Goal: Task Accomplishment & Management: Use online tool/utility

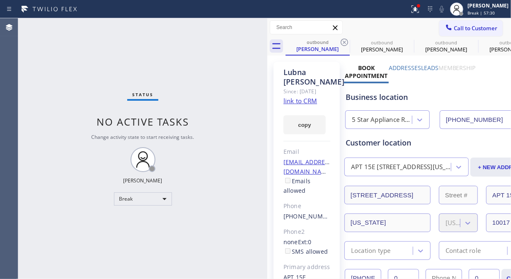
scroll to position [228, 0]
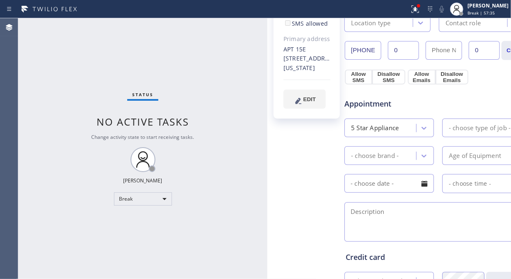
click at [248, 87] on div "Status No active tasks Change activity state to start receiving tasks. Fila Gar…" at bounding box center [142, 148] width 249 height 261
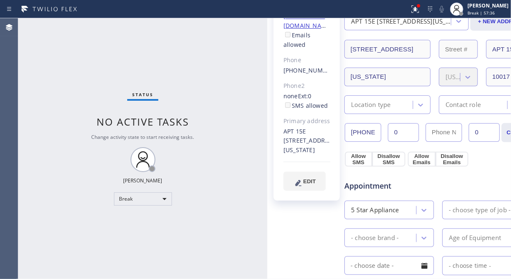
scroll to position [0, 0]
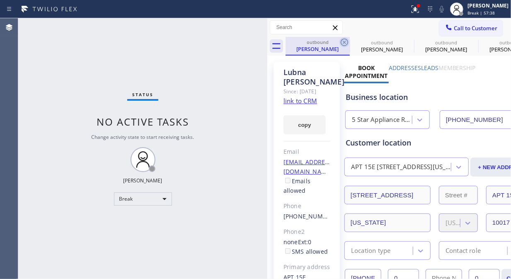
click at [344, 41] on icon at bounding box center [344, 42] width 7 height 7
click at [0, 0] on icon at bounding box center [0, 0] width 0 height 0
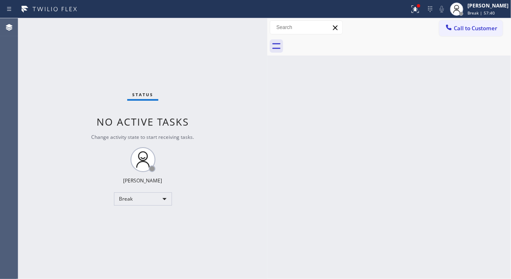
click at [343, 41] on div at bounding box center [399, 46] width 226 height 19
click at [158, 194] on div "Break" at bounding box center [143, 198] width 58 height 13
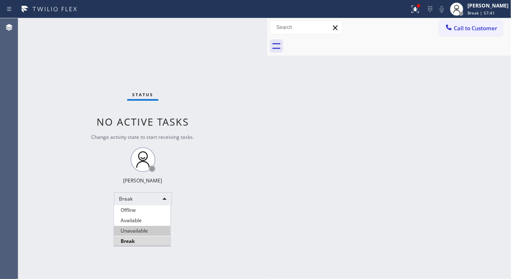
click at [139, 232] on li "Unavailable" at bounding box center [142, 231] width 56 height 10
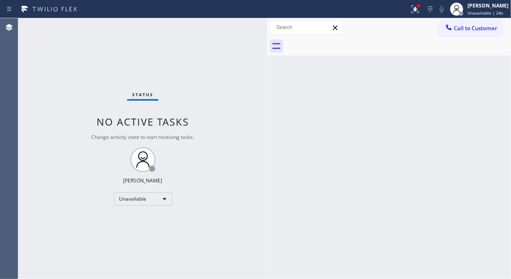
click at [78, 65] on div "Status No active tasks Change activity state to start receiving tasks. [PERSON_…" at bounding box center [142, 148] width 249 height 261
click at [464, 28] on span "Call to Customer" at bounding box center [476, 27] width 44 height 7
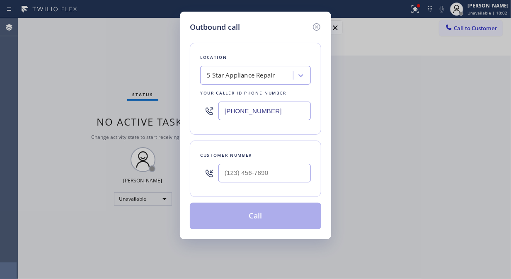
click at [206, 74] on div "5 Star Appliance Repair" at bounding box center [248, 75] width 90 height 15
paste input "QuickFixMasters"
type input "QuickFixMasters"
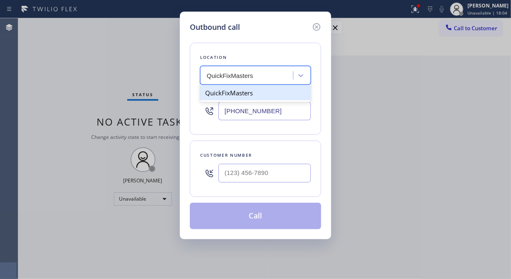
click at [250, 92] on div "QuickFixMasters" at bounding box center [255, 92] width 111 height 15
type input "[PHONE_NUMBER]"
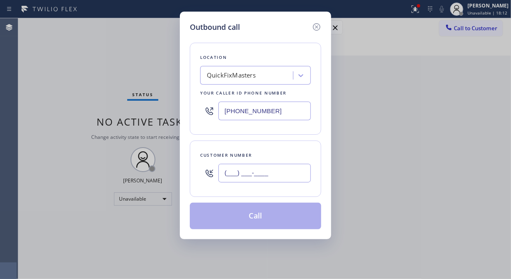
click at [228, 176] on input "(___) ___-____" at bounding box center [264, 173] width 92 height 19
paste input "760) 413-8701"
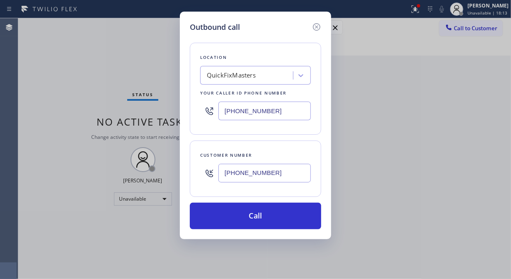
type input "[PHONE_NUMBER]"
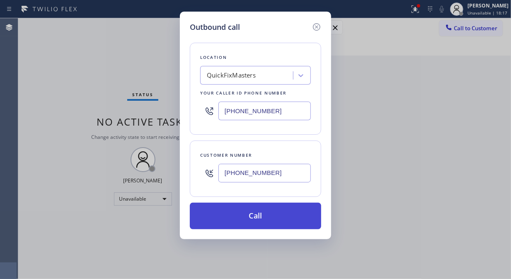
click at [269, 215] on button "Call" at bounding box center [255, 216] width 131 height 27
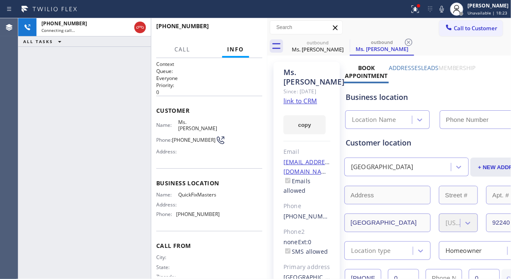
type input "[PHONE_NUMBER]"
click at [444, 12] on icon at bounding box center [442, 9] width 10 height 10
click at [442, 10] on icon at bounding box center [442, 9] width 10 height 10
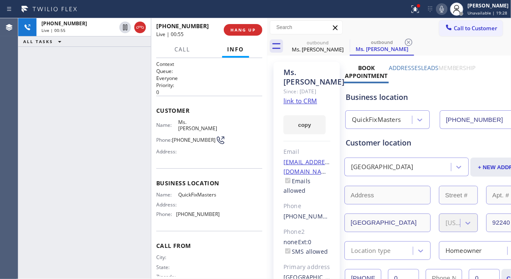
click at [445, 7] on icon at bounding box center [442, 9] width 10 height 10
click at [444, 7] on icon at bounding box center [442, 9] width 4 height 7
click at [415, 82] on div "Business location QuickFixMasters [PHONE_NUMBER]" at bounding box center [438, 104] width 188 height 49
click at [440, 9] on div at bounding box center [442, 9] width 12 height 10
click at [444, 7] on icon at bounding box center [442, 9] width 4 height 7
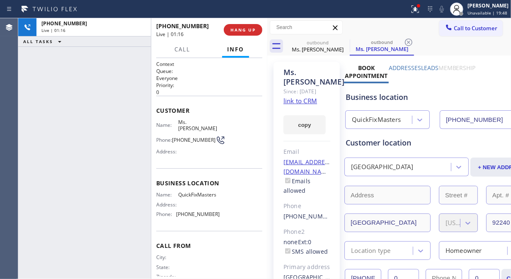
scroll to position [46, 0]
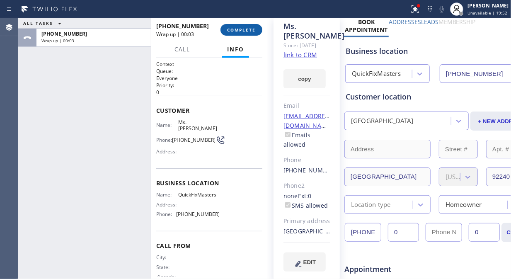
click at [250, 27] on span "COMPLETE" at bounding box center [241, 30] width 29 height 6
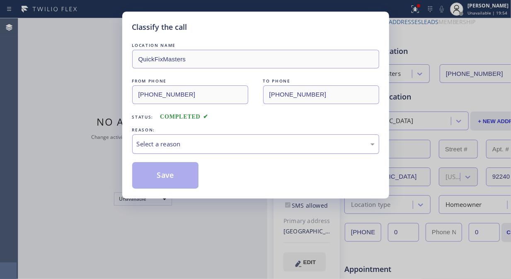
click at [289, 144] on div "Select a reason" at bounding box center [256, 144] width 238 height 10
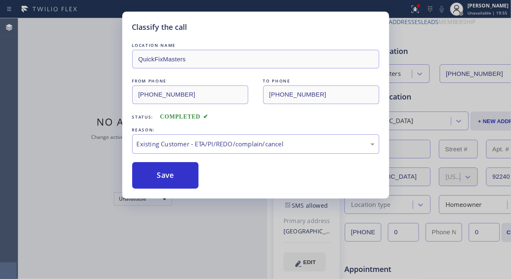
drag, startPoint x: 252, startPoint y: 191, endPoint x: 207, endPoint y: 182, distance: 45.7
drag, startPoint x: 170, startPoint y: 177, endPoint x: 227, endPoint y: 198, distance: 60.1
click at [170, 177] on button "Save" at bounding box center [165, 175] width 67 height 27
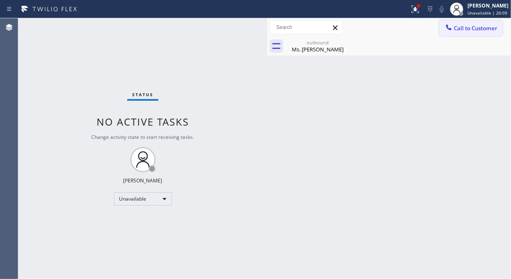
click at [468, 29] on span "Call to Customer" at bounding box center [476, 27] width 44 height 7
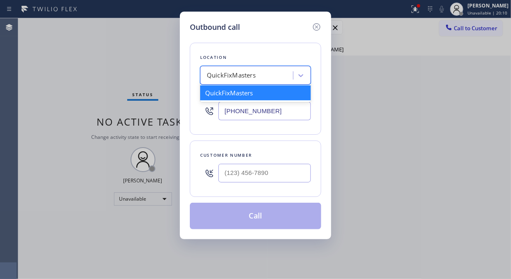
click at [239, 73] on div "QuickFixMasters" at bounding box center [231, 76] width 49 height 10
paste input "Kent Appliance Mending"
type input "Kent Appliance Mending"
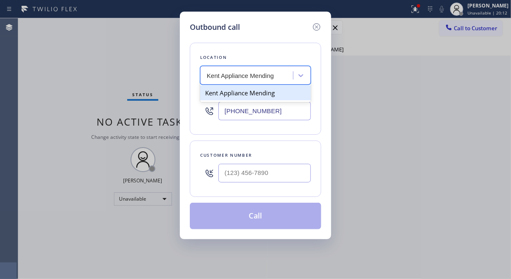
click at [258, 93] on div "Kent Appliance Mending" at bounding box center [255, 92] width 111 height 15
type input "[PHONE_NUMBER]"
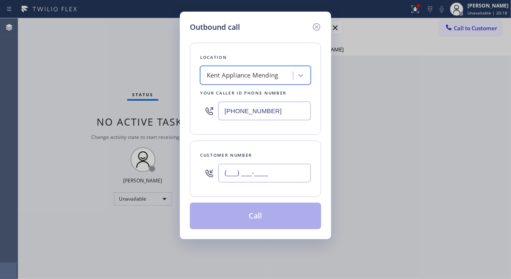
click at [222, 173] on input "(___) ___-____" at bounding box center [264, 173] width 92 height 19
paste input "206) 319-2268"
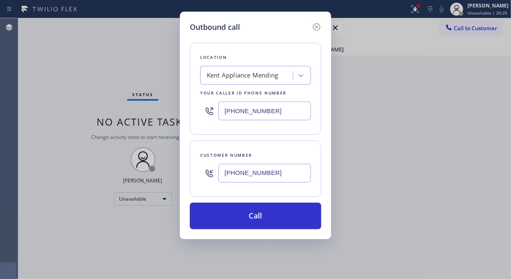
type input "[PHONE_NUMBER]"
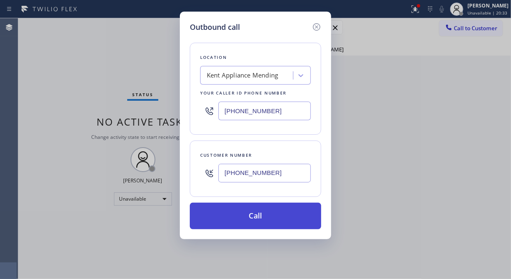
click at [290, 221] on button "Call" at bounding box center [255, 216] width 131 height 27
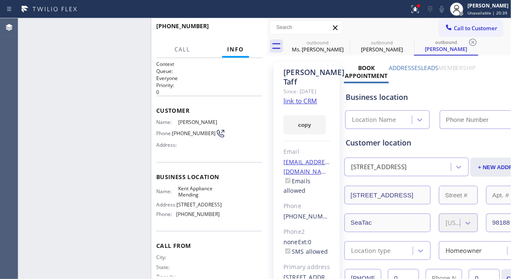
type input "[PHONE_NUMBER]"
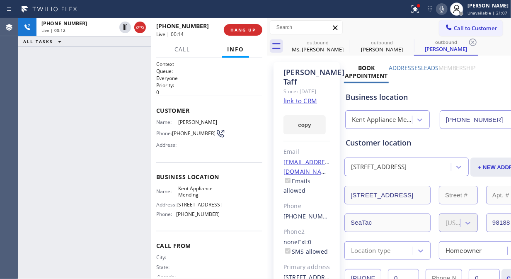
click at [444, 9] on icon at bounding box center [442, 9] width 4 height 7
click at [444, 10] on icon at bounding box center [442, 9] width 4 height 7
click at [447, 7] on icon at bounding box center [442, 9] width 10 height 10
click at [445, 7] on rect at bounding box center [442, 8] width 6 height 6
click at [447, 7] on icon at bounding box center [442, 9] width 10 height 10
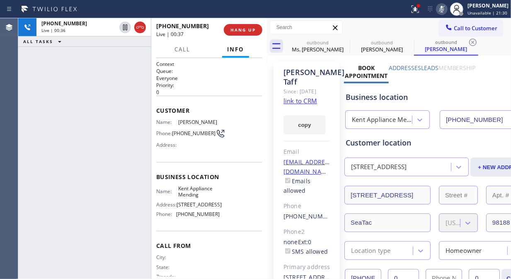
click at [445, 8] on icon at bounding box center [442, 9] width 10 height 10
click at [447, 11] on icon at bounding box center [442, 9] width 10 height 10
click at [446, 10] on icon at bounding box center [442, 9] width 10 height 10
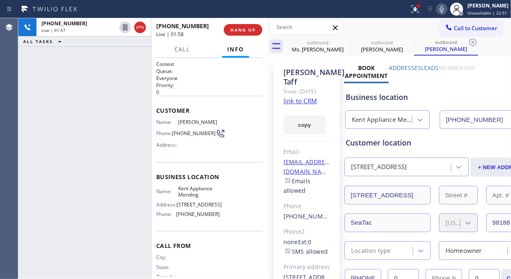
click at [445, 9] on icon at bounding box center [442, 9] width 10 height 10
click at [233, 29] on span "HANG UP" at bounding box center [243, 30] width 25 height 6
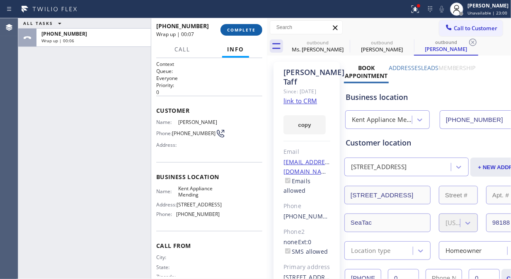
click at [236, 32] on span "COMPLETE" at bounding box center [241, 30] width 29 height 6
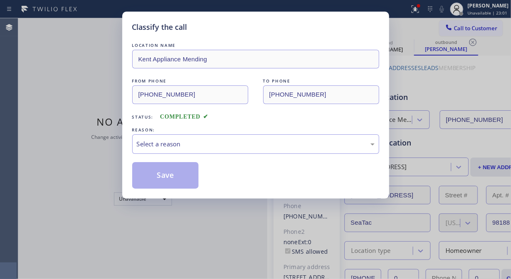
click at [224, 131] on div "REASON:" at bounding box center [255, 130] width 247 height 9
click at [225, 151] on div "Select a reason" at bounding box center [255, 143] width 247 height 19
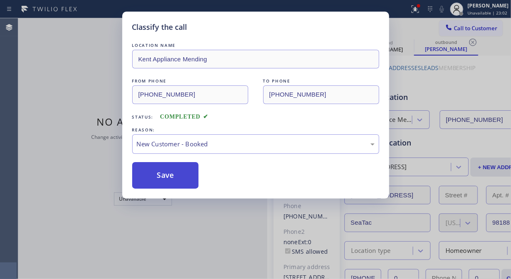
drag, startPoint x: 168, startPoint y: 172, endPoint x: 160, endPoint y: 163, distance: 11.5
click at [168, 172] on button "Save" at bounding box center [165, 175] width 67 height 27
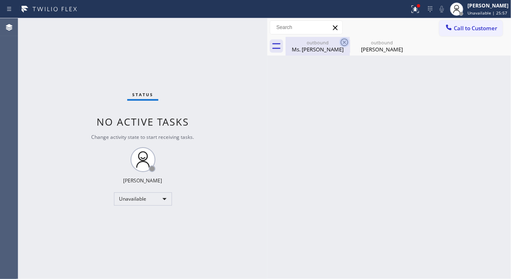
click at [342, 41] on icon at bounding box center [345, 42] width 10 height 10
click at [0, 0] on icon at bounding box center [0, 0] width 0 height 0
click at [342, 41] on div "outbound Ms. [PERSON_NAME] outbound [PERSON_NAME]" at bounding box center [399, 46] width 226 height 19
click at [457, 35] on button "Call to Customer" at bounding box center [470, 28] width 63 height 16
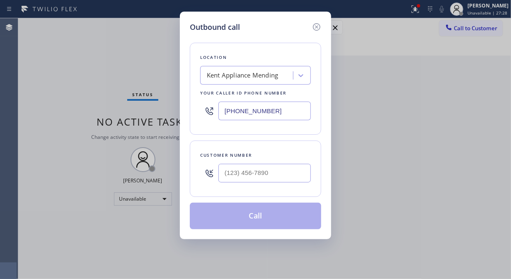
click at [251, 68] on div "Kent Appliance Mending" at bounding box center [248, 75] width 90 height 15
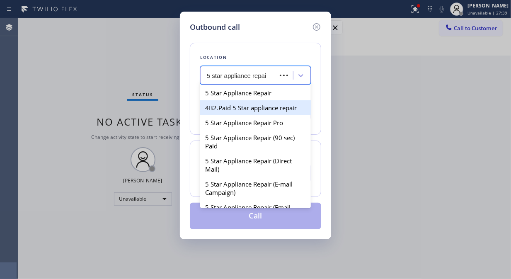
type input "5 star appliance repair"
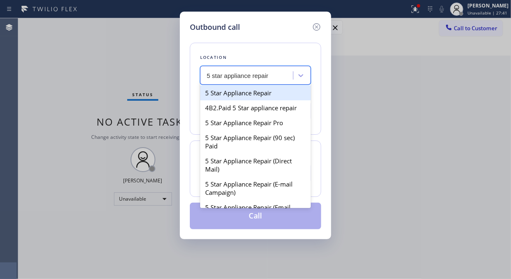
click at [231, 92] on div "5 Star Appliance Repair" at bounding box center [255, 92] width 111 height 15
type input "[PHONE_NUMBER]"
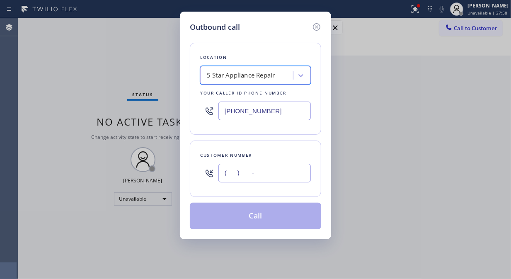
click at [241, 179] on input "(___) ___-____" at bounding box center [264, 173] width 92 height 19
paste input "781) 259-1713"
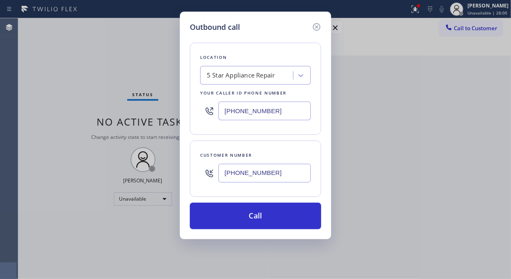
type input "[PHONE_NUMBER]"
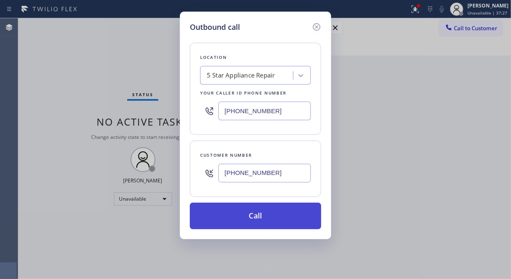
click at [250, 215] on button "Call" at bounding box center [255, 216] width 131 height 27
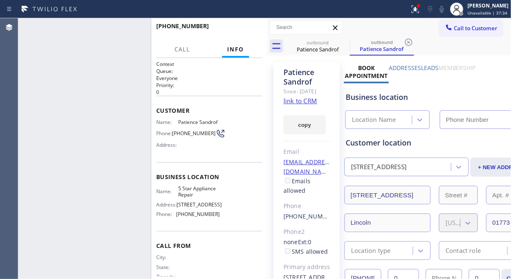
type input "[PHONE_NUMBER]"
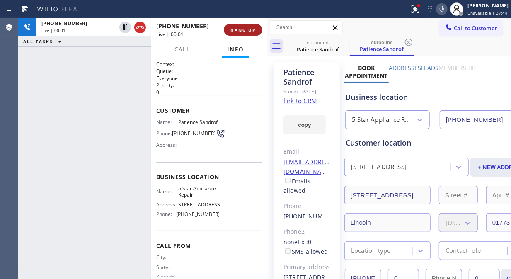
click at [242, 32] on span "HANG UP" at bounding box center [243, 30] width 25 height 6
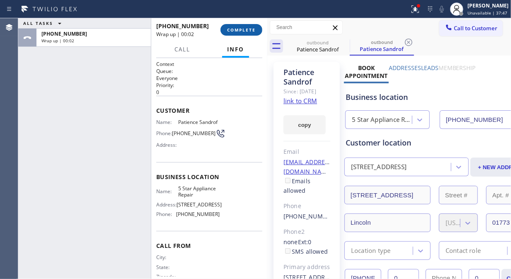
click at [243, 32] on span "COMPLETE" at bounding box center [241, 30] width 29 height 6
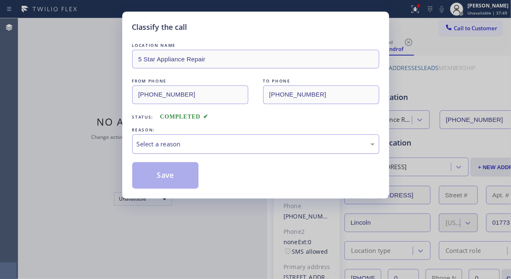
click at [223, 139] on div "Select a reason" at bounding box center [255, 143] width 247 height 19
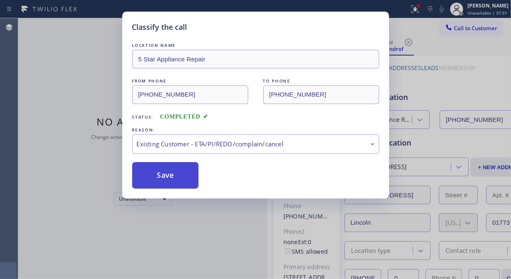
click at [168, 179] on button "Save" at bounding box center [165, 175] width 67 height 27
click at [448, 29] on icon at bounding box center [449, 26] width 5 height 5
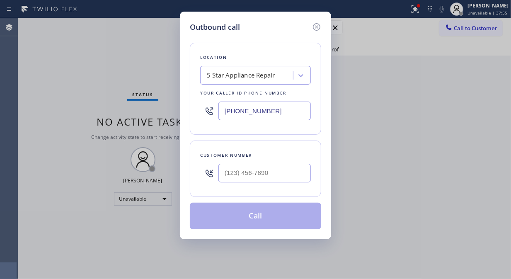
drag, startPoint x: 247, startPoint y: 184, endPoint x: 247, endPoint y: 175, distance: 8.3
click at [247, 183] on div at bounding box center [264, 173] width 92 height 27
click at [246, 172] on input "(___) ___-____" at bounding box center [264, 173] width 92 height 19
paste input "310) 623-2177"
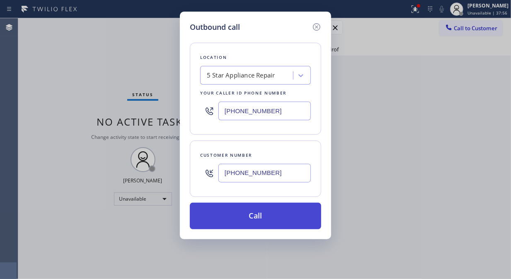
type input "[PHONE_NUMBER]"
click at [260, 217] on button "Call" at bounding box center [255, 216] width 131 height 27
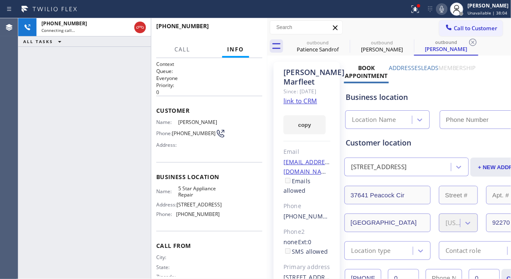
type input "[PHONE_NUMBER]"
click at [68, 100] on div "[PHONE_NUMBER] Live | 00:03 ALL TASKS ALL TASKS ACTIVE TASKS TASKS IN WRAP UP" at bounding box center [84, 148] width 133 height 261
click at [295, 105] on link "link to CRM" at bounding box center [301, 101] width 34 height 8
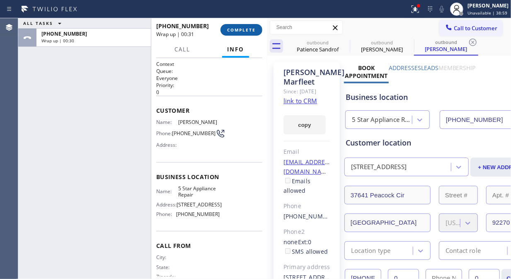
click at [245, 29] on span "COMPLETE" at bounding box center [241, 30] width 29 height 6
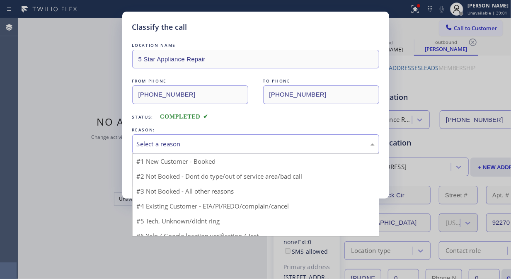
click at [241, 146] on div "Select a reason" at bounding box center [256, 144] width 238 height 10
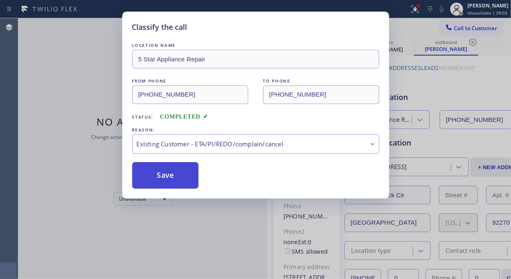
click at [177, 178] on button "Save" at bounding box center [165, 175] width 67 height 27
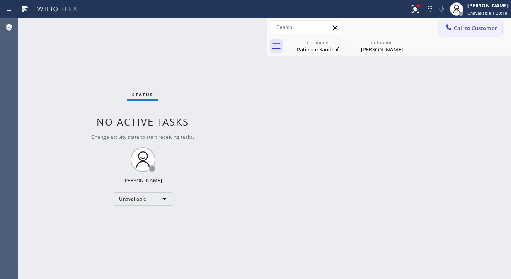
click at [467, 28] on span "Call to Customer" at bounding box center [476, 27] width 44 height 7
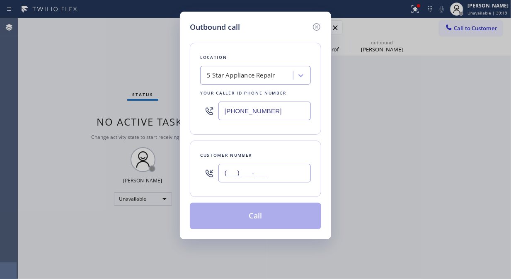
click at [278, 175] on input "(___) ___-____" at bounding box center [264, 173] width 92 height 19
paste input "760) 567-6427"
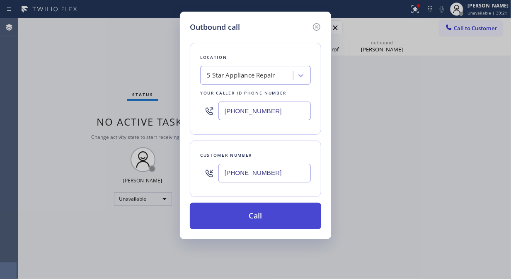
type input "[PHONE_NUMBER]"
click at [295, 217] on button "Call" at bounding box center [255, 216] width 131 height 27
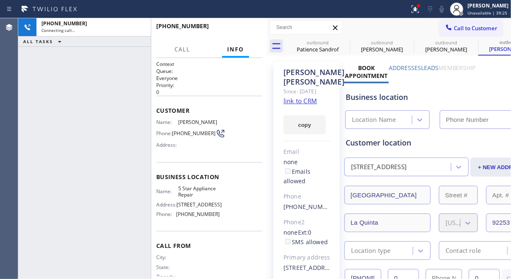
type input "[PHONE_NUMBER]"
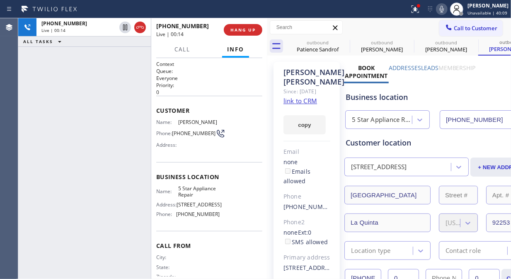
click at [300, 100] on link "link to CRM" at bounding box center [301, 101] width 34 height 8
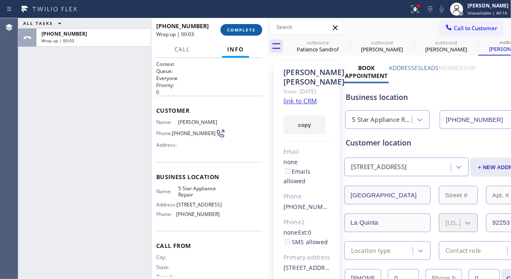
click at [240, 27] on span "COMPLETE" at bounding box center [241, 30] width 29 height 6
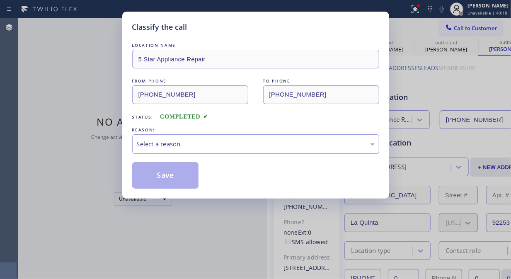
click at [235, 146] on div "Select a reason" at bounding box center [256, 144] width 238 height 10
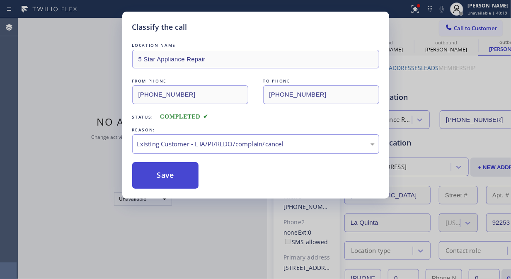
click at [173, 183] on button "Save" at bounding box center [165, 175] width 67 height 27
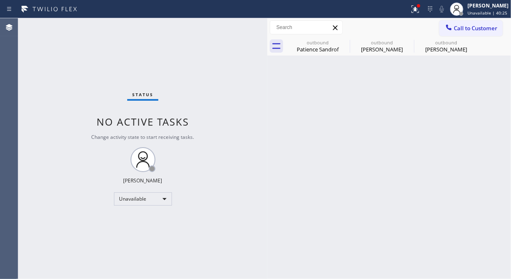
drag, startPoint x: 349, startPoint y: 41, endPoint x: 353, endPoint y: 24, distance: 17.8
click at [0, 0] on icon at bounding box center [0, 0] width 0 height 0
click at [342, 45] on div "outbound [PERSON_NAME] outbound [PERSON_NAME] outbound [PERSON_NAME]" at bounding box center [399, 46] width 226 height 19
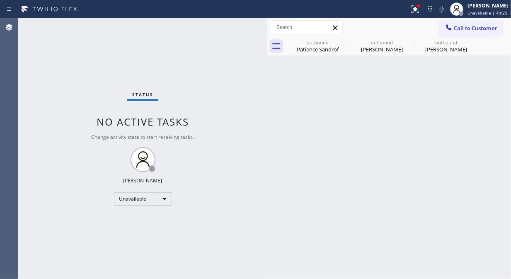
click at [342, 45] on div "outbound [PERSON_NAME] outbound [PERSON_NAME] outbound [PERSON_NAME]" at bounding box center [399, 46] width 226 height 19
click at [471, 26] on span "Call to Customer" at bounding box center [476, 27] width 44 height 7
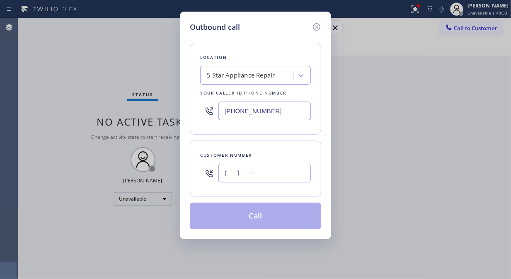
click at [284, 175] on input "(___) ___-____" at bounding box center [264, 173] width 92 height 19
paste input "text"
click at [225, 179] on input "(___) ___-____" at bounding box center [264, 173] width 92 height 19
paste input "786) 709-7869"
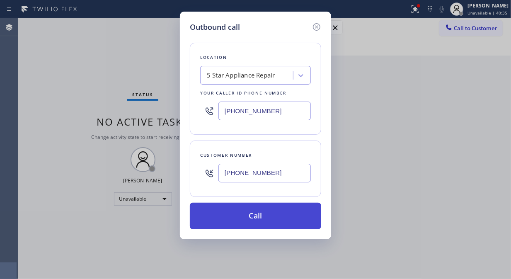
type input "[PHONE_NUMBER]"
click at [266, 216] on button "Call" at bounding box center [255, 216] width 131 height 27
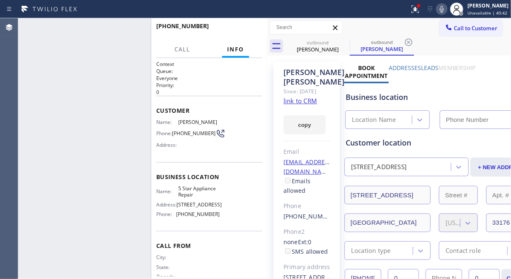
type input "[PHONE_NUMBER]"
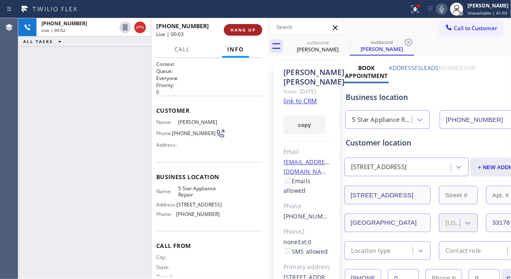
click at [236, 31] on span "HANG UP" at bounding box center [243, 30] width 25 height 6
click at [239, 28] on span "HANG UP" at bounding box center [243, 30] width 25 height 6
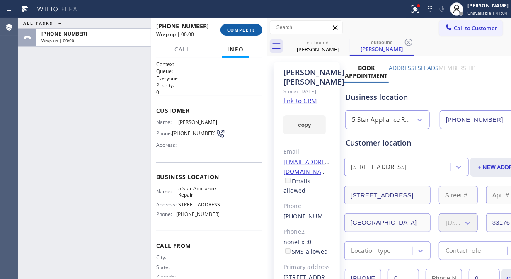
click at [243, 30] on span "COMPLETE" at bounding box center [241, 30] width 29 height 6
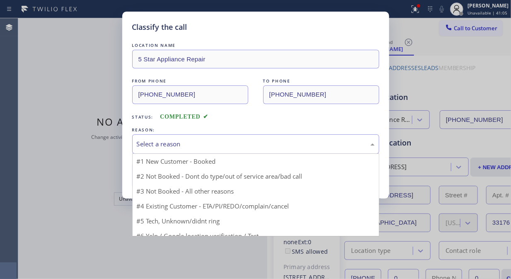
click at [249, 144] on div "Select a reason" at bounding box center [256, 144] width 238 height 10
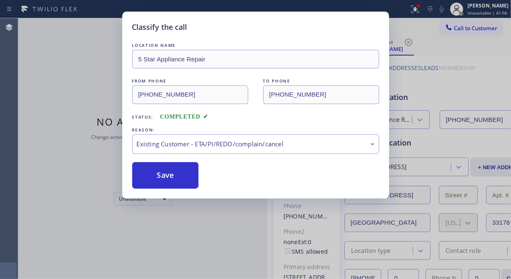
drag, startPoint x: 187, startPoint y: 185, endPoint x: 310, endPoint y: 121, distance: 138.2
click at [187, 185] on button "Save" at bounding box center [165, 175] width 67 height 27
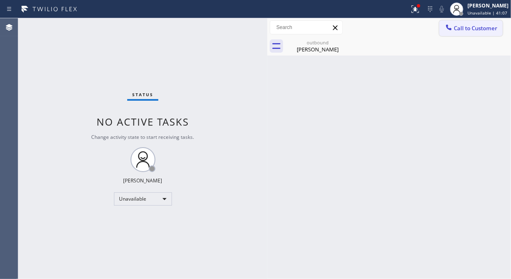
click at [458, 27] on span "Call to Customer" at bounding box center [476, 27] width 44 height 7
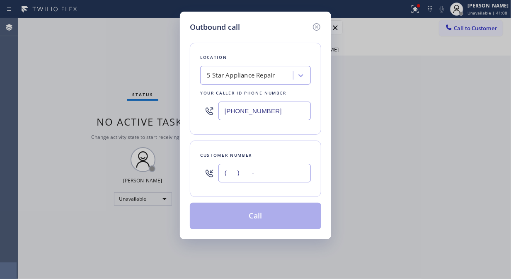
click at [253, 172] on input "(___) ___-____" at bounding box center [264, 173] width 92 height 19
paste input "510) 339-8171"
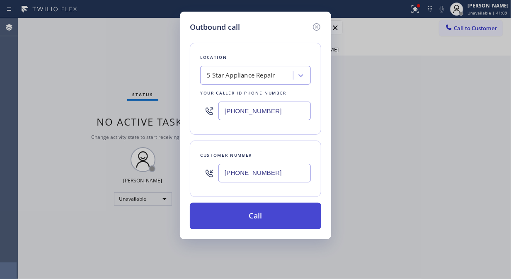
type input "[PHONE_NUMBER]"
click at [262, 220] on button "Call" at bounding box center [255, 216] width 131 height 27
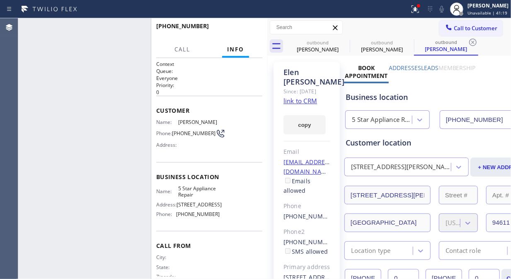
type input "[PHONE_NUMBER]"
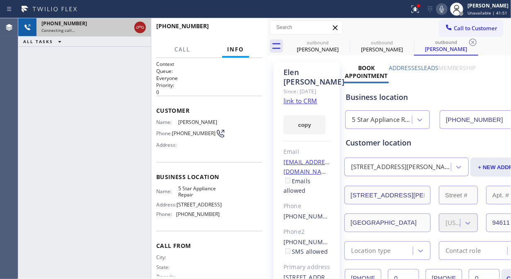
click at [133, 29] on div "[PHONE_NUMBER] Connecting call…" at bounding box center [84, 27] width 133 height 18
click at [139, 30] on icon at bounding box center [140, 27] width 10 height 10
click at [457, 29] on span "Call to Customer" at bounding box center [476, 27] width 44 height 7
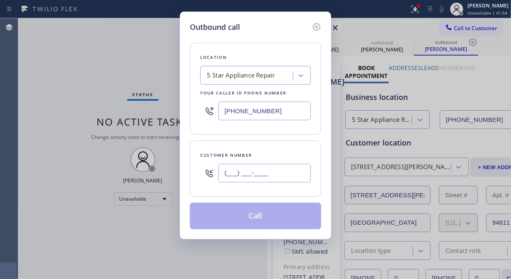
paste input "text"
click at [281, 175] on input "(___) ___-____" at bounding box center [264, 173] width 92 height 19
click at [224, 176] on input "(___) ___-____" at bounding box center [264, 173] width 92 height 19
paste input "407) 782-7680"
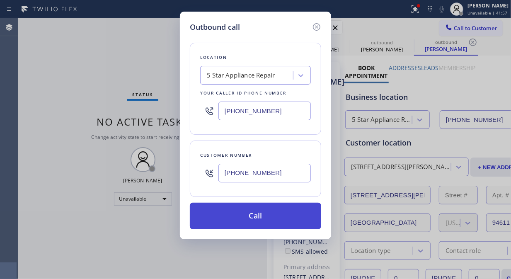
type input "[PHONE_NUMBER]"
click at [270, 217] on button "Call" at bounding box center [255, 216] width 131 height 27
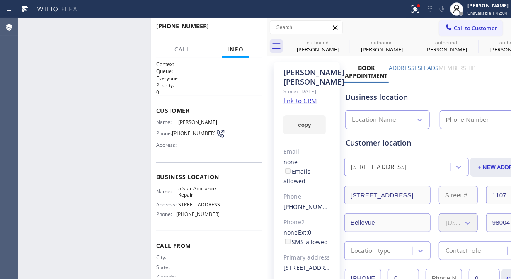
type input "[PHONE_NUMBER]"
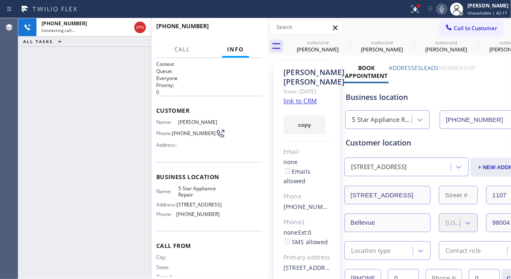
click at [440, 11] on div at bounding box center [442, 9] width 12 height 10
click at [445, 10] on icon at bounding box center [442, 9] width 10 height 10
click at [343, 39] on icon at bounding box center [345, 42] width 10 height 10
click at [0, 0] on icon at bounding box center [0, 0] width 0 height 0
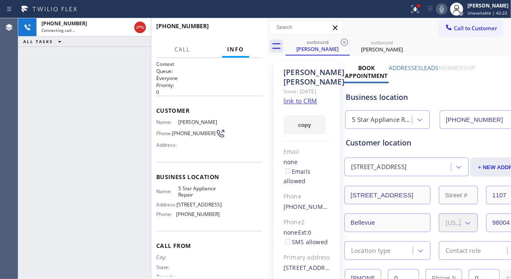
click at [343, 39] on icon at bounding box center [345, 42] width 10 height 10
click at [0, 0] on icon at bounding box center [0, 0] width 0 height 0
click at [343, 39] on div "outbound [PERSON_NAME] outbound [PERSON_NAME]" at bounding box center [399, 46] width 226 height 19
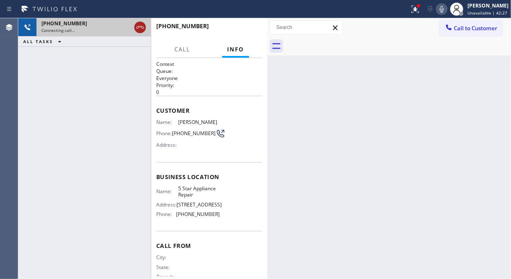
click at [137, 29] on icon at bounding box center [140, 27] width 10 height 10
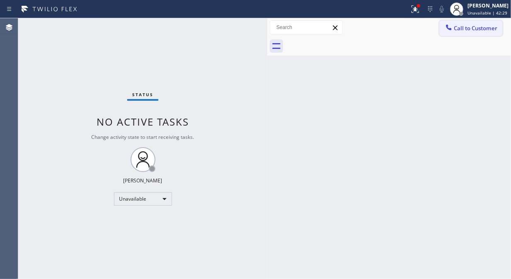
click at [459, 23] on button "Call to Customer" at bounding box center [470, 28] width 63 height 16
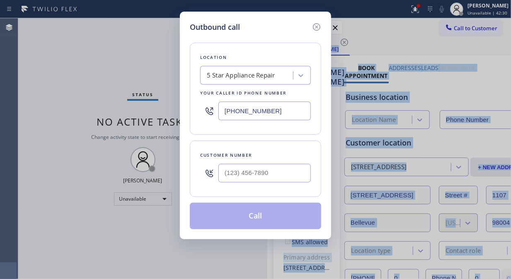
type input "[PHONE_NUMBER]"
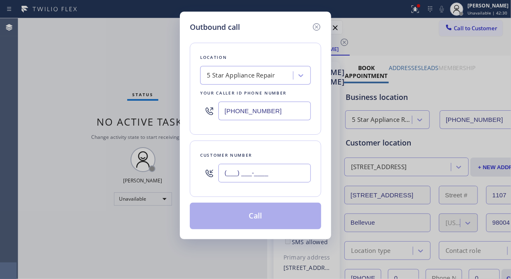
click at [272, 177] on input "(___) ___-____" at bounding box center [264, 173] width 92 height 19
click at [226, 171] on input "(___) ___-____" at bounding box center [264, 173] width 92 height 19
paste input "949) 737-1202"
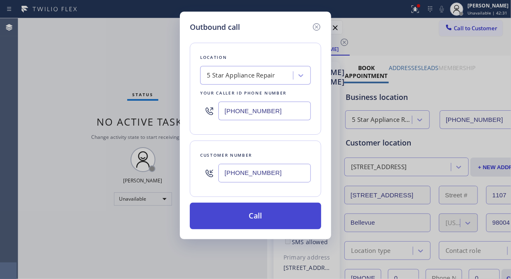
type input "[PHONE_NUMBER]"
click at [268, 216] on button "Call" at bounding box center [255, 216] width 131 height 27
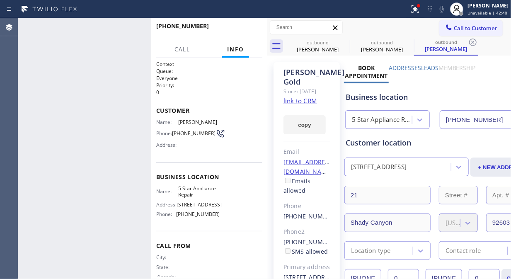
type input "[PHONE_NUMBER]"
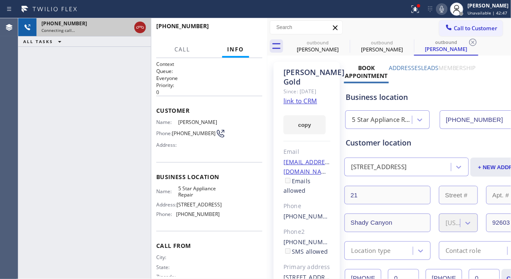
click at [140, 27] on icon at bounding box center [140, 27] width 10 height 10
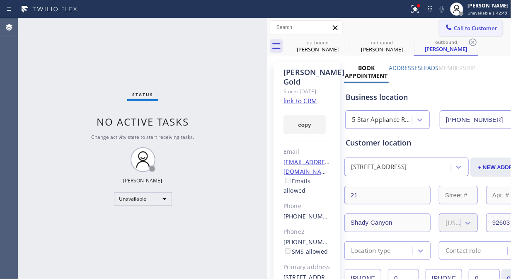
click at [454, 24] on span "Call to Customer" at bounding box center [476, 27] width 44 height 7
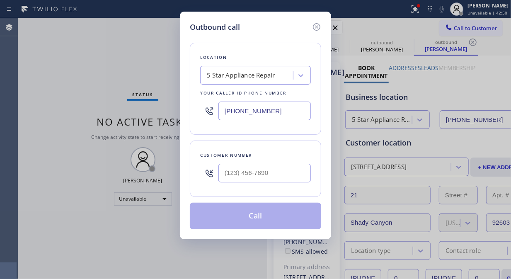
click at [254, 170] on input "text" at bounding box center [264, 173] width 92 height 19
click at [249, 175] on input "text" at bounding box center [264, 173] width 92 height 19
click at [220, 172] on input "(___) ___-____" at bounding box center [264, 173] width 92 height 19
paste input "602) 956-3928"
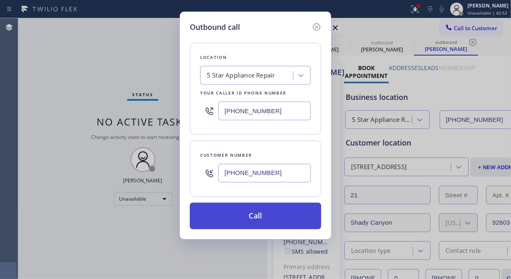
type input "[PHONE_NUMBER]"
click at [262, 222] on button "Call" at bounding box center [255, 216] width 131 height 27
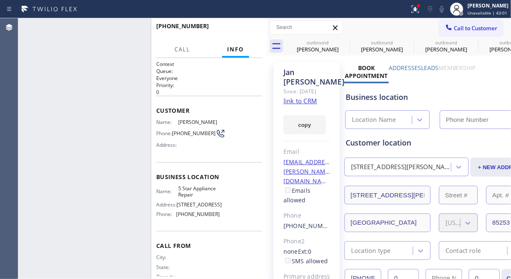
type input "[PHONE_NUMBER]"
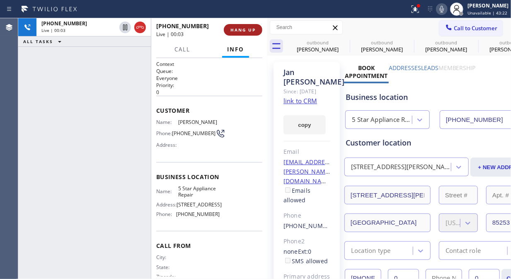
click at [235, 30] on span "HANG UP" at bounding box center [243, 30] width 25 height 6
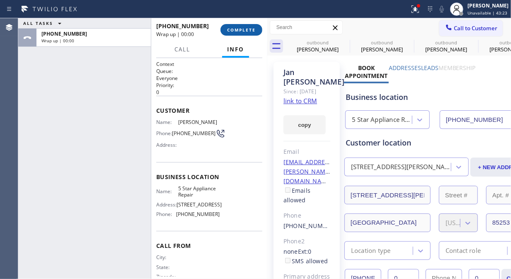
click at [237, 29] on span "COMPLETE" at bounding box center [241, 30] width 29 height 6
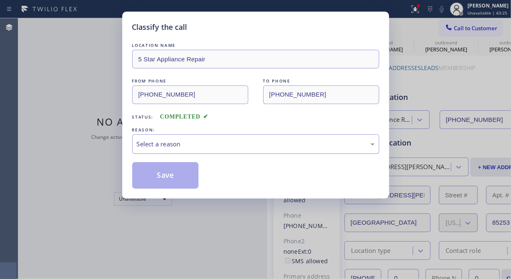
click at [265, 151] on div "Select a reason" at bounding box center [255, 143] width 247 height 19
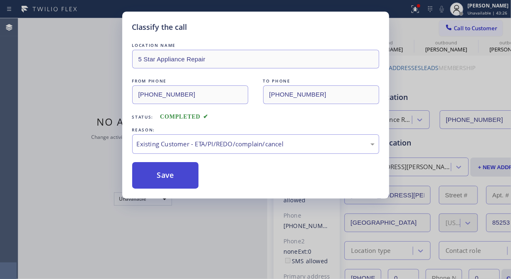
click at [184, 186] on button "Save" at bounding box center [165, 175] width 67 height 27
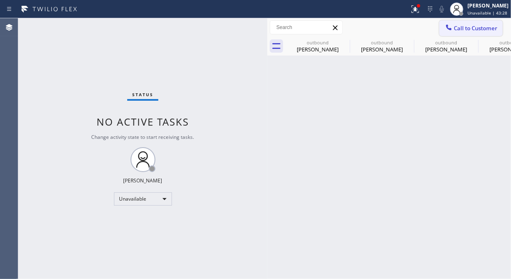
click at [468, 27] on span "Call to Customer" at bounding box center [476, 27] width 44 height 7
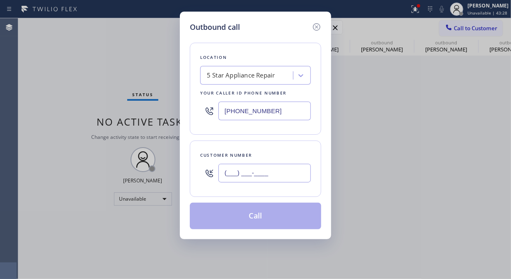
click at [233, 174] on input "(___) ___-____" at bounding box center [264, 173] width 92 height 19
paste input "305) 812-4359"
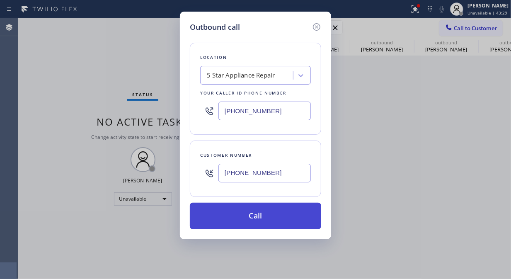
type input "[PHONE_NUMBER]"
click at [263, 216] on button "Call" at bounding box center [255, 216] width 131 height 27
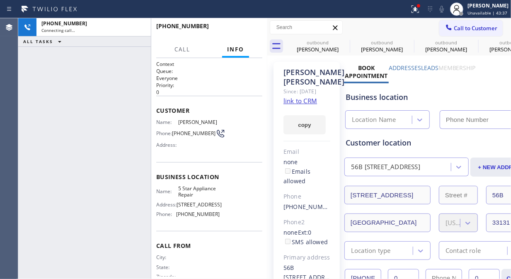
type input "[PHONE_NUMBER]"
click at [346, 43] on icon at bounding box center [345, 42] width 10 height 10
click at [0, 0] on icon at bounding box center [0, 0] width 0 height 0
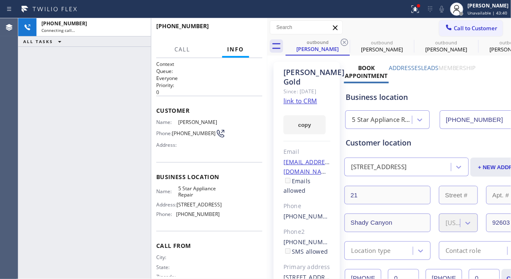
click at [346, 43] on icon at bounding box center [345, 42] width 10 height 10
click at [0, 0] on icon at bounding box center [0, 0] width 0 height 0
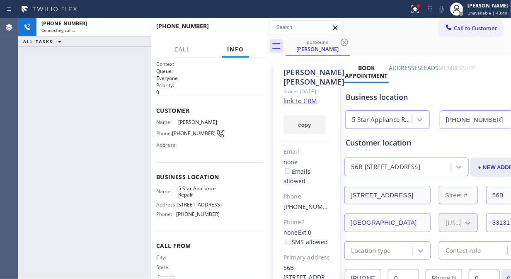
click at [346, 43] on icon at bounding box center [345, 42] width 10 height 10
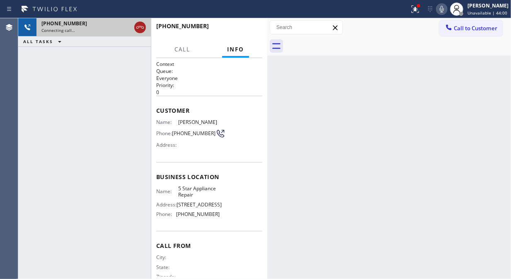
click at [138, 27] on icon at bounding box center [140, 27] width 10 height 10
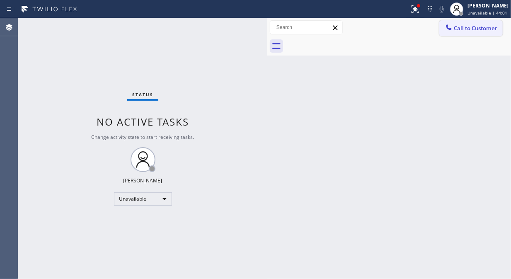
click at [453, 26] on div at bounding box center [449, 28] width 10 height 10
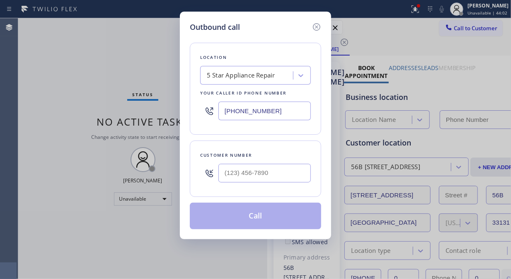
type input "[PHONE_NUMBER]"
click at [226, 171] on input "(___) ___-____" at bounding box center [264, 173] width 92 height 19
paste input "212) 426-1009"
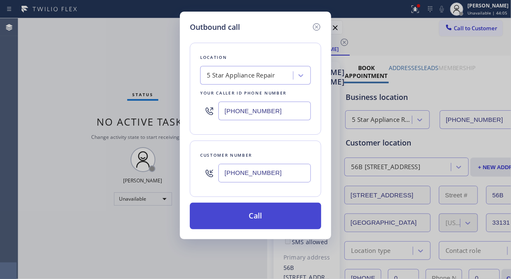
type input "[PHONE_NUMBER]"
click at [267, 215] on button "Call" at bounding box center [255, 216] width 131 height 27
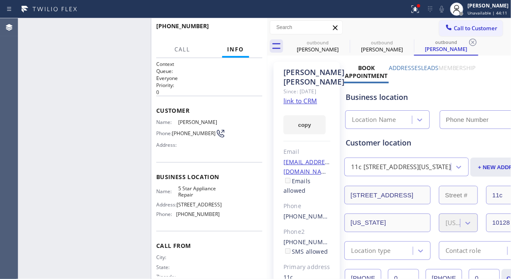
type input "[PHONE_NUMBER]"
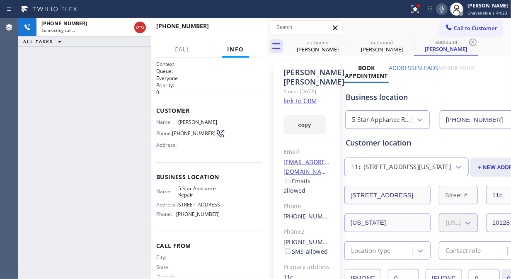
click at [142, 29] on icon at bounding box center [140, 27] width 10 height 10
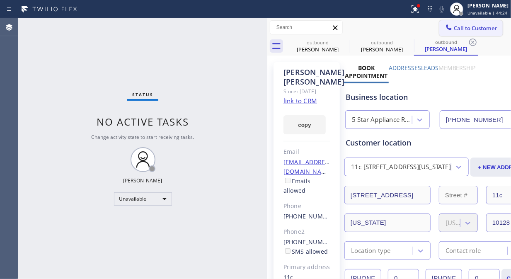
click at [476, 27] on span "Call to Customer" at bounding box center [476, 27] width 44 height 7
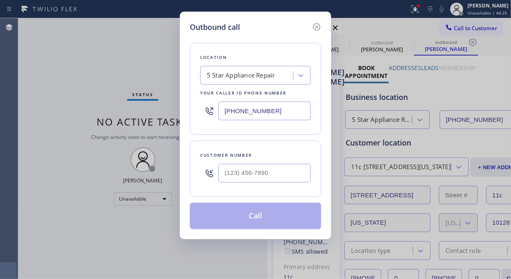
click at [231, 174] on input "text" at bounding box center [264, 173] width 92 height 19
paste input "805) 523-2570"
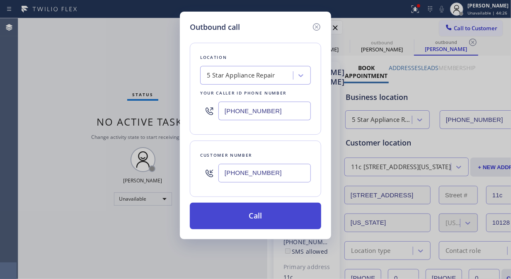
type input "[PHONE_NUMBER]"
click at [279, 217] on button "Call" at bounding box center [255, 216] width 131 height 27
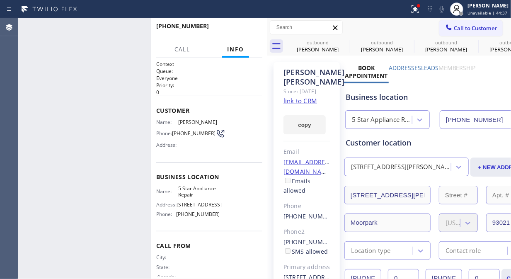
type input "[PHONE_NUMBER]"
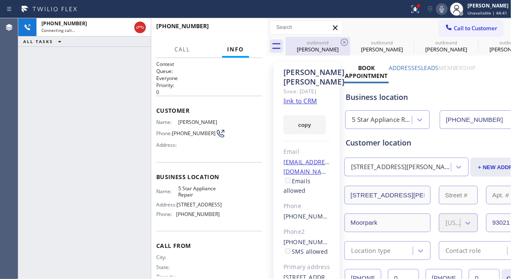
click at [343, 44] on icon at bounding box center [345, 42] width 10 height 10
click at [0, 0] on icon at bounding box center [0, 0] width 0 height 0
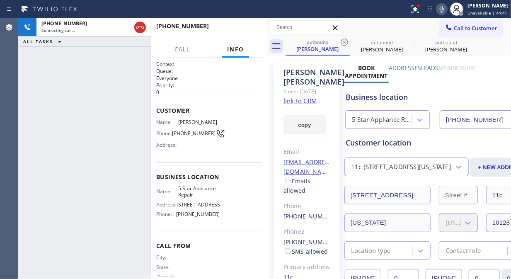
click at [343, 44] on icon at bounding box center [345, 42] width 10 height 10
click at [0, 0] on icon at bounding box center [0, 0] width 0 height 0
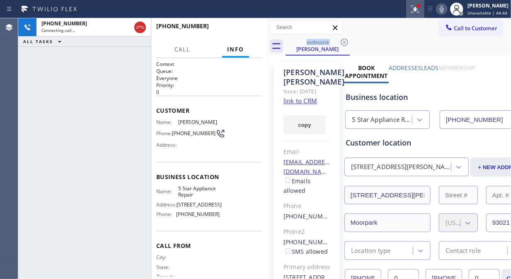
click at [417, 9] on icon at bounding box center [414, 8] width 5 height 6
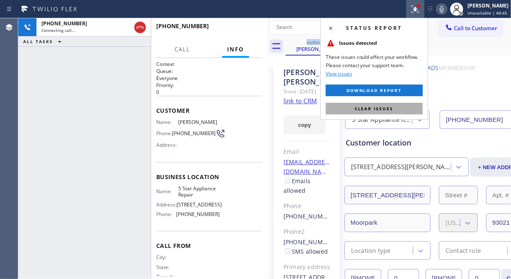
click at [399, 111] on button "Clear issues" at bounding box center [374, 109] width 97 height 12
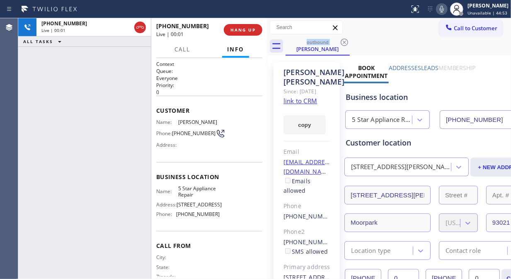
click at [65, 88] on div "[PHONE_NUMBER] Live | 00:01 ALL TASKS ALL TASKS ACTIVE TASKS TASKS IN WRAP UP" at bounding box center [84, 148] width 133 height 261
click at [444, 10] on icon at bounding box center [442, 9] width 10 height 10
click at [444, 10] on rect at bounding box center [442, 8] width 6 height 6
click at [311, 100] on link "link to CRM" at bounding box center [301, 101] width 34 height 8
click at [447, 10] on icon at bounding box center [442, 9] width 10 height 10
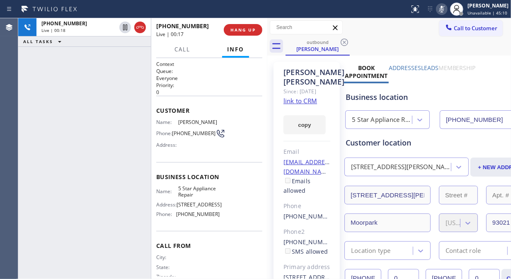
click at [239, 27] on span "HANG UP" at bounding box center [243, 30] width 25 height 6
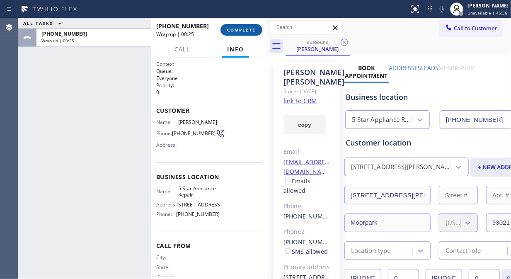
click at [240, 31] on span "COMPLETE" at bounding box center [241, 30] width 29 height 6
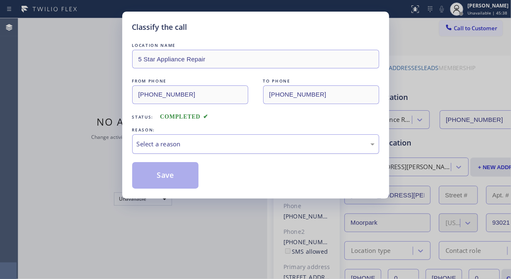
click at [238, 151] on div "Select a reason" at bounding box center [255, 143] width 247 height 19
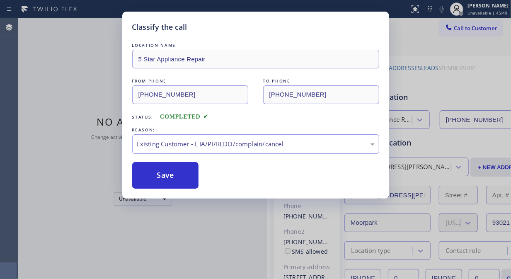
drag, startPoint x: 233, startPoint y: 189, endPoint x: 209, endPoint y: 184, distance: 25.0
click at [176, 177] on button "Save" at bounding box center [165, 175] width 67 height 27
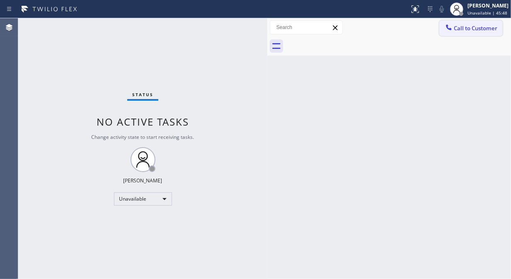
click at [466, 32] on button "Call to Customer" at bounding box center [470, 28] width 63 height 16
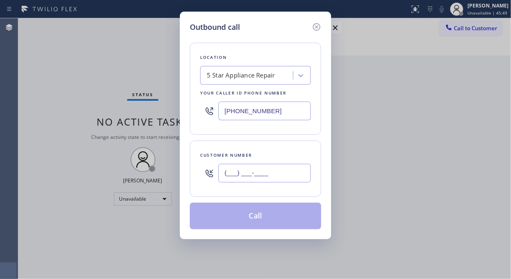
click at [224, 175] on input "(___) ___-____" at bounding box center [264, 173] width 92 height 19
paste input "805) 844-4703"
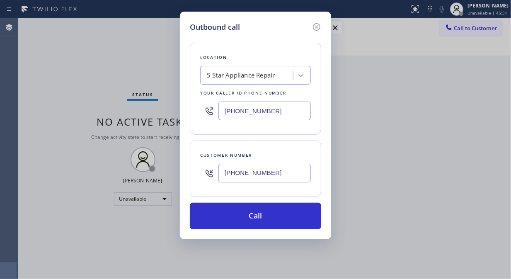
type input "[PHONE_NUMBER]"
drag, startPoint x: 77, startPoint y: 118, endPoint x: 85, endPoint y: 117, distance: 8.3
click at [77, 118] on div "Outbound call Location 5 Star Appliance Repair Your caller id phone number [PHO…" at bounding box center [255, 139] width 511 height 279
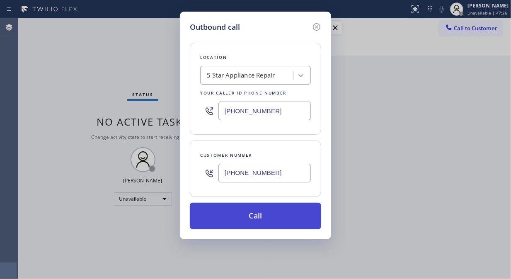
click at [234, 210] on button "Call" at bounding box center [255, 216] width 131 height 27
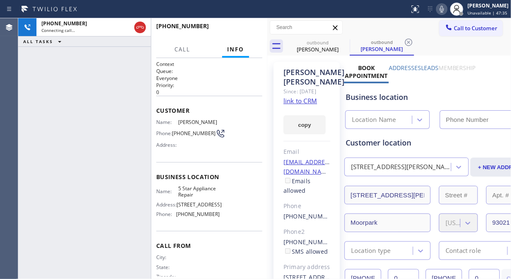
type input "[PHONE_NUMBER]"
drag, startPoint x: 187, startPoint y: 138, endPoint x: 171, endPoint y: 130, distance: 18.4
click at [171, 130] on div "Phone: [PHONE_NUMBER]" at bounding box center [188, 134] width 64 height 10
copy div ": [PHONE_NUMBER]"
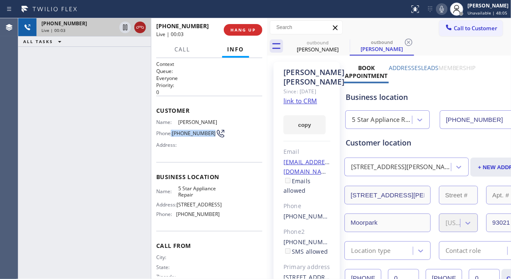
click at [136, 29] on icon at bounding box center [140, 27] width 10 height 10
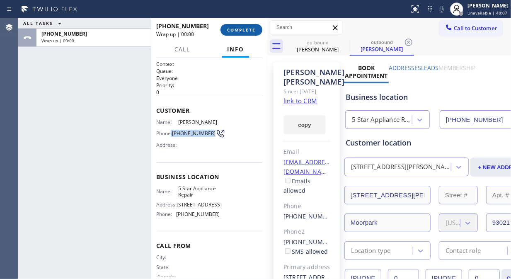
click at [231, 30] on span "COMPLETE" at bounding box center [241, 30] width 29 height 6
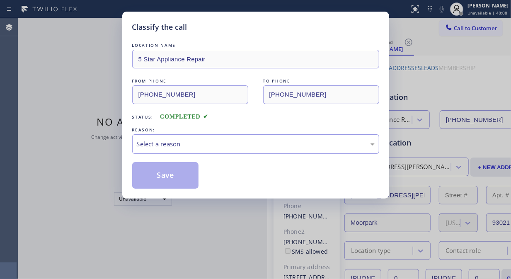
click at [231, 29] on div "Classify the call" at bounding box center [255, 27] width 247 height 11
click at [221, 146] on div "Select a reason" at bounding box center [256, 144] width 238 height 10
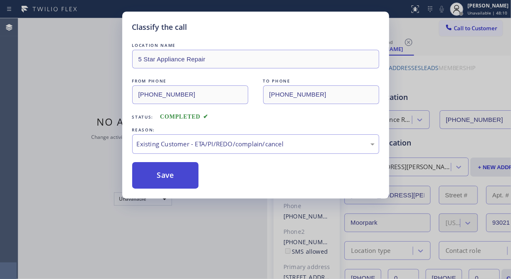
click at [165, 175] on button "Save" at bounding box center [165, 175] width 67 height 27
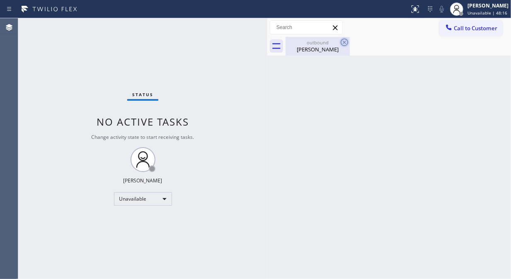
click at [342, 42] on icon at bounding box center [345, 42] width 10 height 10
drag, startPoint x: 345, startPoint y: 42, endPoint x: 356, endPoint y: 10, distance: 33.4
click at [0, 0] on icon at bounding box center [0, 0] width 0 height 0
click at [467, 25] on span "Call to Customer" at bounding box center [476, 27] width 44 height 7
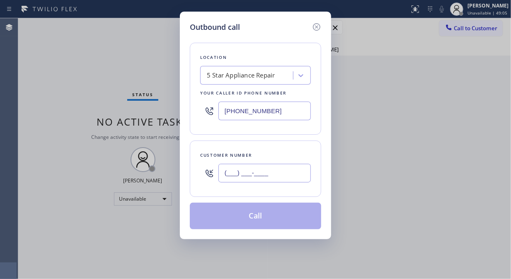
click at [239, 171] on input "(___) ___-____" at bounding box center [264, 173] width 92 height 19
paste input "949) 721-9023"
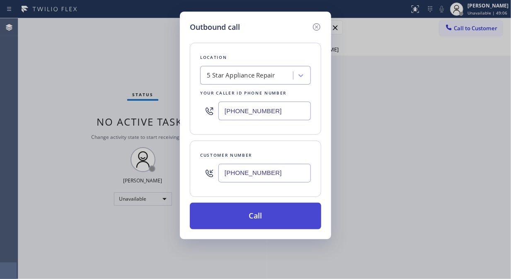
type input "[PHONE_NUMBER]"
click at [259, 214] on button "Call" at bounding box center [255, 216] width 131 height 27
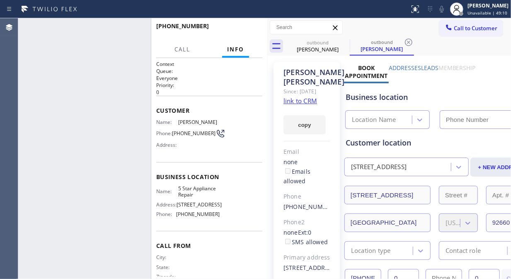
type input "[PHONE_NUMBER]"
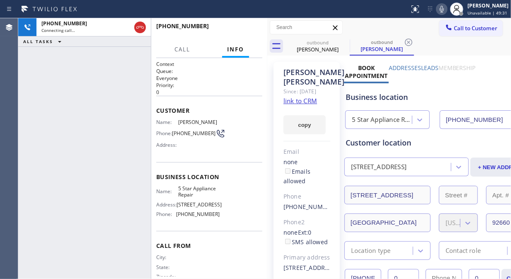
click at [444, 11] on icon at bounding box center [442, 9] width 4 height 7
click at [252, 32] on span "HANG UP" at bounding box center [243, 30] width 25 height 6
click at [250, 29] on span "HANG UP" at bounding box center [243, 30] width 25 height 6
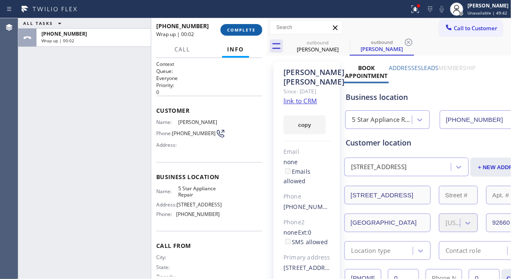
click at [253, 29] on span "COMPLETE" at bounding box center [241, 30] width 29 height 6
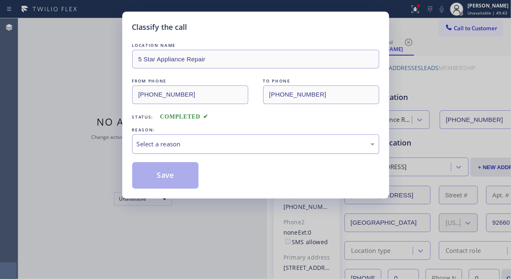
click at [253, 144] on div "Select a reason" at bounding box center [256, 144] width 238 height 10
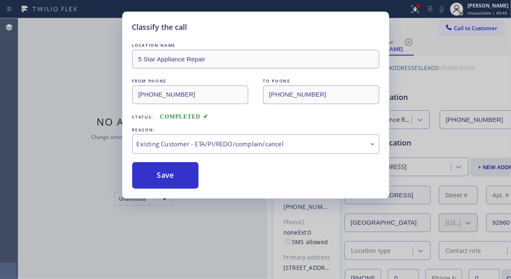
drag, startPoint x: 177, startPoint y: 176, endPoint x: 241, endPoint y: 39, distance: 151.5
click at [176, 176] on button "Save" at bounding box center [165, 175] width 67 height 27
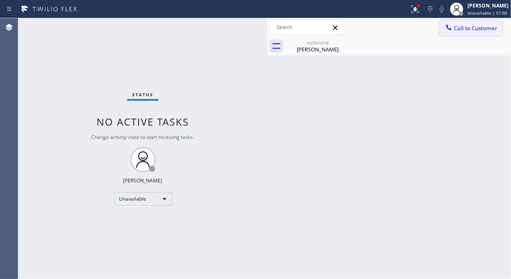
click at [459, 25] on span "Call to Customer" at bounding box center [476, 27] width 44 height 7
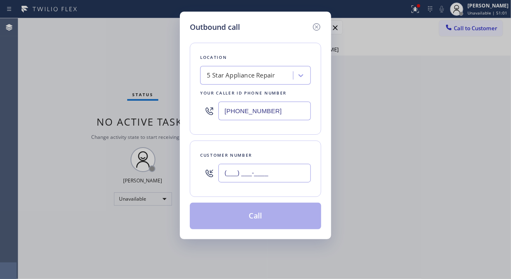
click at [228, 175] on input "(___) ___-____" at bounding box center [264, 173] width 92 height 19
paste input "714) 307-7230"
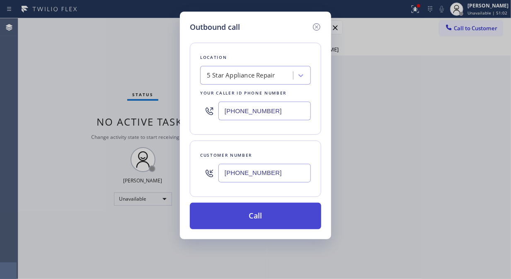
type input "[PHONE_NUMBER]"
click at [266, 221] on button "Call" at bounding box center [255, 216] width 131 height 27
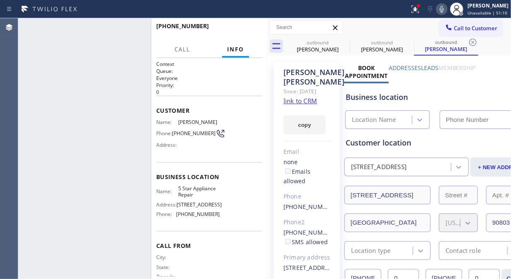
type input "[PHONE_NUMBER]"
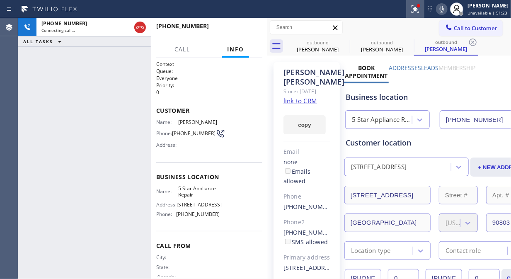
click at [415, 13] on icon at bounding box center [415, 9] width 10 height 10
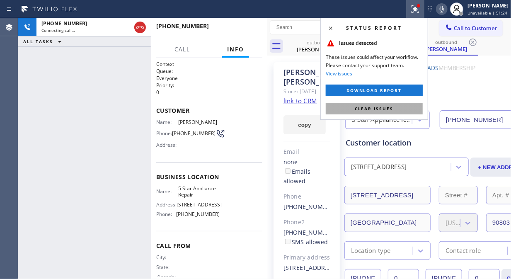
click at [392, 107] on span "Clear issues" at bounding box center [374, 109] width 39 height 6
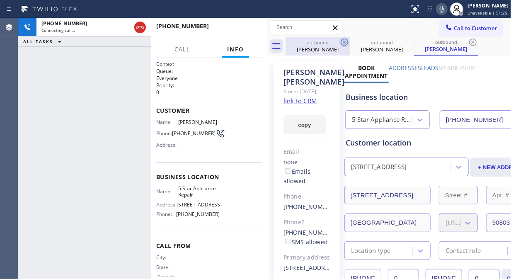
click at [342, 39] on icon at bounding box center [345, 42] width 10 height 10
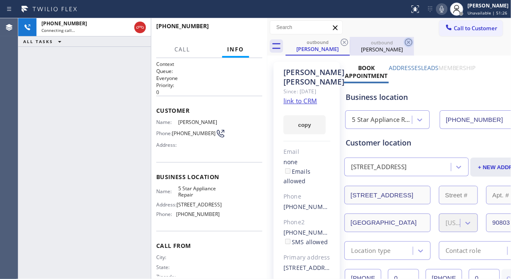
click at [343, 39] on icon at bounding box center [345, 42] width 10 height 10
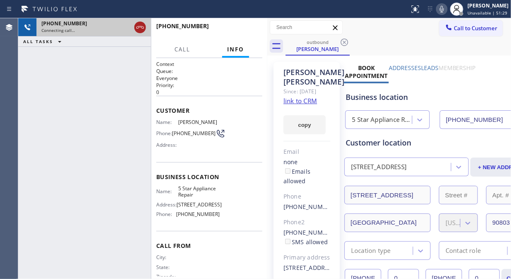
click at [138, 27] on icon at bounding box center [140, 27] width 10 height 10
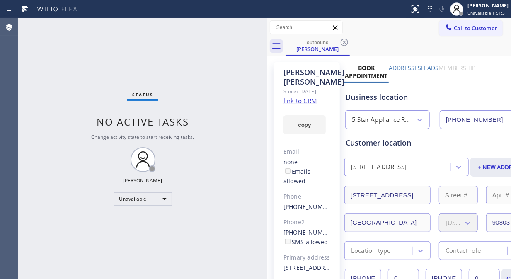
drag, startPoint x: 454, startPoint y: 26, endPoint x: 296, endPoint y: 137, distance: 192.8
click at [454, 26] on span "Call to Customer" at bounding box center [476, 27] width 44 height 7
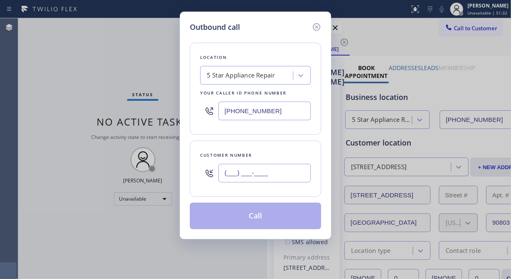
click at [226, 172] on input "(___) ___-____" at bounding box center [264, 173] width 92 height 19
paste input "401) 595-2627"
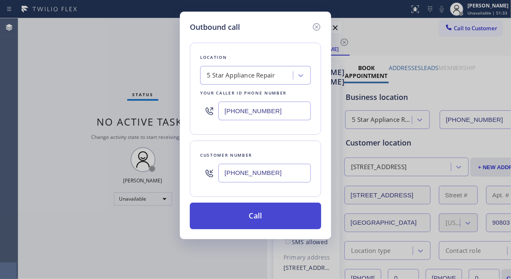
type input "[PHONE_NUMBER]"
click at [278, 212] on button "Call" at bounding box center [255, 216] width 131 height 27
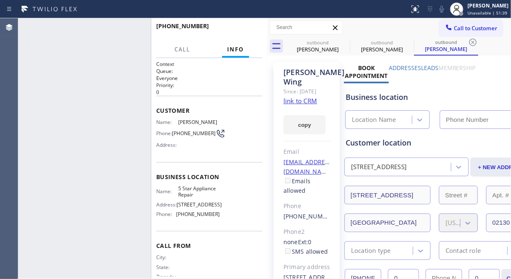
type input "[PHONE_NUMBER]"
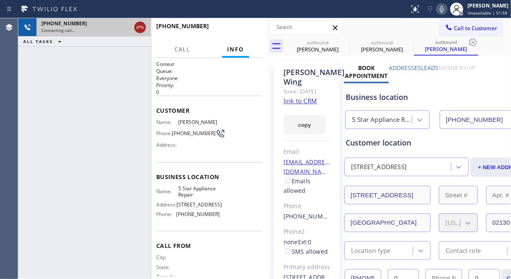
click at [140, 27] on icon at bounding box center [140, 27] width 10 height 10
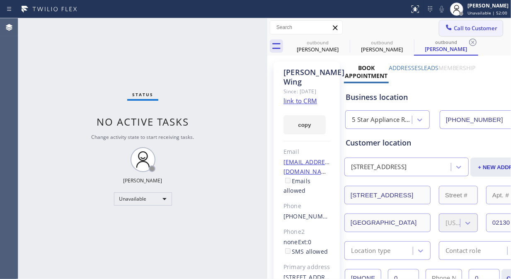
click at [447, 29] on icon at bounding box center [449, 26] width 5 height 5
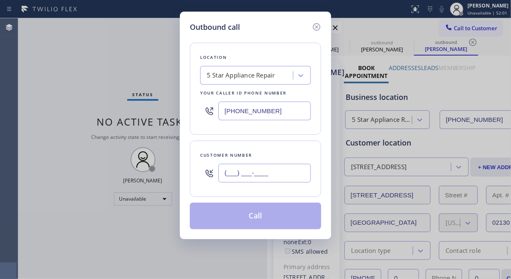
click at [275, 177] on input "(___) ___-____" at bounding box center [264, 173] width 92 height 19
paste input "206) 596-8022"
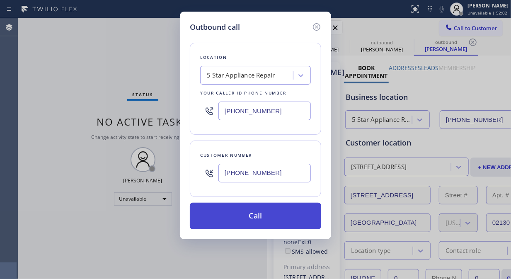
type input "[PHONE_NUMBER]"
click at [282, 216] on button "Call" at bounding box center [255, 216] width 131 height 27
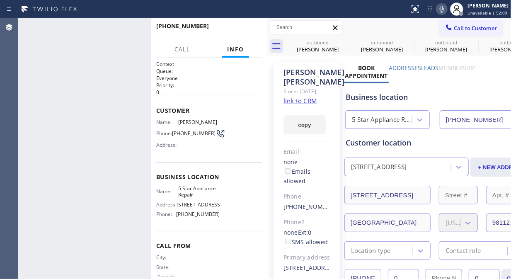
type input "[PHONE_NUMBER]"
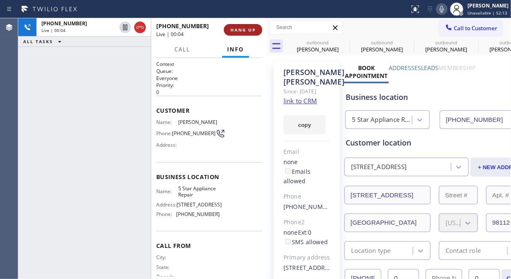
drag, startPoint x: 225, startPoint y: 26, endPoint x: 229, endPoint y: 27, distance: 4.5
click at [226, 26] on button "HANG UP" at bounding box center [243, 30] width 39 height 12
click at [229, 27] on button "HANG UP" at bounding box center [243, 30] width 39 height 12
click at [231, 27] on span "HANG UP" at bounding box center [243, 30] width 25 height 6
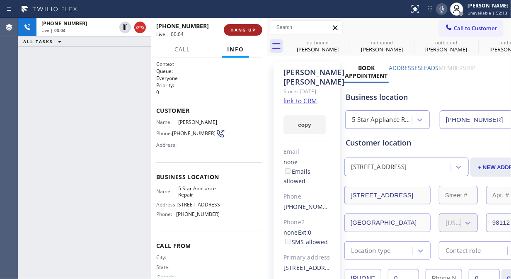
click at [231, 28] on span "HANG UP" at bounding box center [243, 30] width 25 height 6
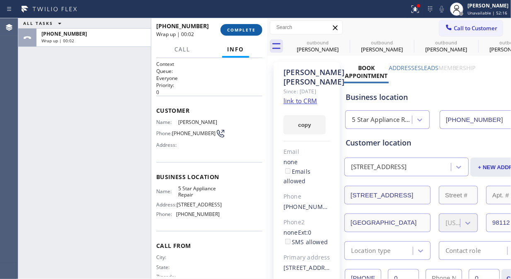
click at [234, 28] on span "COMPLETE" at bounding box center [241, 30] width 29 height 6
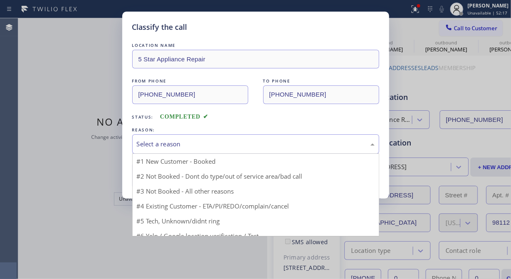
click at [229, 147] on div "Select a reason" at bounding box center [256, 144] width 238 height 10
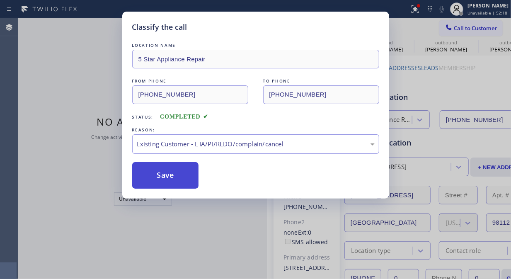
click at [181, 185] on button "Save" at bounding box center [165, 175] width 67 height 27
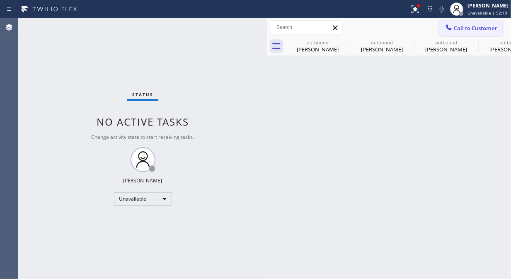
click at [456, 31] on span "Call to Customer" at bounding box center [476, 27] width 44 height 7
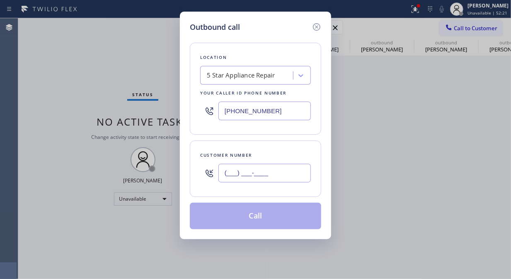
click at [291, 173] on input "(___) ___-____" at bounding box center [264, 173] width 92 height 19
paste input "619) 435-8828"
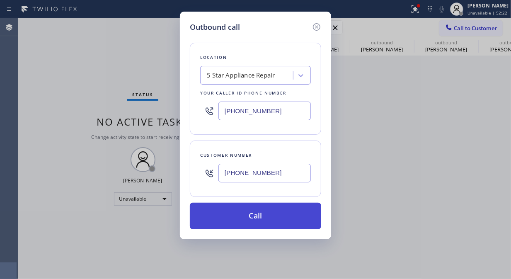
type input "[PHONE_NUMBER]"
click at [291, 217] on button "Call" at bounding box center [255, 216] width 131 height 27
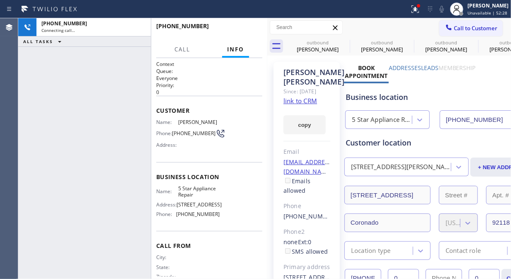
type input "[PHONE_NUMBER]"
click at [346, 42] on icon at bounding box center [345, 42] width 10 height 10
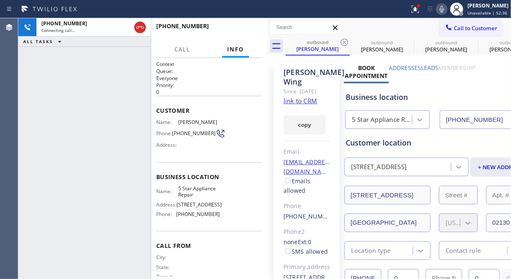
click at [346, 42] on icon at bounding box center [345, 42] width 10 height 10
click at [0, 0] on icon at bounding box center [0, 0] width 0 height 0
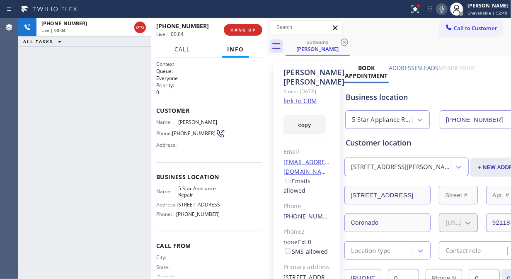
click at [192, 54] on button "Call" at bounding box center [183, 49] width 26 height 16
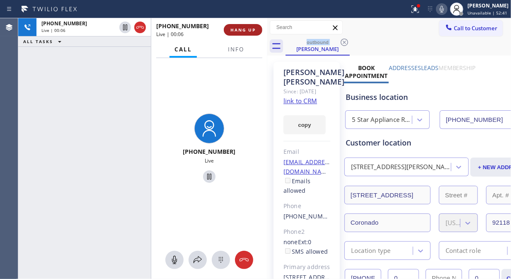
click at [138, 31] on icon at bounding box center [140, 27] width 10 height 10
click at [243, 29] on span "HANG UP" at bounding box center [243, 30] width 25 height 6
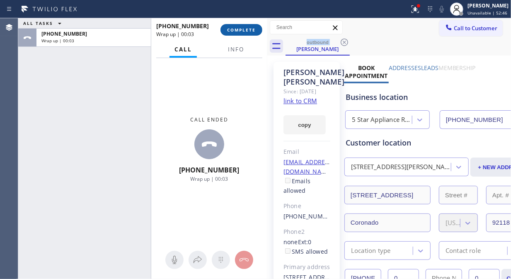
click at [240, 31] on span "COMPLETE" at bounding box center [241, 30] width 29 height 6
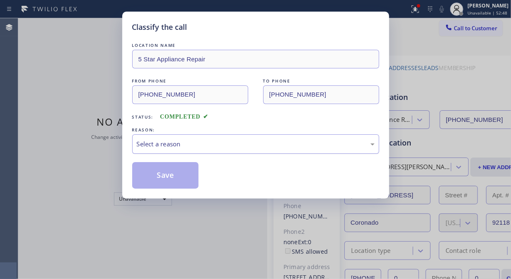
click at [242, 146] on div "Select a reason" at bounding box center [256, 144] width 238 height 10
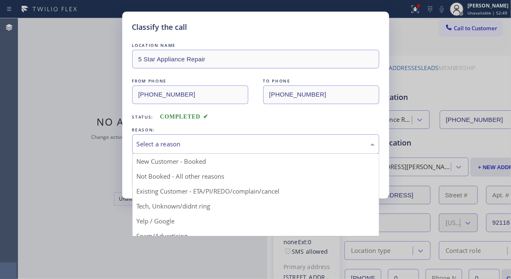
drag, startPoint x: 223, startPoint y: 188, endPoint x: 173, endPoint y: 188, distance: 49.8
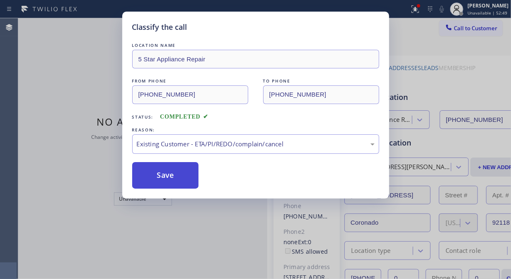
click at [160, 184] on button "Save" at bounding box center [165, 175] width 67 height 27
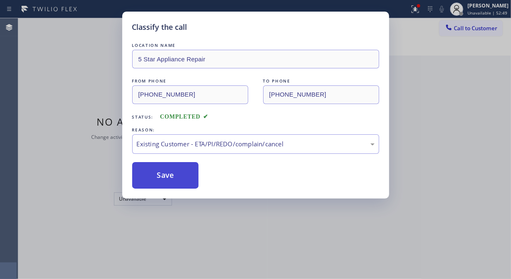
click at [166, 179] on button "Save" at bounding box center [165, 175] width 67 height 27
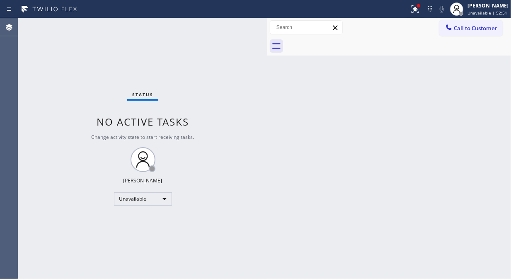
drag, startPoint x: 462, startPoint y: 28, endPoint x: 408, endPoint y: 96, distance: 86.2
click at [461, 28] on span "Call to Customer" at bounding box center [476, 27] width 44 height 7
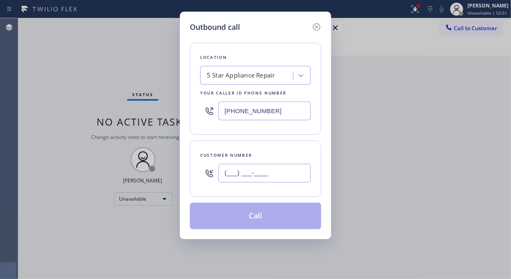
click at [297, 182] on input "(___) ___-____" at bounding box center [264, 173] width 92 height 19
paste input "510) 691-2244"
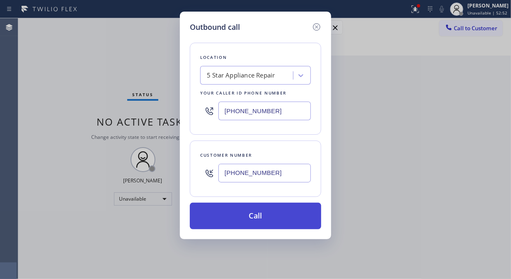
type input "[PHONE_NUMBER]"
click at [287, 217] on button "Call" at bounding box center [255, 216] width 131 height 27
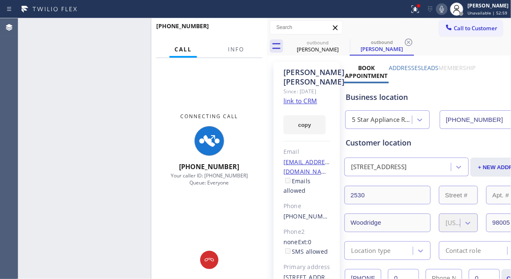
type input "[PHONE_NUMBER]"
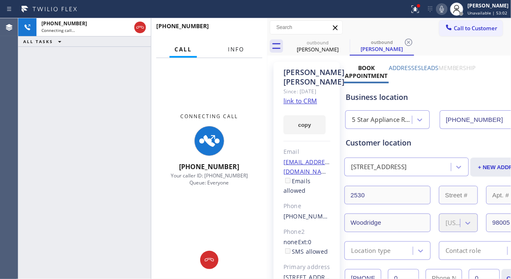
click at [236, 51] on span "Info" at bounding box center [236, 49] width 16 height 7
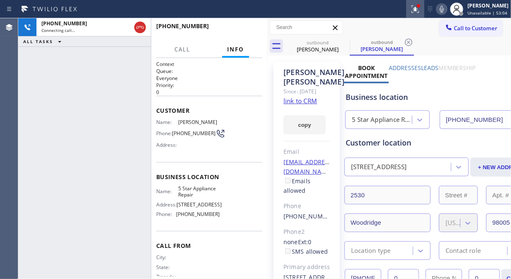
click at [418, 8] on g at bounding box center [415, 8] width 7 height 7
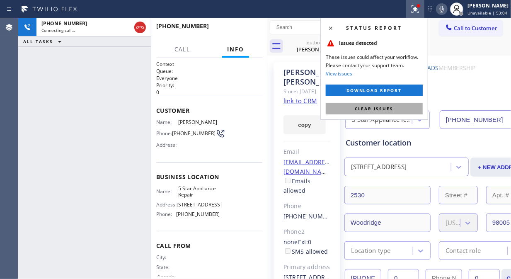
click at [401, 111] on button "Clear issues" at bounding box center [374, 109] width 97 height 12
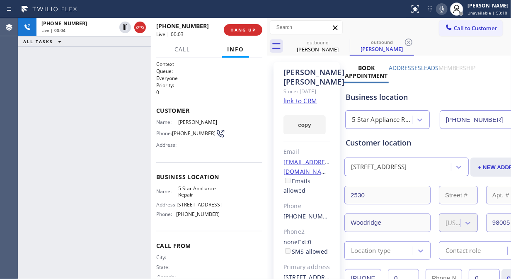
click at [38, 140] on div "[PHONE_NUMBER] Live | 00:04 ALL TASKS ALL TASKS ACTIVE TASKS TASKS IN WRAP UP" at bounding box center [84, 148] width 133 height 261
click at [240, 31] on span "HANG UP" at bounding box center [243, 30] width 25 height 6
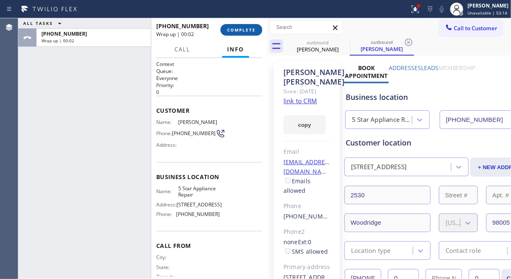
click at [240, 31] on span "COMPLETE" at bounding box center [241, 30] width 29 height 6
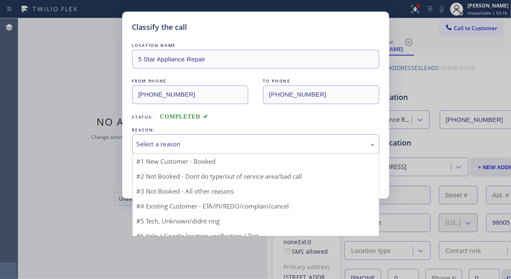
click at [226, 150] on div "Select a reason" at bounding box center [255, 143] width 247 height 19
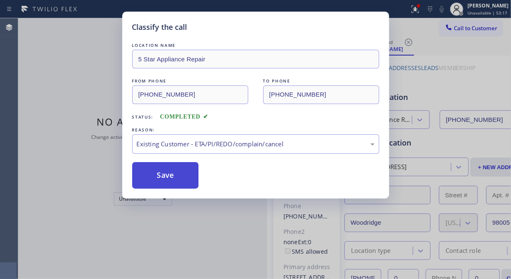
click at [192, 184] on button "Save" at bounding box center [165, 175] width 67 height 27
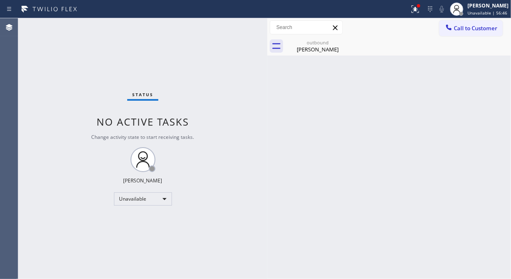
click at [48, 117] on div "Status No active tasks Change activity state to start receiving tasks. [PERSON_…" at bounding box center [142, 148] width 249 height 261
click at [344, 43] on icon at bounding box center [344, 42] width 7 height 7
drag, startPoint x: 323, startPoint y: 48, endPoint x: 347, endPoint y: 46, distance: 23.3
click at [326, 48] on div "[PERSON_NAME]" at bounding box center [317, 49] width 63 height 7
click at [421, 5] on div at bounding box center [418, 5] width 5 height 5
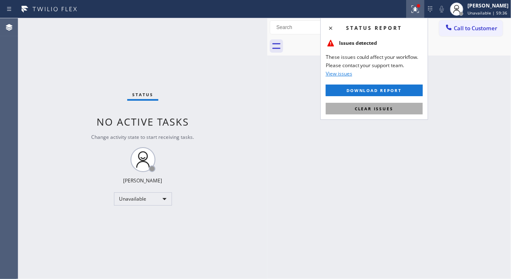
click at [375, 109] on span "Clear issues" at bounding box center [374, 109] width 39 height 6
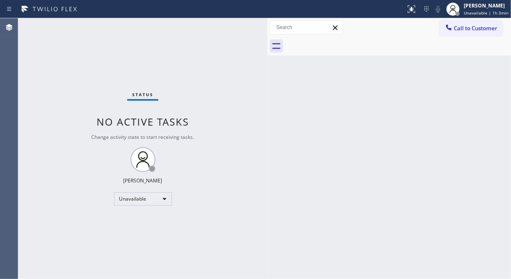
click at [60, 119] on div "Status No active tasks Change activity state to start receiving tasks. [PERSON_…" at bounding box center [142, 148] width 249 height 261
click at [460, 28] on span "Call to Customer" at bounding box center [476, 27] width 44 height 7
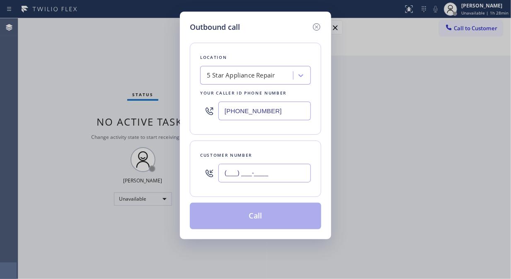
click at [228, 175] on input "(___) ___-____" at bounding box center [264, 173] width 92 height 19
paste input "626) 716-6588"
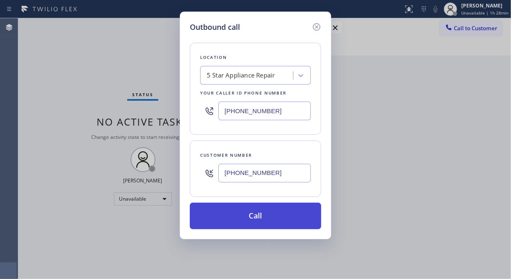
type input "[PHONE_NUMBER]"
click at [252, 215] on button "Call" at bounding box center [255, 216] width 131 height 27
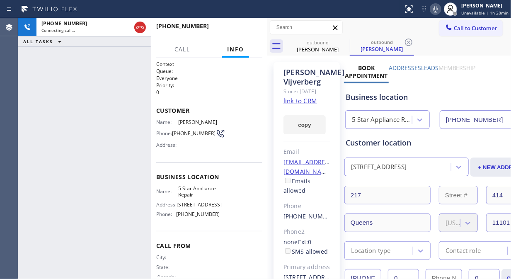
type input "[PHONE_NUMBER]"
click at [437, 9] on icon at bounding box center [436, 9] width 10 height 10
click at [437, 11] on icon at bounding box center [436, 9] width 4 height 7
click at [314, 105] on link "link to CRM" at bounding box center [301, 101] width 34 height 8
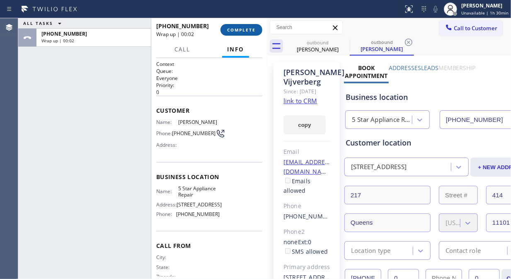
click at [246, 27] on span "COMPLETE" at bounding box center [241, 30] width 29 height 6
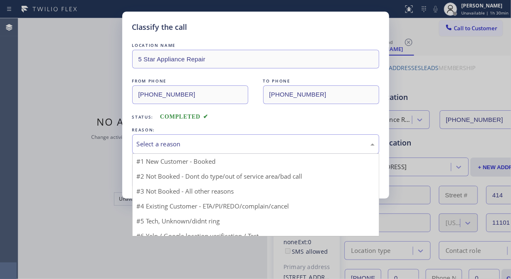
click at [258, 148] on div "Select a reason" at bounding box center [256, 144] width 238 height 10
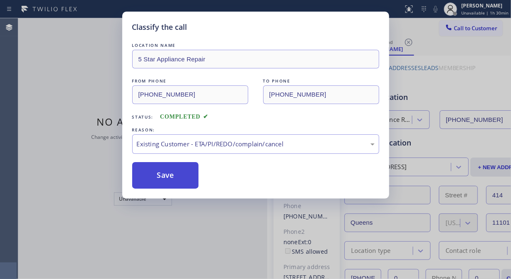
click at [162, 187] on button "Save" at bounding box center [165, 175] width 67 height 27
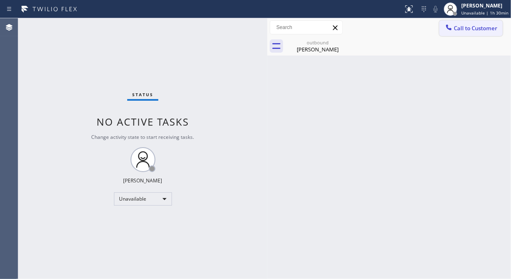
click at [456, 28] on span "Call to Customer" at bounding box center [476, 27] width 44 height 7
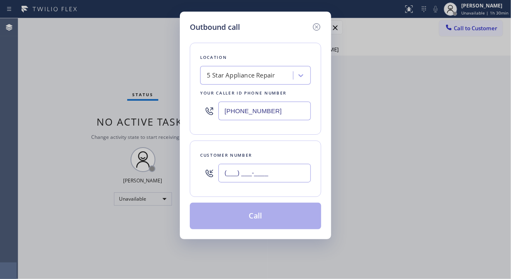
click at [229, 169] on input "(___) ___-____" at bounding box center [264, 173] width 92 height 19
paste input "714) 863-0279"
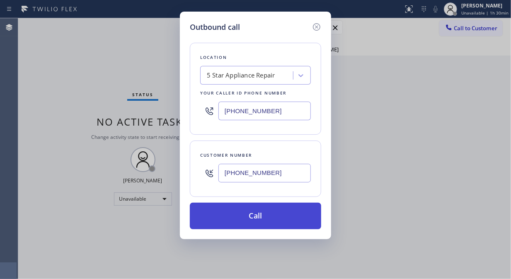
type input "[PHONE_NUMBER]"
click at [261, 216] on button "Call" at bounding box center [255, 216] width 131 height 27
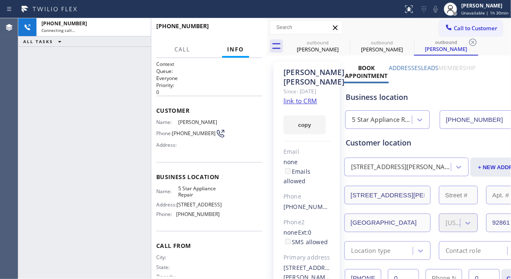
type input "[PHONE_NUMBER]"
click at [233, 31] on span "HANG UP" at bounding box center [243, 30] width 25 height 6
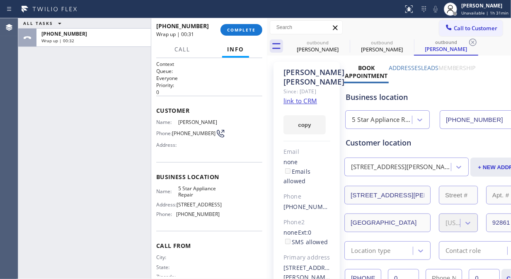
click at [27, 76] on div "ALL TASKS ALL TASKS ACTIVE TASKS TASKS IN WRAP UP [PHONE_NUMBER] Wrap up | 00:32" at bounding box center [84, 148] width 133 height 261
click at [253, 32] on span "COMPLETE" at bounding box center [241, 30] width 29 height 6
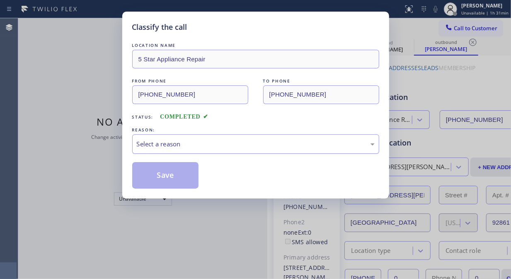
click at [225, 142] on div "Select a reason" at bounding box center [256, 144] width 238 height 10
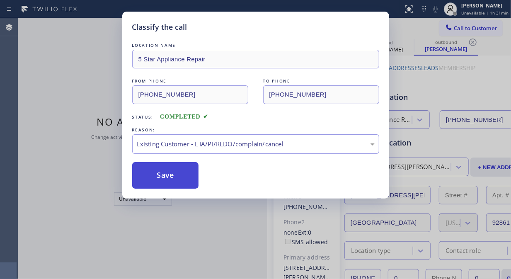
click at [175, 186] on button "Save" at bounding box center [165, 175] width 67 height 27
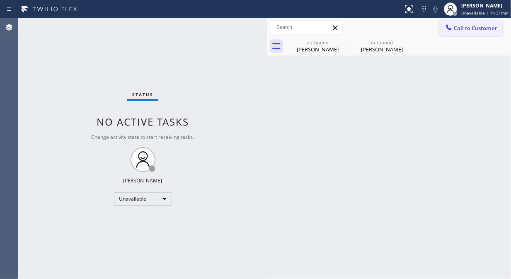
click at [468, 30] on span "Call to Customer" at bounding box center [476, 27] width 44 height 7
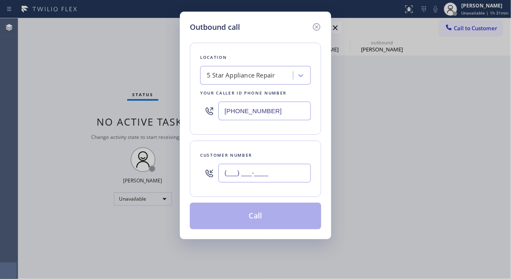
click at [277, 170] on input "(___) ___-____" at bounding box center [264, 173] width 92 height 19
paste input "714) 404-6306"
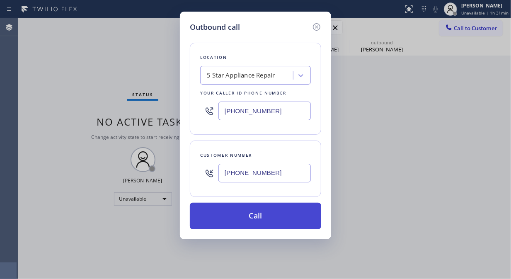
type input "[PHONE_NUMBER]"
click at [271, 217] on button "Call" at bounding box center [255, 216] width 131 height 27
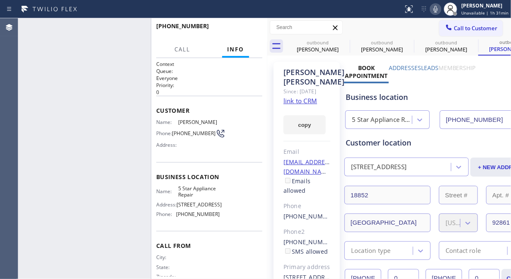
type input "[PHONE_NUMBER]"
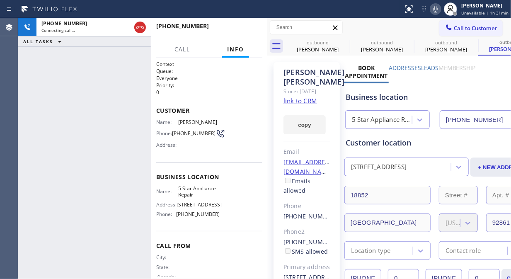
click at [42, 77] on div "[PHONE_NUMBER] Connecting call… ALL TASKS ALL TASKS ACTIVE TASKS TASKS IN WRAP …" at bounding box center [84, 148] width 133 height 261
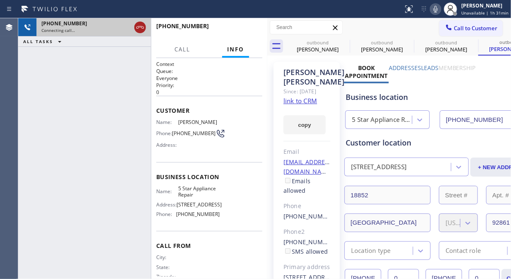
click at [140, 31] on icon at bounding box center [140, 27] width 10 height 10
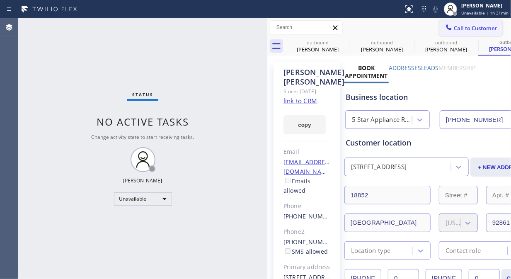
click at [454, 30] on span "Call to Customer" at bounding box center [476, 27] width 44 height 7
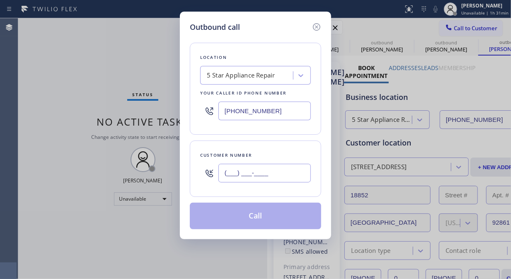
click at [250, 176] on input "(___) ___-____" at bounding box center [264, 173] width 92 height 19
paste input "480) 502-0411"
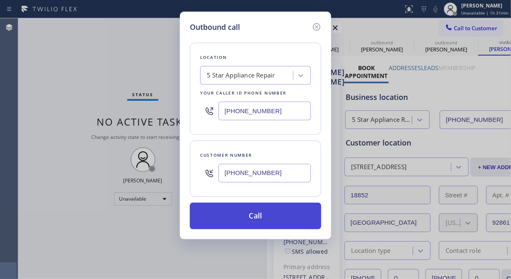
type input "[PHONE_NUMBER]"
click at [259, 218] on button "Call" at bounding box center [255, 216] width 131 height 27
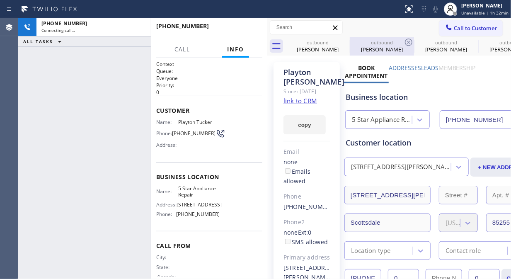
type input "[PHONE_NUMBER]"
click at [439, 10] on icon at bounding box center [436, 9] width 10 height 10
click at [438, 10] on icon at bounding box center [436, 9] width 4 height 7
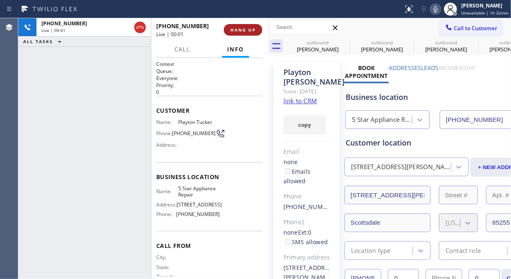
drag, startPoint x: 139, startPoint y: 28, endPoint x: 259, endPoint y: 27, distance: 119.8
click at [139, 28] on icon at bounding box center [140, 27] width 10 height 10
click at [248, 28] on span "HANG UP" at bounding box center [243, 30] width 25 height 6
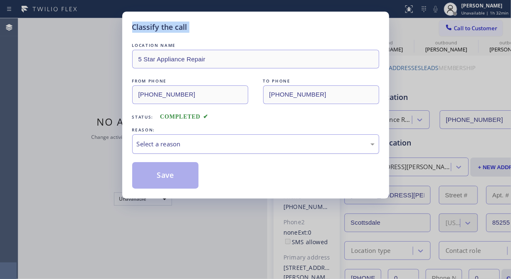
drag, startPoint x: 260, startPoint y: 148, endPoint x: 260, endPoint y: 152, distance: 4.6
click at [260, 147] on div "Select a reason" at bounding box center [256, 144] width 238 height 10
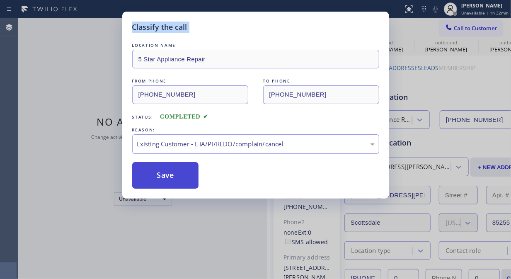
click at [169, 175] on button "Save" at bounding box center [165, 175] width 67 height 27
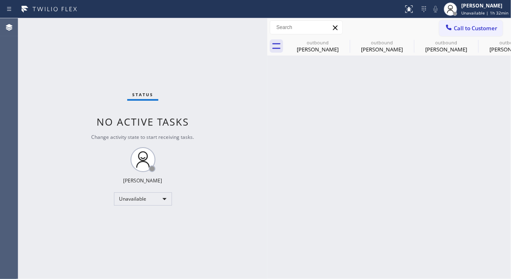
drag, startPoint x: 35, startPoint y: 113, endPoint x: 111, endPoint y: 97, distance: 77.9
click at [35, 113] on div "Status No active tasks Change activity state to start receiving tasks. [PERSON_…" at bounding box center [142, 148] width 249 height 261
click at [468, 30] on span "Call to Customer" at bounding box center [476, 27] width 44 height 7
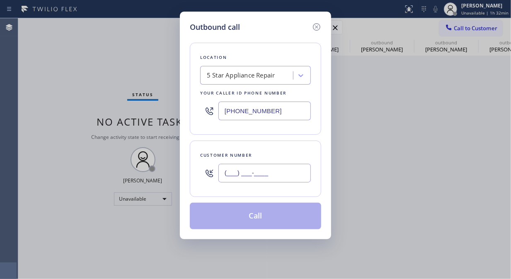
click at [257, 177] on input "(___) ___-____" at bounding box center [264, 173] width 92 height 19
paste input "248) 421-1130"
type input "[PHONE_NUMBER]"
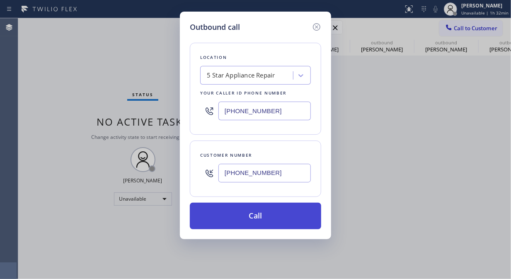
click at [268, 220] on button "Call" at bounding box center [255, 216] width 131 height 27
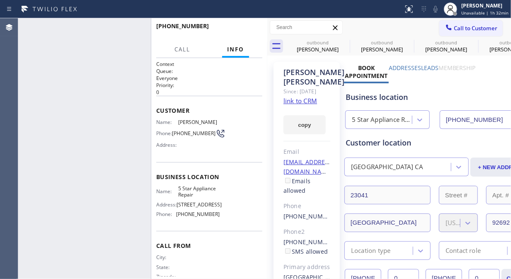
type input "[PHONE_NUMBER]"
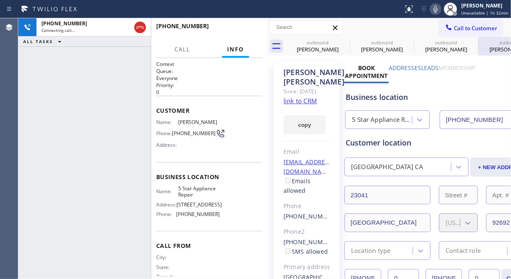
click at [0, 0] on icon at bounding box center [0, 0] width 0 height 0
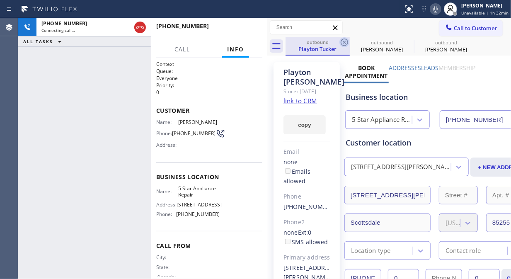
click at [343, 40] on icon at bounding box center [345, 42] width 10 height 10
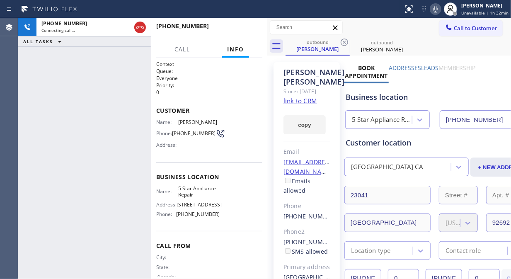
click at [343, 40] on icon at bounding box center [345, 42] width 10 height 10
click at [436, 7] on icon at bounding box center [436, 9] width 10 height 10
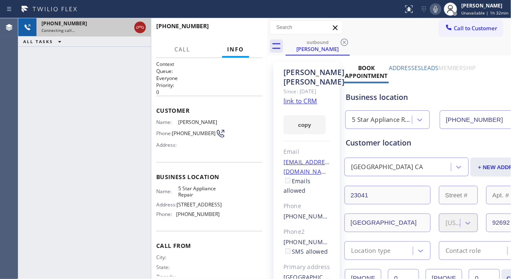
click at [143, 28] on icon at bounding box center [140, 27] width 10 height 10
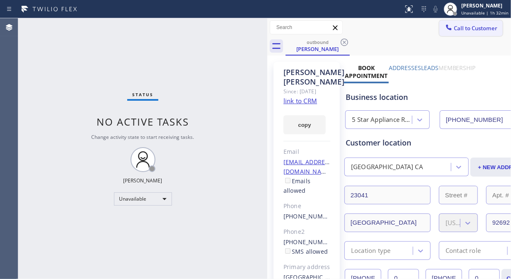
click at [454, 31] on span "Call to Customer" at bounding box center [476, 27] width 44 height 7
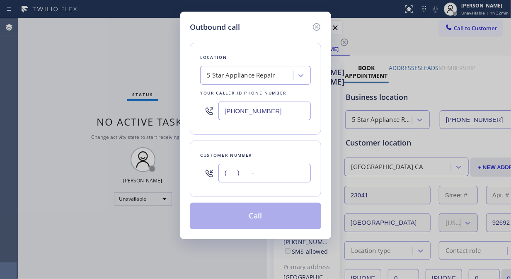
click at [249, 172] on input "(___) ___-____" at bounding box center [264, 173] width 92 height 19
paste input "310) 500-7484"
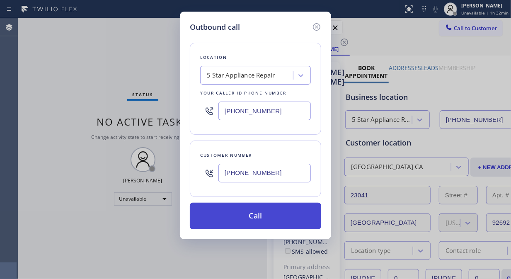
type input "[PHONE_NUMBER]"
click at [265, 216] on button "Call" at bounding box center [255, 216] width 131 height 27
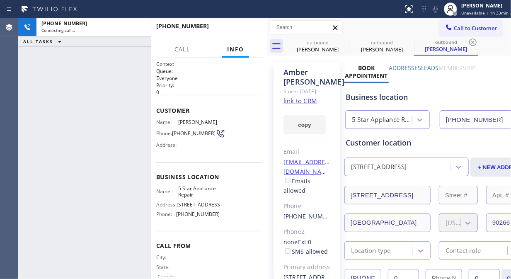
type input "[PHONE_NUMBER]"
click at [344, 42] on icon at bounding box center [344, 42] width 7 height 7
click at [0, 0] on icon at bounding box center [0, 0] width 0 height 0
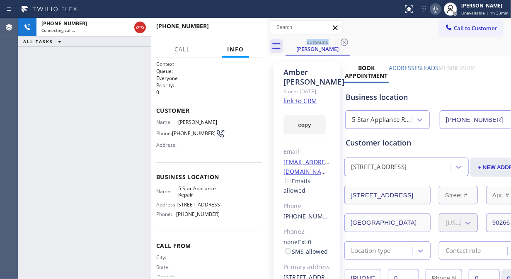
click at [437, 11] on icon at bounding box center [436, 9] width 10 height 10
click at [231, 31] on span "HANG UP" at bounding box center [243, 30] width 25 height 6
click at [234, 31] on span "HANG UP" at bounding box center [243, 30] width 25 height 6
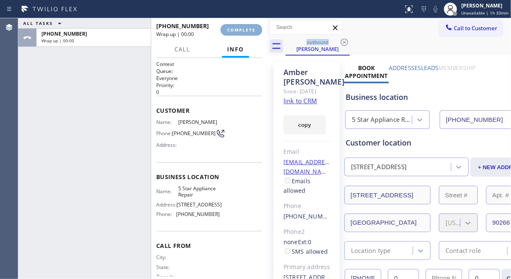
click at [235, 31] on span "COMPLETE" at bounding box center [241, 30] width 29 height 6
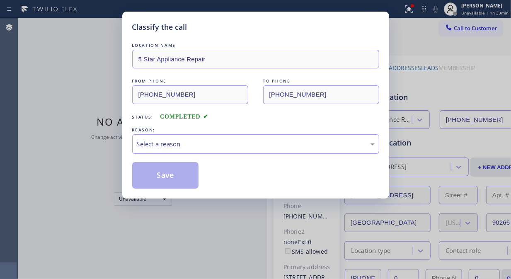
click at [235, 31] on div "Classify the call" at bounding box center [255, 27] width 247 height 11
click at [260, 143] on div "Select a reason" at bounding box center [256, 144] width 238 height 10
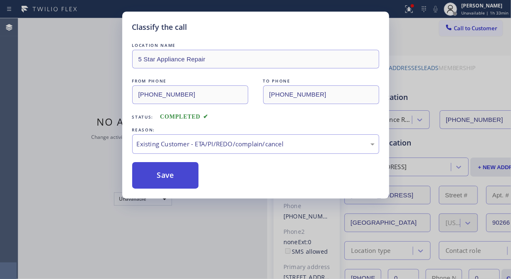
click at [170, 175] on button "Save" at bounding box center [165, 175] width 67 height 27
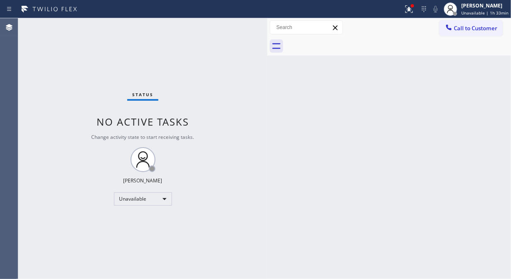
click at [464, 25] on span "Call to Customer" at bounding box center [476, 27] width 44 height 7
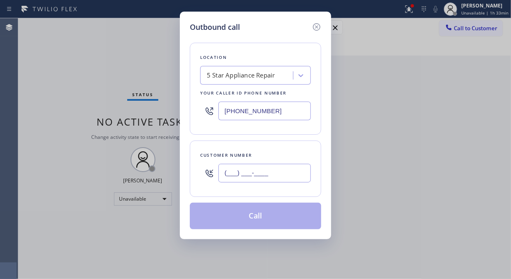
click at [282, 180] on input "(___) ___-____" at bounding box center [264, 173] width 92 height 19
paste input "206) 683-4354"
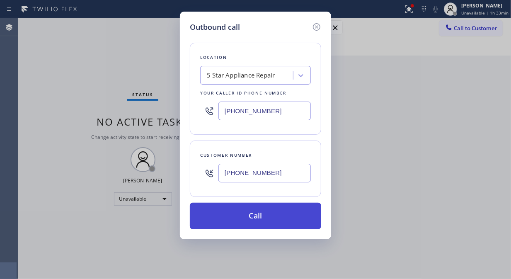
type input "[PHONE_NUMBER]"
click at [274, 223] on button "Call" at bounding box center [255, 216] width 131 height 27
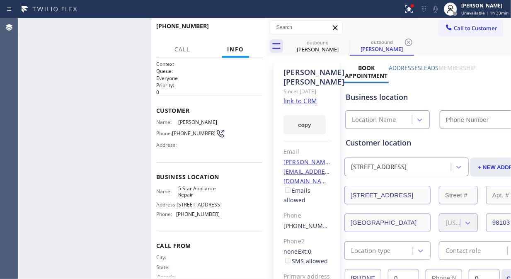
type input "[PHONE_NUMBER]"
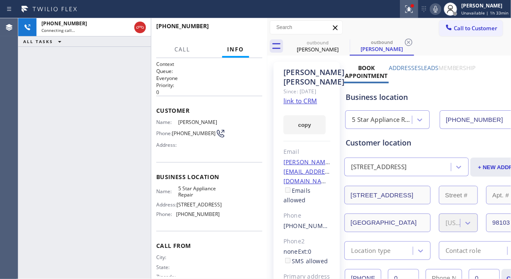
click at [407, 12] on icon at bounding box center [409, 9] width 10 height 10
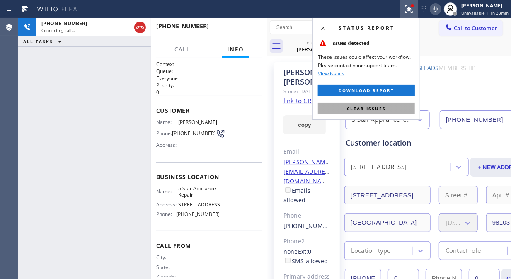
click at [368, 106] on span "Clear issues" at bounding box center [366, 109] width 39 height 6
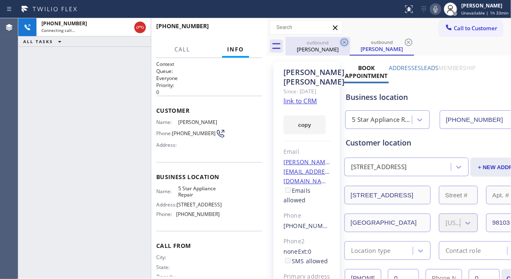
click at [343, 41] on icon at bounding box center [345, 42] width 10 height 10
click at [343, 41] on icon at bounding box center [344, 42] width 7 height 7
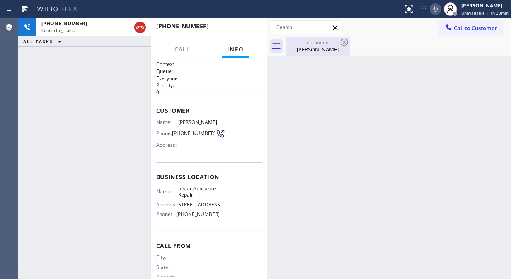
click at [316, 48] on div "[PERSON_NAME]" at bounding box center [317, 49] width 63 height 7
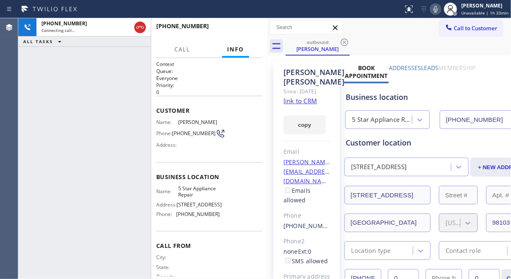
click at [438, 9] on icon at bounding box center [436, 9] width 10 height 10
click at [242, 27] on span "HANG UP" at bounding box center [243, 30] width 25 height 6
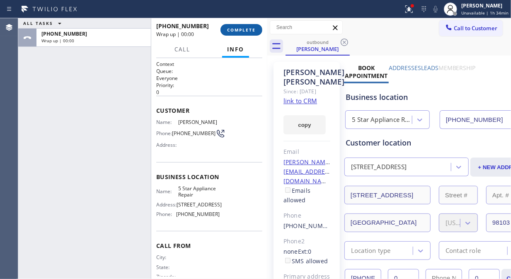
click at [242, 27] on span "COMPLETE" at bounding box center [241, 30] width 29 height 6
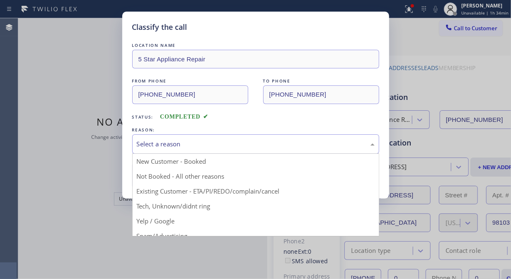
click at [245, 140] on div "Select a reason" at bounding box center [256, 144] width 238 height 10
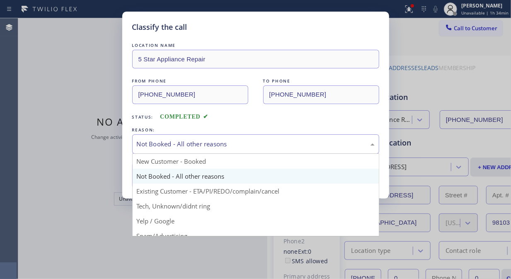
click at [244, 150] on div "Not Booked - All other reasons" at bounding box center [255, 143] width 247 height 19
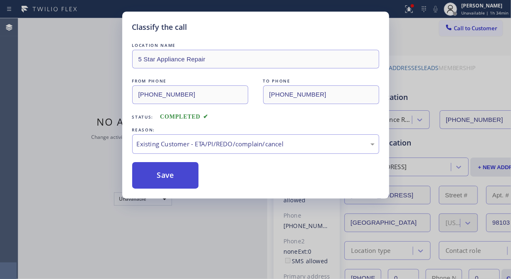
click at [138, 178] on button "Save" at bounding box center [165, 175] width 67 height 27
click at [176, 178] on button "Save" at bounding box center [165, 175] width 67 height 27
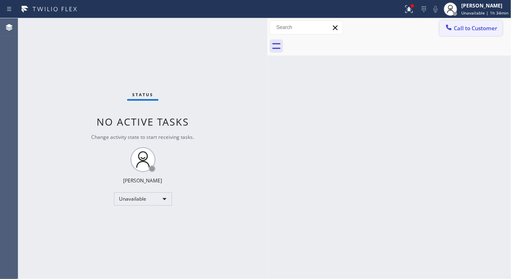
click at [466, 27] on span "Call to Customer" at bounding box center [476, 27] width 44 height 7
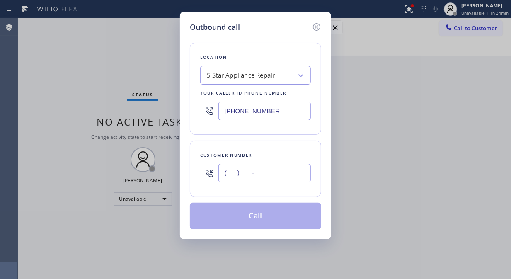
click at [284, 180] on input "(___) ___-____" at bounding box center [264, 173] width 92 height 19
paste input "720) 987-6884"
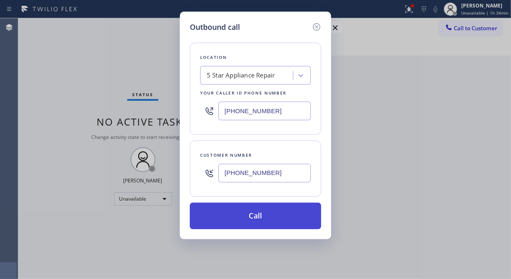
type input "[PHONE_NUMBER]"
click at [282, 214] on button "Call" at bounding box center [255, 216] width 131 height 27
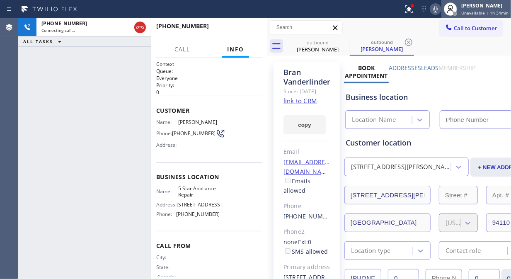
type input "[PHONE_NUMBER]"
click at [437, 11] on icon at bounding box center [436, 9] width 4 height 7
click at [437, 11] on icon at bounding box center [436, 9] width 10 height 10
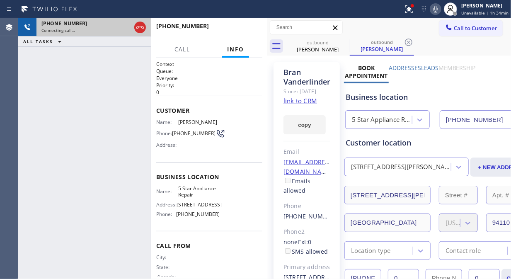
click at [148, 31] on div "[PHONE_NUMBER] Connecting call…" at bounding box center [84, 27] width 133 height 18
click at [144, 29] on icon at bounding box center [140, 27] width 10 height 10
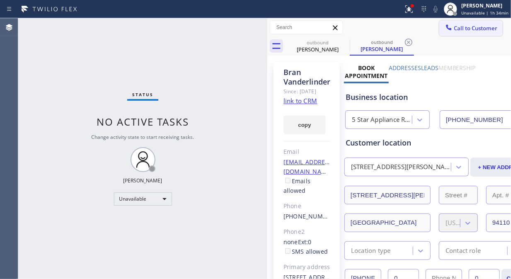
click at [474, 27] on span "Call to Customer" at bounding box center [476, 27] width 44 height 7
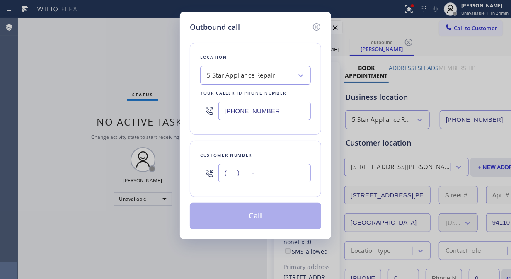
click at [250, 170] on input "(___) ___-____" at bounding box center [264, 173] width 92 height 19
paste input "310) 647-7844"
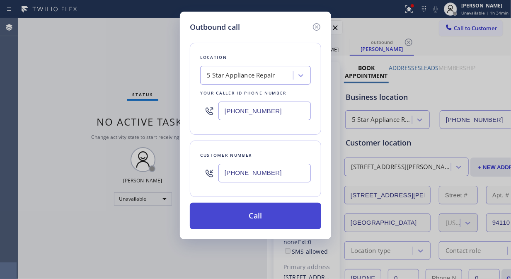
type input "[PHONE_NUMBER]"
click at [267, 215] on button "Call" at bounding box center [255, 216] width 131 height 27
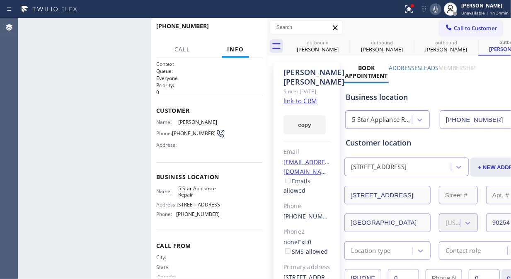
type input "[PHONE_NUMBER]"
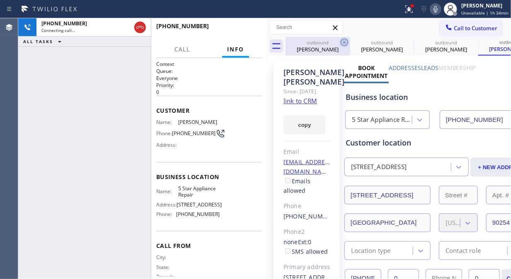
click at [345, 44] on icon at bounding box center [345, 42] width 10 height 10
click at [0, 0] on icon at bounding box center [0, 0] width 0 height 0
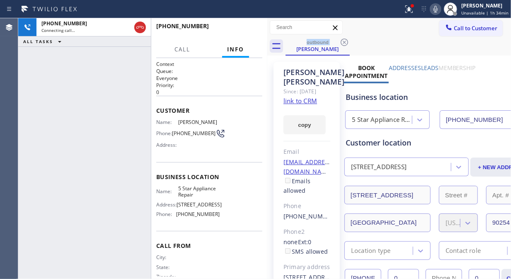
click at [345, 44] on icon at bounding box center [345, 42] width 10 height 10
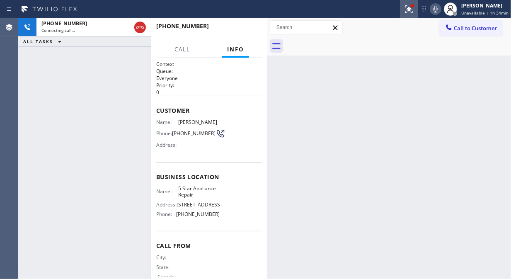
click at [411, 5] on icon at bounding box center [409, 9] width 10 height 10
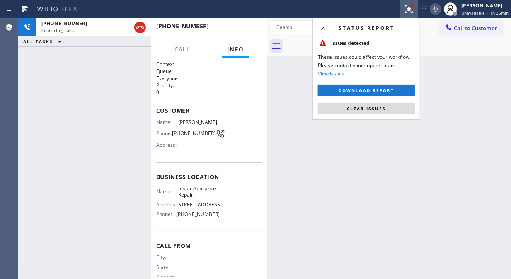
click at [374, 109] on span "Clear issues" at bounding box center [366, 109] width 39 height 6
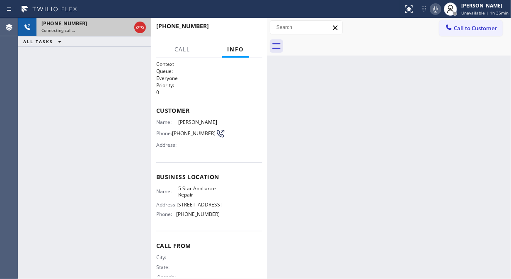
click at [97, 29] on div "Connecting call…" at bounding box center [86, 30] width 90 height 6
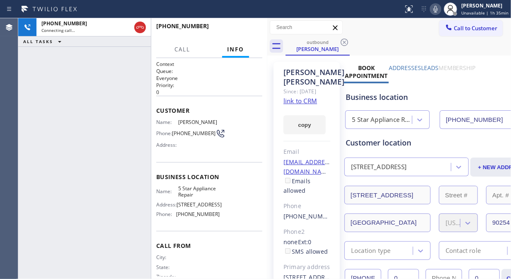
type input "[PHONE_NUMBER]"
click at [245, 30] on span "HANG UP" at bounding box center [243, 30] width 25 height 6
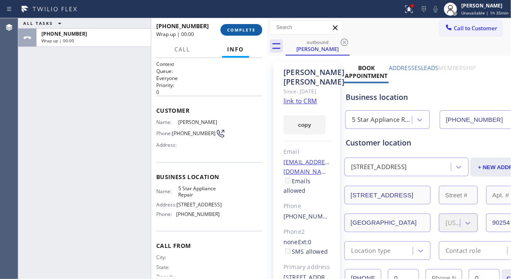
click at [245, 30] on span "COMPLETE" at bounding box center [241, 30] width 29 height 6
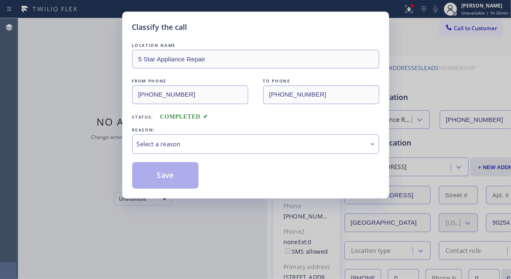
click at [245, 29] on div "Classify the call" at bounding box center [255, 27] width 247 height 11
click at [245, 149] on div "Select a reason" at bounding box center [255, 143] width 247 height 19
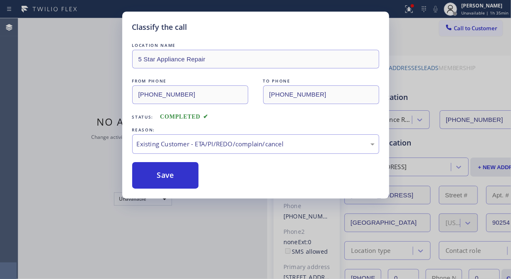
click at [175, 178] on button "Save" at bounding box center [165, 175] width 67 height 27
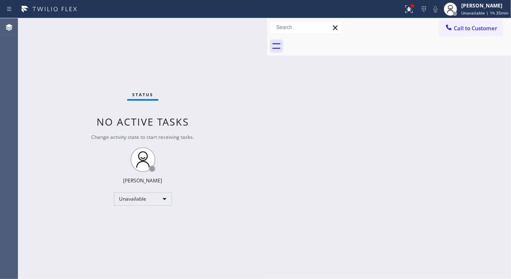
click at [458, 29] on span "Call to Customer" at bounding box center [476, 27] width 44 height 7
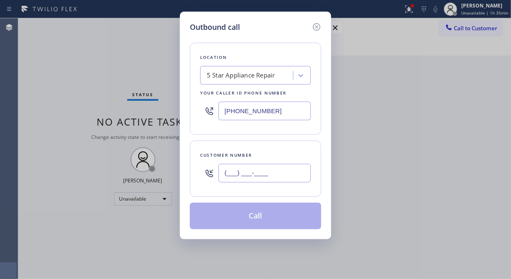
click at [252, 176] on input "(___) ___-____" at bounding box center [264, 173] width 92 height 19
paste input "949) 350-0692"
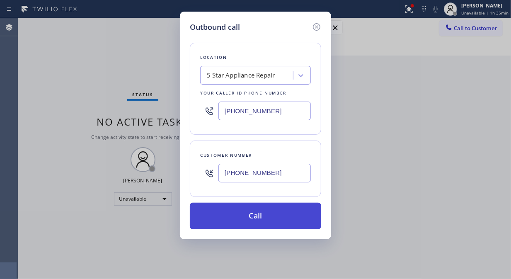
type input "[PHONE_NUMBER]"
click at [250, 217] on button "Call" at bounding box center [255, 216] width 131 height 27
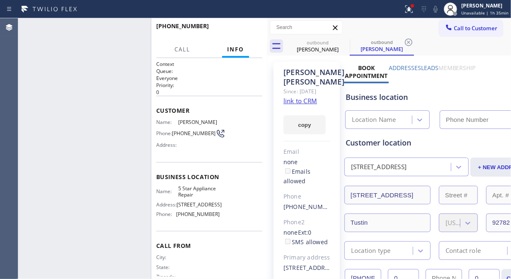
type input "[PHONE_NUMBER]"
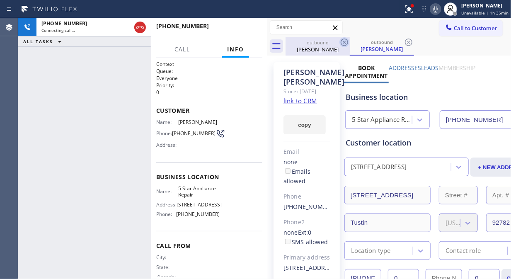
click at [344, 40] on icon at bounding box center [345, 42] width 10 height 10
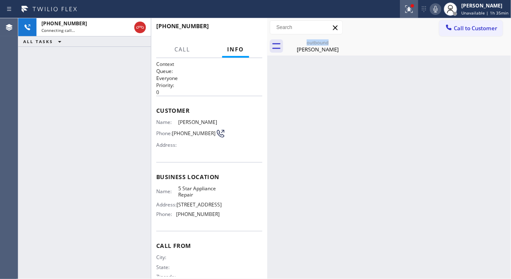
click at [410, 9] on icon at bounding box center [407, 8] width 5 height 6
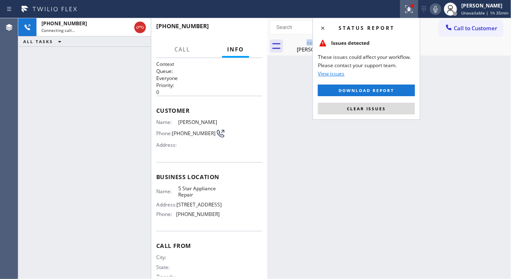
click at [376, 111] on span "Clear issues" at bounding box center [366, 109] width 39 height 6
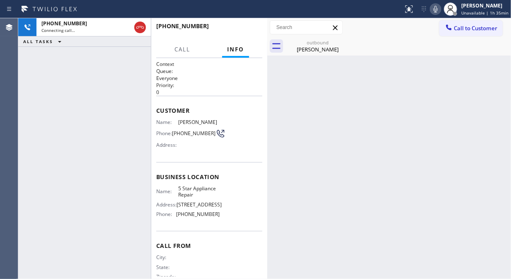
click at [308, 58] on div "Back to Dashboard Change Sender ID Customers Technicians Select a contact Outbo…" at bounding box center [389, 148] width 244 height 261
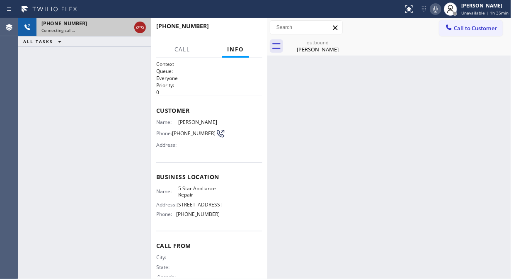
click at [141, 27] on icon at bounding box center [140, 27] width 10 height 10
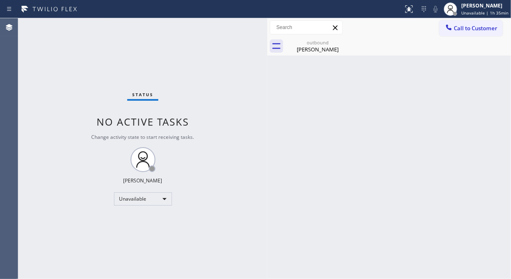
click at [474, 27] on span "Call to Customer" at bounding box center [476, 27] width 44 height 7
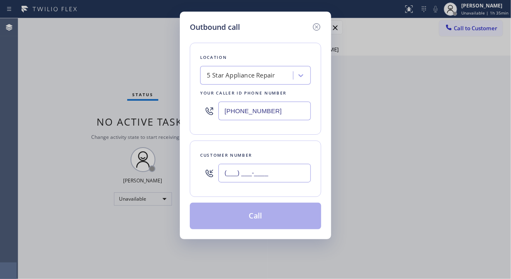
click at [274, 169] on input "(___) ___-____" at bounding box center [264, 173] width 92 height 19
paste input "949) 536-5384"
type input "[PHONE_NUMBER]"
click at [274, 219] on button "Call" at bounding box center [255, 216] width 131 height 27
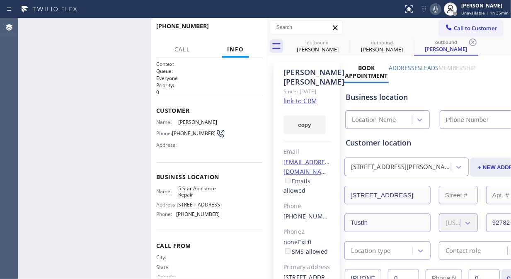
type input "[PHONE_NUMBER]"
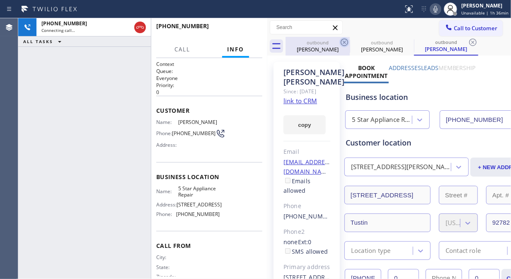
click at [343, 43] on icon at bounding box center [345, 42] width 10 height 10
click at [0, 0] on icon at bounding box center [0, 0] width 0 height 0
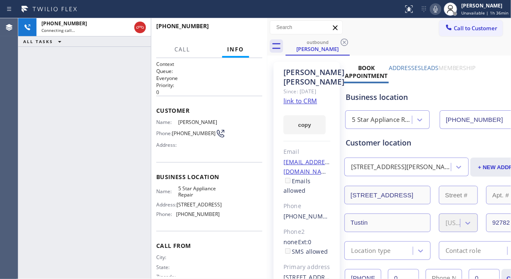
click at [343, 43] on icon at bounding box center [345, 42] width 10 height 10
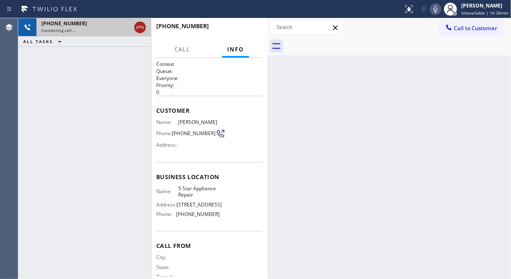
click at [140, 25] on icon at bounding box center [140, 27] width 10 height 10
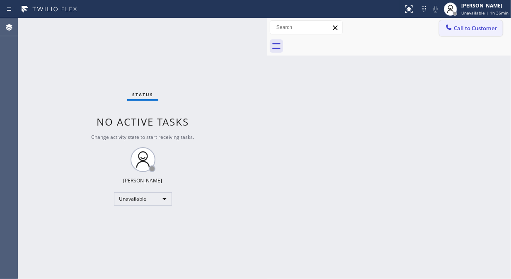
click at [460, 30] on span "Call to Customer" at bounding box center [476, 27] width 44 height 7
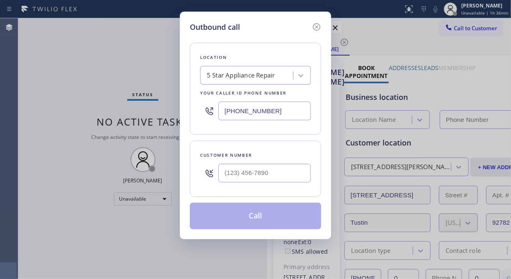
click at [276, 177] on input "text" at bounding box center [264, 173] width 92 height 19
type input "(___) ___-____"
type input "[PHONE_NUMBER]"
paste input "425) 246-9545"
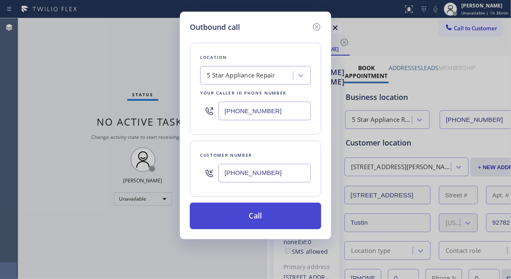
type input "[PHONE_NUMBER]"
click at [261, 218] on button "Call" at bounding box center [255, 216] width 131 height 27
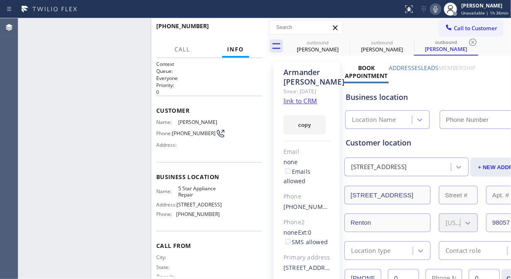
type input "[PHONE_NUMBER]"
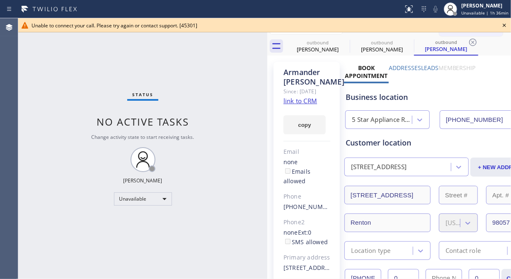
click at [506, 25] on icon at bounding box center [505, 25] width 10 height 10
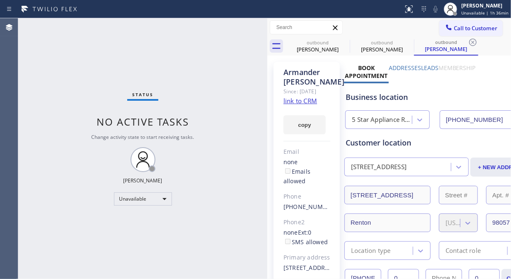
click at [469, 25] on span "Call to Customer" at bounding box center [476, 27] width 44 height 7
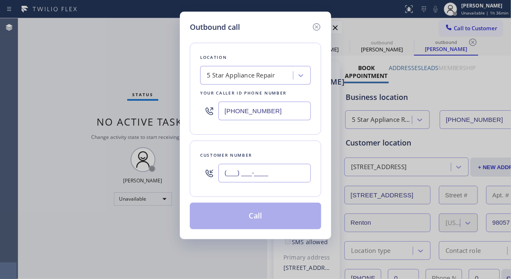
click at [241, 177] on input "(___) ___-____" at bounding box center [264, 173] width 92 height 19
paste input "626) 319-5520"
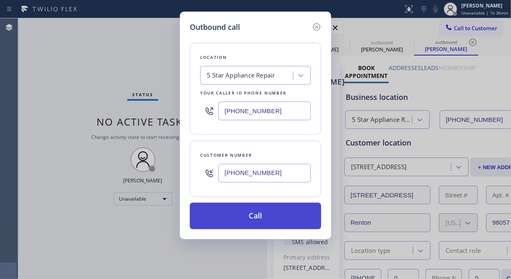
type input "[PHONE_NUMBER]"
click at [276, 222] on button "Call" at bounding box center [255, 216] width 131 height 27
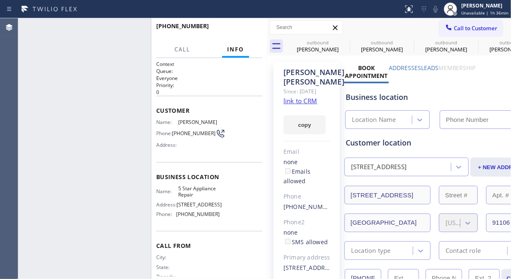
type input "[PHONE_NUMBER]"
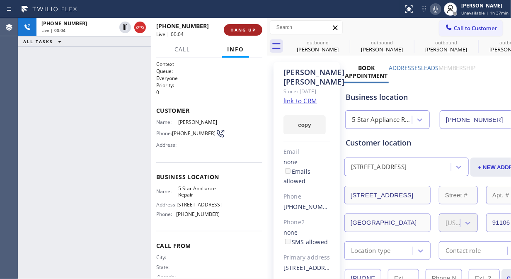
click at [231, 29] on span "HANG UP" at bounding box center [243, 30] width 25 height 6
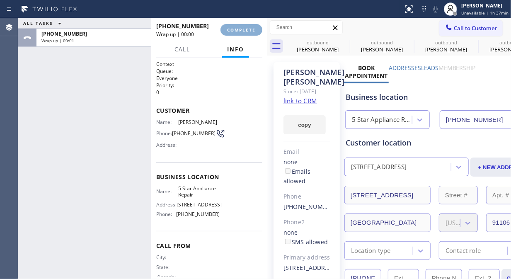
click at [230, 29] on span "COMPLETE" at bounding box center [241, 30] width 29 height 6
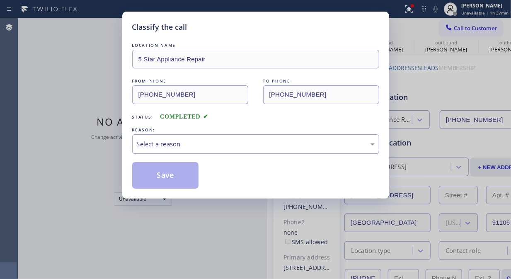
click at [253, 146] on div "Select a reason" at bounding box center [256, 144] width 238 height 10
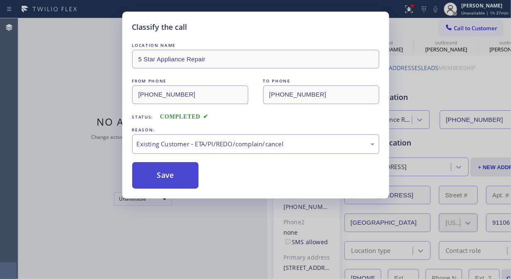
click at [158, 173] on button "Save" at bounding box center [165, 175] width 67 height 27
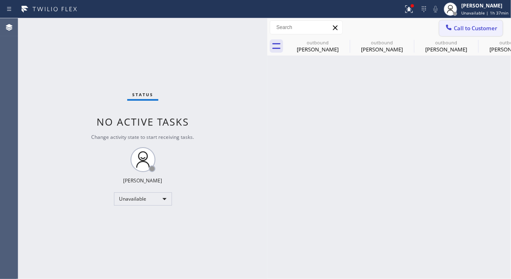
click at [461, 31] on span "Call to Customer" at bounding box center [476, 27] width 44 height 7
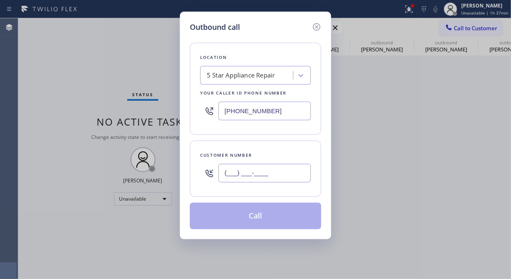
click at [285, 180] on input "(___) ___-____" at bounding box center [264, 173] width 92 height 19
paste input "818) 891-3404"
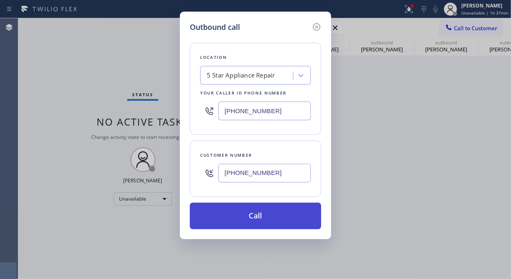
type input "[PHONE_NUMBER]"
click at [292, 218] on button "Call" at bounding box center [255, 216] width 131 height 27
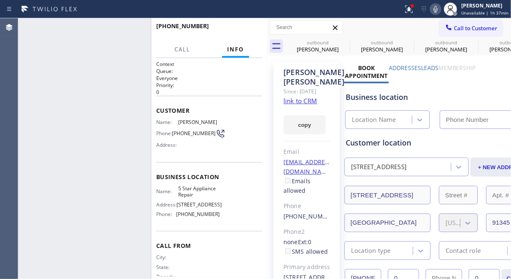
type input "[PHONE_NUMBER]"
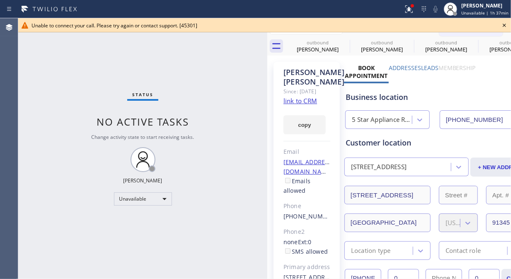
click at [505, 25] on icon at bounding box center [505, 25] width 10 height 10
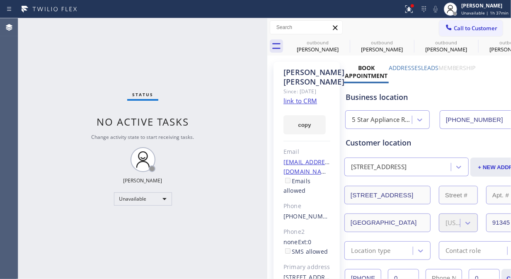
drag, startPoint x: 481, startPoint y: 29, endPoint x: 282, endPoint y: 184, distance: 251.8
click at [480, 30] on span "Call to Customer" at bounding box center [476, 27] width 44 height 7
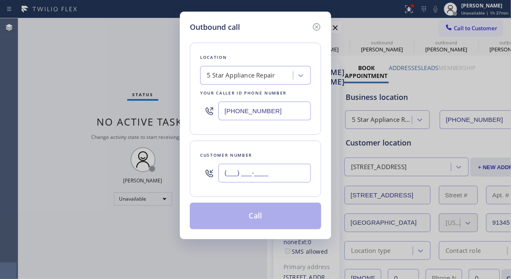
click at [263, 181] on input "(___) ___-____" at bounding box center [264, 173] width 92 height 19
paste input "347) 899-6264"
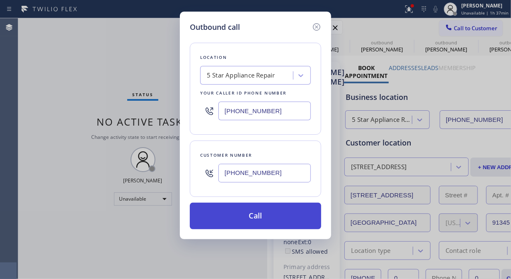
type input "[PHONE_NUMBER]"
click at [284, 217] on button "Call" at bounding box center [255, 216] width 131 height 27
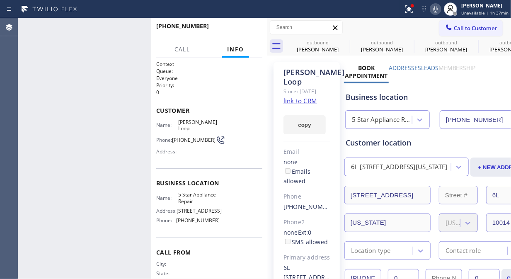
type input "[PHONE_NUMBER]"
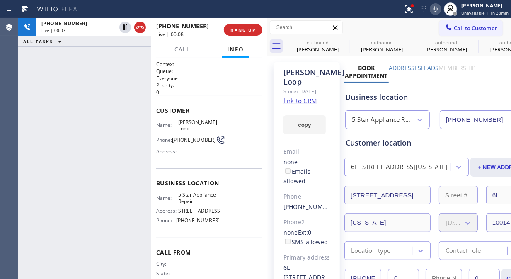
click at [304, 105] on link "link to CRM" at bounding box center [301, 101] width 34 height 8
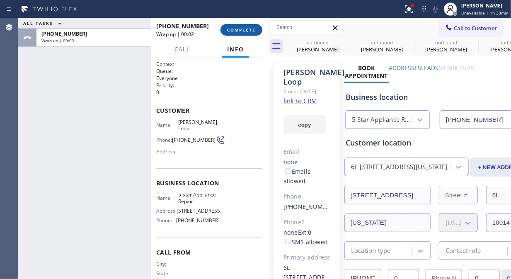
click at [255, 31] on button "COMPLETE" at bounding box center [242, 30] width 42 height 12
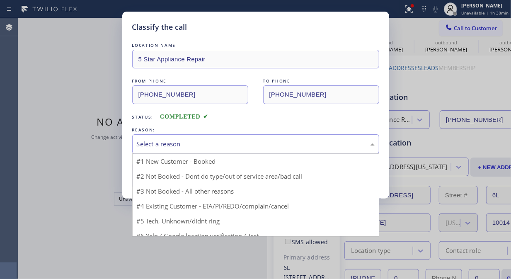
click at [263, 138] on div "Select a reason" at bounding box center [255, 143] width 247 height 19
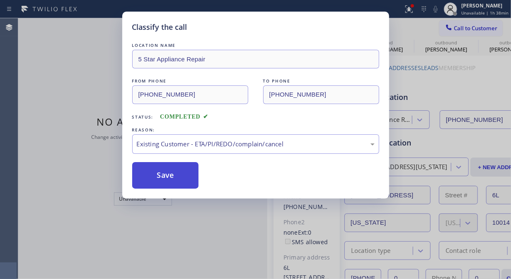
click at [154, 172] on button "Save" at bounding box center [165, 175] width 67 height 27
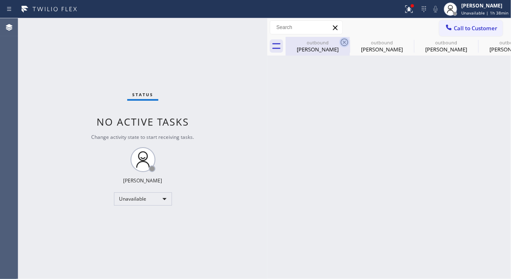
click at [347, 44] on icon at bounding box center [344, 42] width 7 height 7
click at [404, 43] on icon at bounding box center [409, 42] width 10 height 10
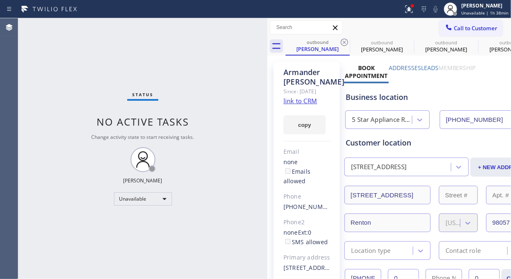
click at [345, 43] on icon at bounding box center [345, 42] width 10 height 10
click at [0, 0] on icon at bounding box center [0, 0] width 0 height 0
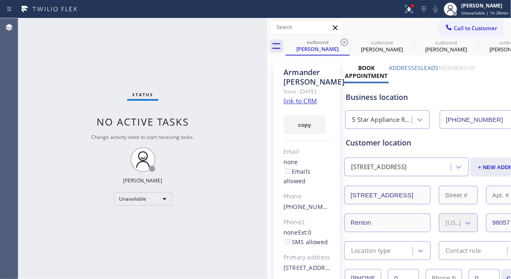
click at [345, 42] on div "outbound [PERSON_NAME] outbound [PERSON_NAME] outbound [PERSON_NAME] outbound […" at bounding box center [399, 46] width 226 height 19
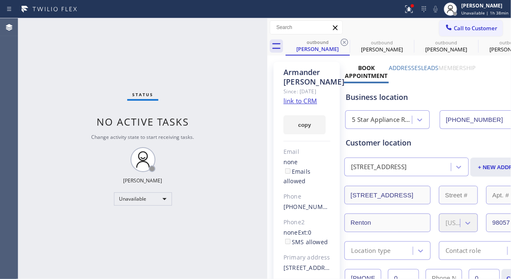
click at [345, 42] on div "outbound [PERSON_NAME] outbound [PERSON_NAME] outbound [PERSON_NAME] outbound […" at bounding box center [399, 46] width 226 height 19
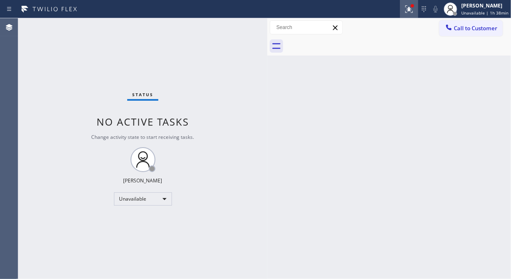
click at [408, 11] on icon at bounding box center [409, 9] width 10 height 10
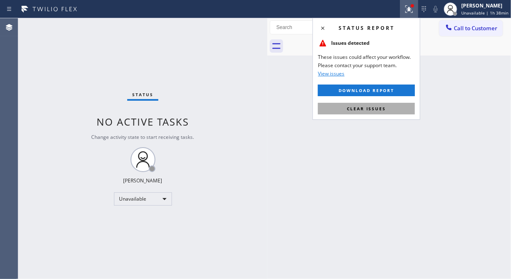
click at [374, 107] on span "Clear issues" at bounding box center [366, 109] width 39 height 6
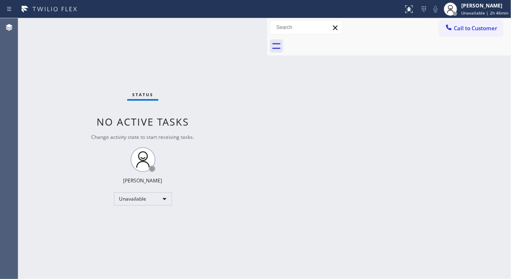
click at [473, 28] on span "Call to Customer" at bounding box center [476, 27] width 44 height 7
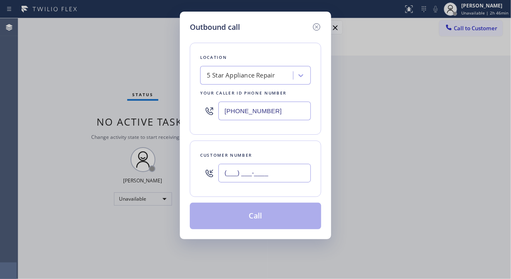
click at [259, 175] on input "(___) ___-____" at bounding box center [264, 173] width 92 height 19
paste input "206) 328-4400"
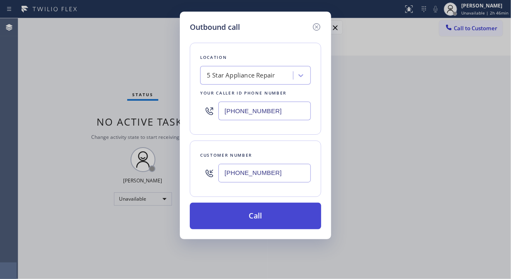
type input "[PHONE_NUMBER]"
click at [276, 217] on button "Call" at bounding box center [255, 216] width 131 height 27
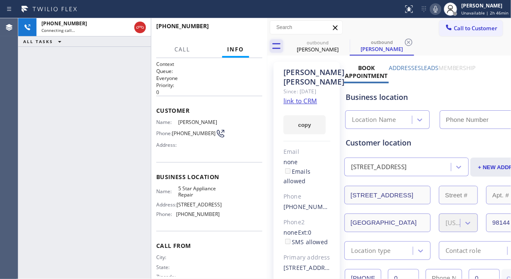
type input "[PHONE_NUMBER]"
click at [340, 40] on icon at bounding box center [345, 42] width 10 height 10
click at [343, 40] on icon at bounding box center [345, 42] width 10 height 10
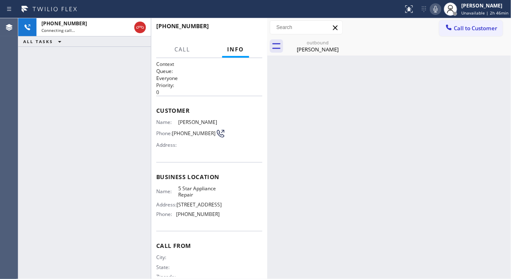
click at [439, 6] on icon at bounding box center [436, 9] width 10 height 10
click at [438, 9] on icon at bounding box center [436, 9] width 4 height 7
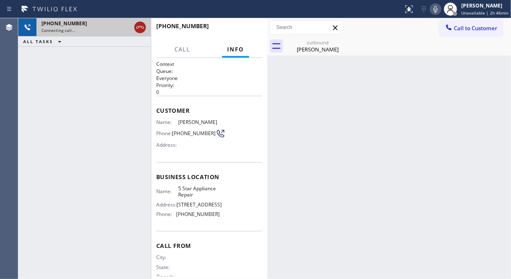
click at [136, 24] on icon at bounding box center [140, 27] width 10 height 10
click at [462, 31] on span "Call to Customer" at bounding box center [476, 27] width 44 height 7
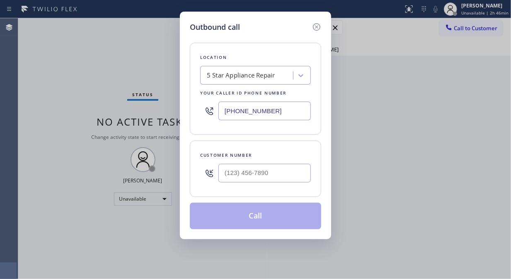
click at [265, 172] on input "text" at bounding box center [264, 173] width 92 height 19
click at [227, 175] on input "(___) ___-____" at bounding box center [264, 173] width 92 height 19
paste input "213) 718-3929"
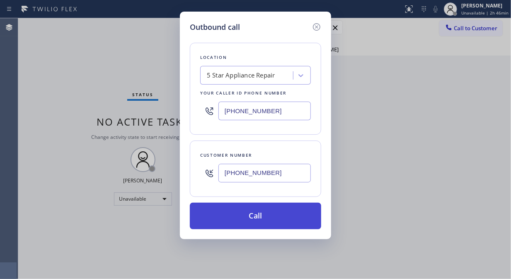
type input "[PHONE_NUMBER]"
click at [284, 218] on button "Call" at bounding box center [255, 216] width 131 height 27
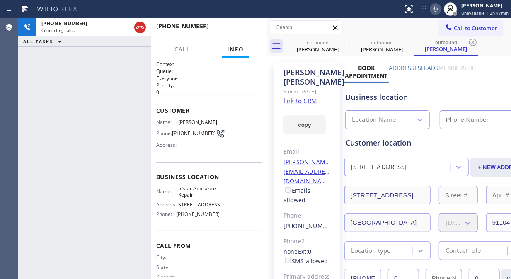
type input "[PHONE_NUMBER]"
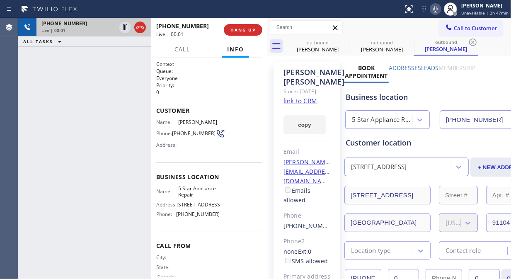
drag, startPoint x: 56, startPoint y: 75, endPoint x: 104, endPoint y: 29, distance: 66.9
click at [56, 75] on div "[PHONE_NUMBER] Live | 00:01 ALL TASKS ALL TASKS ACTIVE TASKS TASKS IN WRAP UP" at bounding box center [84, 148] width 133 height 261
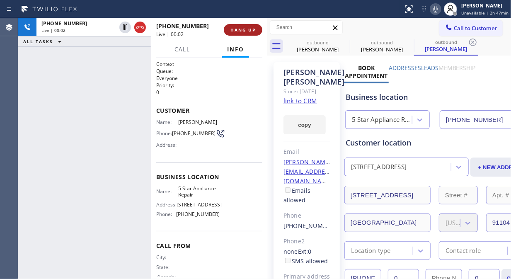
click at [233, 31] on span "HANG UP" at bounding box center [243, 30] width 25 height 6
click at [233, 32] on span "HANG UP" at bounding box center [243, 30] width 25 height 6
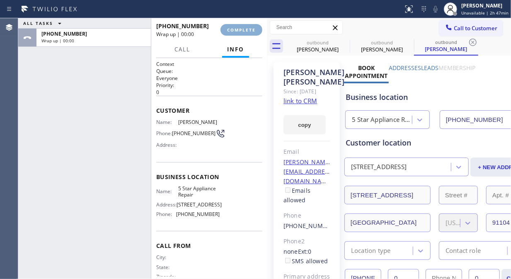
click at [235, 32] on span "COMPLETE" at bounding box center [241, 30] width 29 height 6
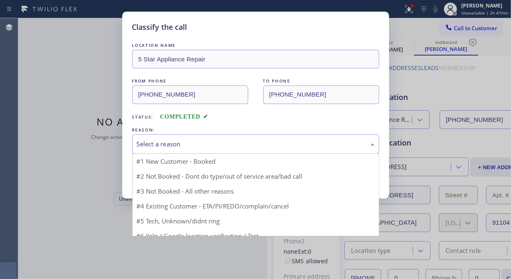
click at [230, 150] on div "Select a reason" at bounding box center [255, 143] width 247 height 19
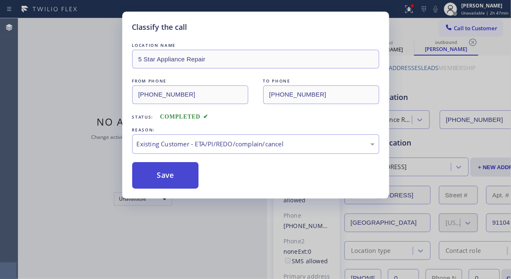
click at [189, 183] on button "Save" at bounding box center [165, 175] width 67 height 27
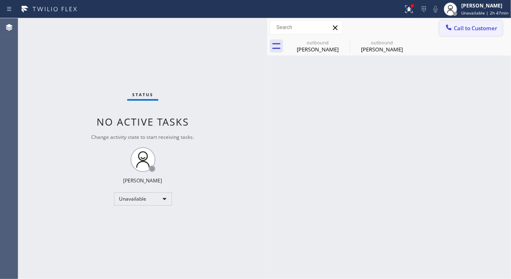
click at [452, 29] on icon at bounding box center [449, 27] width 8 height 8
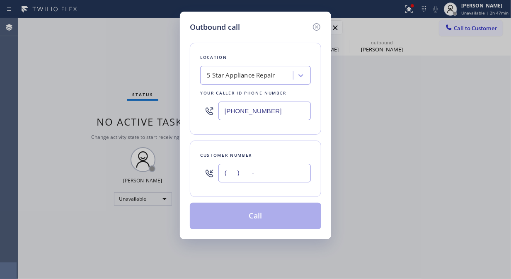
click at [291, 174] on input "(___) ___-____" at bounding box center [264, 173] width 92 height 19
paste input "480) 368-8127"
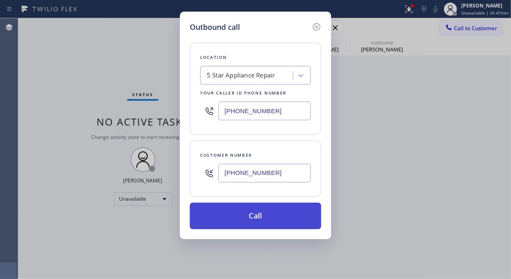
type input "[PHONE_NUMBER]"
click at [275, 217] on button "Call" at bounding box center [255, 216] width 131 height 27
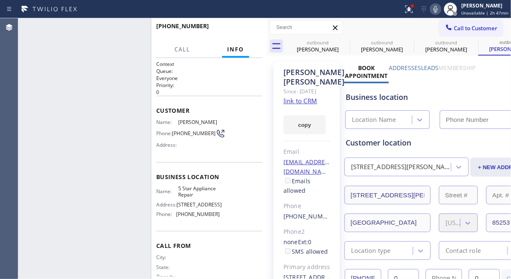
type input "[PHONE_NUMBER]"
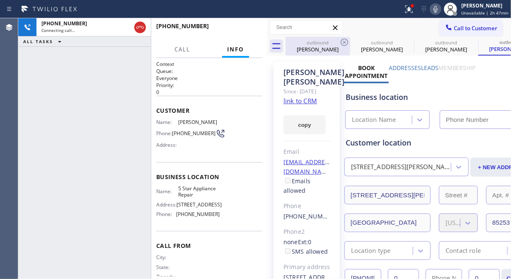
type input "[PHONE_NUMBER]"
click at [345, 40] on icon at bounding box center [345, 42] width 10 height 10
click at [0, 0] on icon at bounding box center [0, 0] width 0 height 0
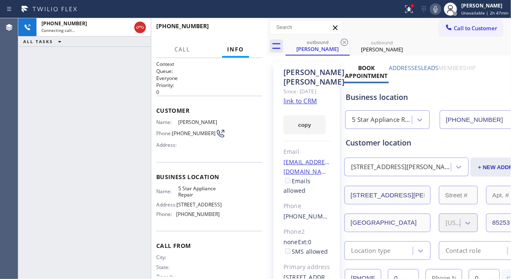
click at [345, 40] on icon at bounding box center [345, 42] width 10 height 10
click at [413, 13] on icon at bounding box center [409, 9] width 10 height 10
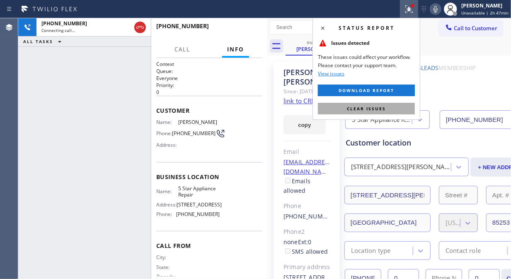
click at [361, 114] on button "Clear issues" at bounding box center [366, 109] width 97 height 12
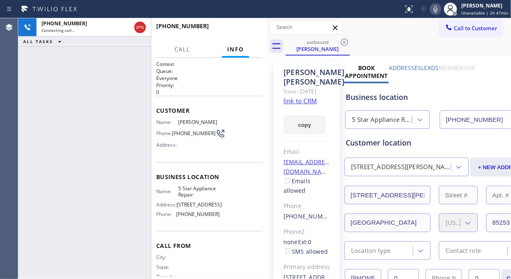
click at [55, 76] on div "[PHONE_NUMBER] Connecting call… ALL TASKS ALL TASKS ACTIVE TASKS TASKS IN WRAP …" at bounding box center [84, 148] width 133 height 261
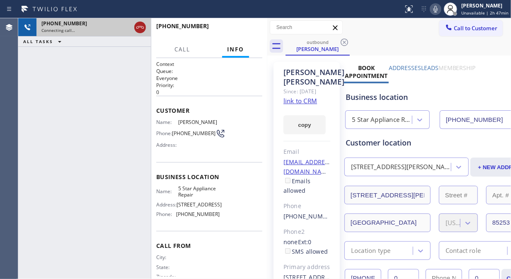
click at [142, 26] on icon at bounding box center [139, 27] width 7 height 2
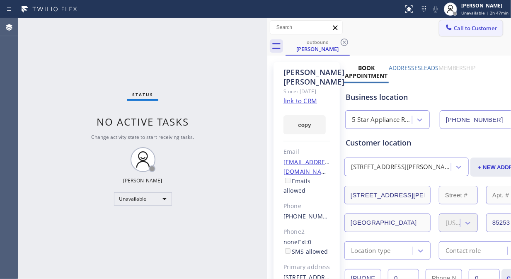
click at [469, 30] on span "Call to Customer" at bounding box center [476, 27] width 44 height 7
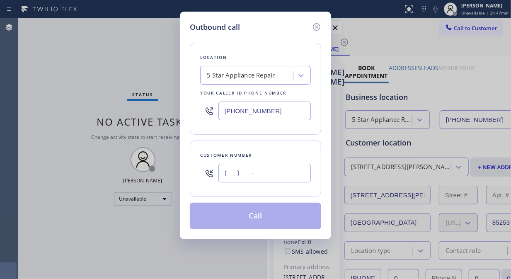
click at [256, 173] on input "(___) ___-____" at bounding box center [264, 173] width 92 height 19
paste input "602) 284-8636"
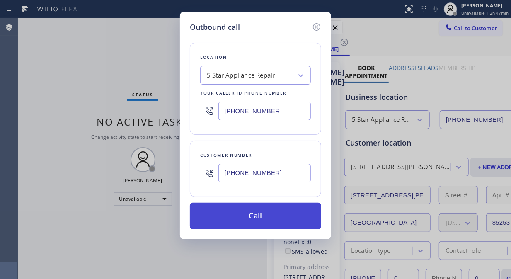
type input "[PHONE_NUMBER]"
click at [262, 216] on button "Call" at bounding box center [255, 216] width 131 height 27
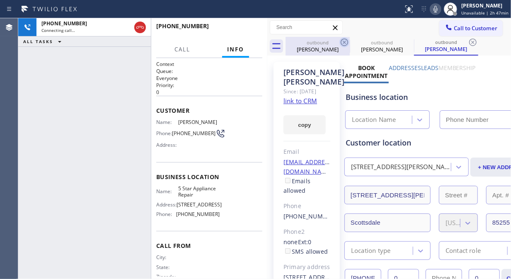
click at [343, 40] on icon at bounding box center [345, 42] width 10 height 10
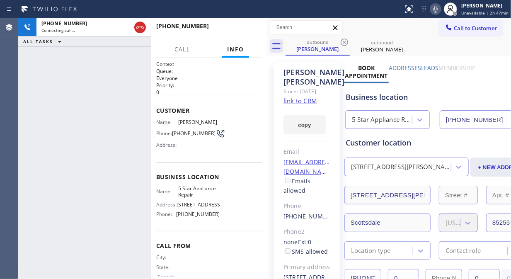
type input "[PHONE_NUMBER]"
click at [343, 40] on icon at bounding box center [345, 42] width 10 height 10
click at [36, 90] on div "[PHONE_NUMBER] Connecting call… ALL TASKS ALL TASKS ACTIVE TASKS TASKS IN WRAP …" at bounding box center [84, 148] width 133 height 261
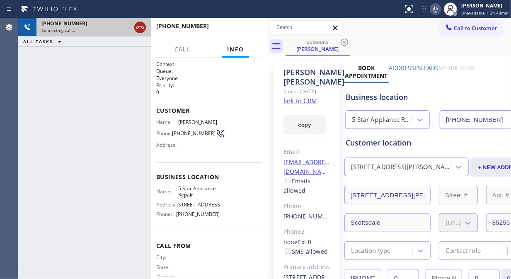
click at [138, 28] on icon at bounding box center [140, 27] width 10 height 10
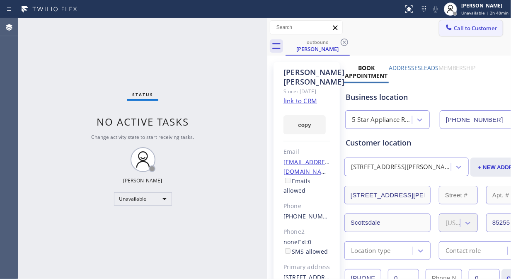
click at [464, 34] on button "Call to Customer" at bounding box center [470, 28] width 63 height 16
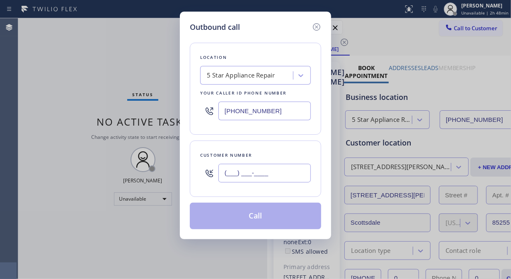
click at [226, 173] on input "(___) ___-____" at bounding box center [264, 173] width 92 height 19
paste input "206) 725-6233"
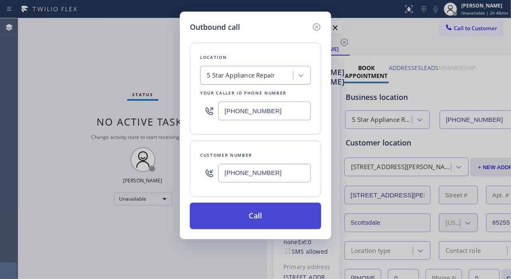
type input "[PHONE_NUMBER]"
click at [274, 218] on button "Call" at bounding box center [255, 216] width 131 height 27
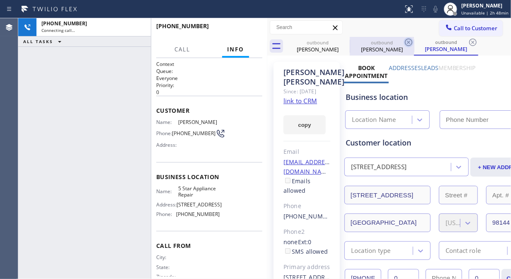
click at [0, 0] on icon at bounding box center [0, 0] width 0 height 0
click at [404, 41] on icon at bounding box center [409, 42] width 10 height 10
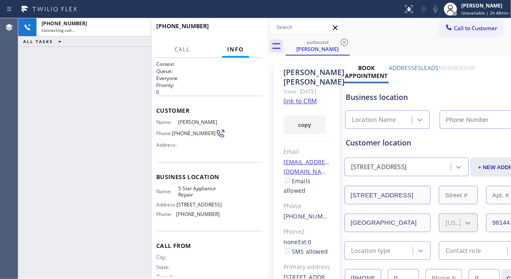
type input "[PHONE_NUMBER]"
click at [56, 97] on div "[PHONE_NUMBER] Connecting call… ALL TASKS ALL TASKS ACTIVE TASKS TASKS IN WRAP …" at bounding box center [84, 148] width 133 height 261
click at [438, 9] on icon at bounding box center [436, 9] width 4 height 7
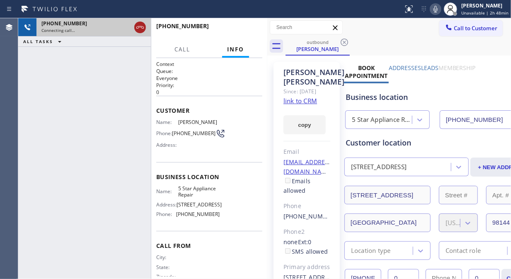
click at [138, 27] on icon at bounding box center [140, 27] width 10 height 10
click at [454, 24] on span "Call to Customer" at bounding box center [476, 27] width 44 height 7
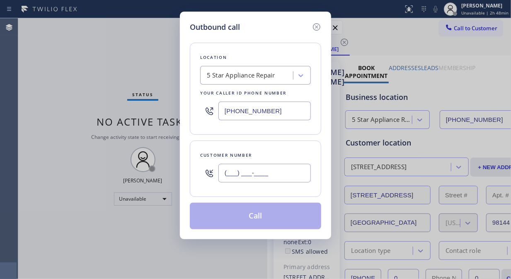
click at [227, 172] on input "(___) ___-____" at bounding box center [264, 173] width 92 height 19
paste input "949) 366-0786"
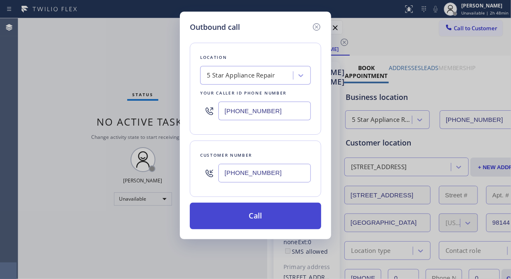
type input "[PHONE_NUMBER]"
click at [272, 216] on button "Call" at bounding box center [255, 216] width 131 height 27
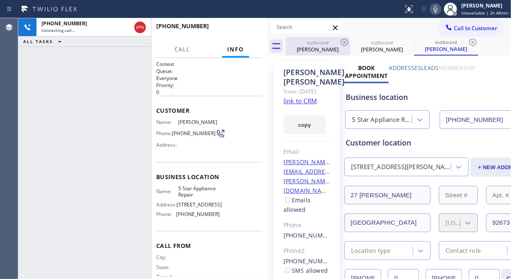
type input "[PHONE_NUMBER]"
click at [344, 41] on icon at bounding box center [344, 42] width 7 height 7
click at [0, 0] on icon at bounding box center [0, 0] width 0 height 0
click at [469, 41] on icon at bounding box center [472, 42] width 7 height 7
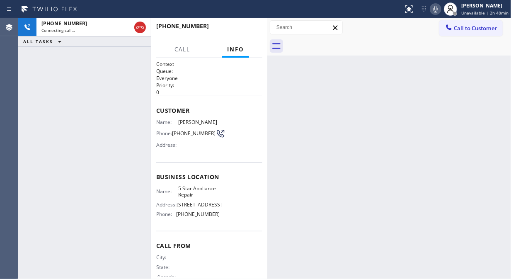
drag, startPoint x: 138, startPoint y: 28, endPoint x: 320, endPoint y: 27, distance: 182.4
click at [138, 29] on icon at bounding box center [140, 27] width 10 height 10
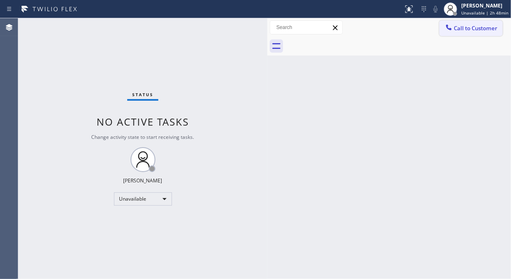
click at [457, 24] on span "Call to Customer" at bounding box center [476, 27] width 44 height 7
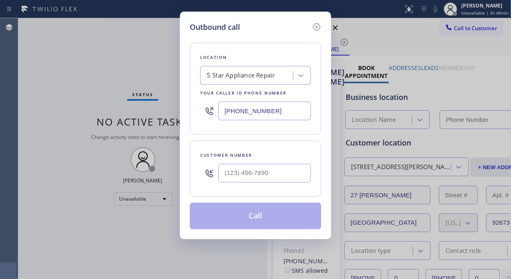
click at [248, 177] on input "text" at bounding box center [264, 173] width 92 height 19
paste input "818) 219-1292"
type input "[PHONE_NUMBER]"
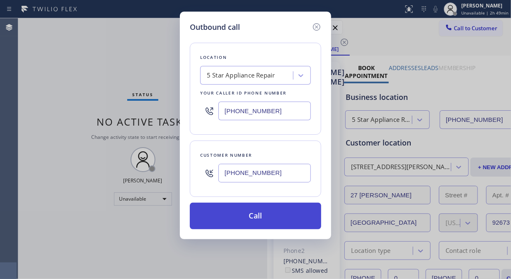
type input "[PHONE_NUMBER]"
click at [275, 214] on button "Call" at bounding box center [255, 216] width 131 height 27
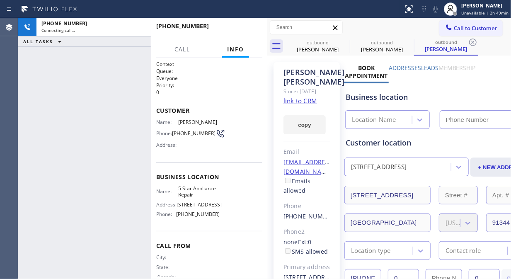
type input "[PHONE_NUMBER]"
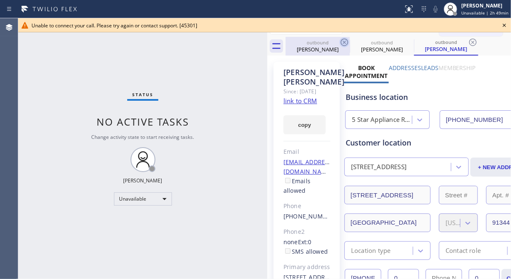
click at [342, 40] on icon at bounding box center [344, 42] width 7 height 7
click at [0, 0] on icon at bounding box center [0, 0] width 0 height 0
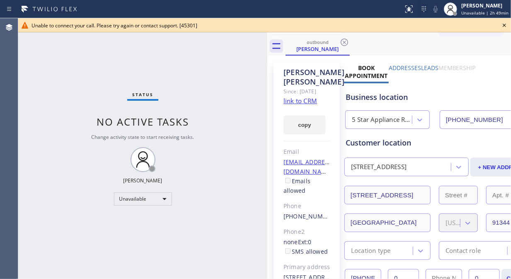
click at [501, 27] on icon at bounding box center [505, 25] width 10 height 10
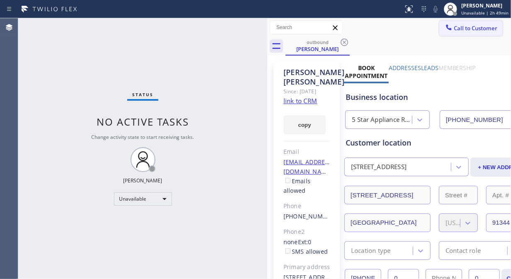
click at [463, 25] on span "Call to Customer" at bounding box center [476, 27] width 44 height 7
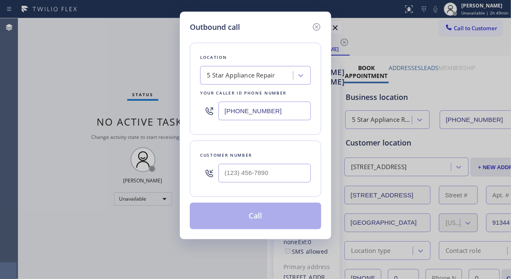
click at [278, 184] on div at bounding box center [264, 173] width 92 height 27
click at [273, 179] on input "(___) ___-____" at bounding box center [264, 173] width 92 height 19
paste input "714) 267-4796"
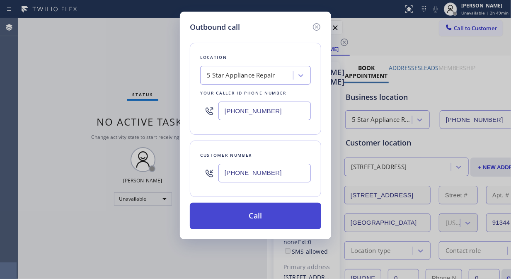
type input "[PHONE_NUMBER]"
click at [267, 218] on button "Call" at bounding box center [255, 216] width 131 height 27
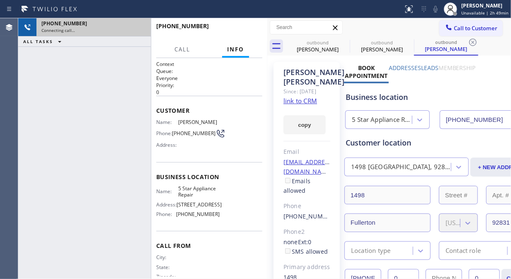
type input "[PHONE_NUMBER]"
click at [142, 28] on icon at bounding box center [139, 27] width 7 height 2
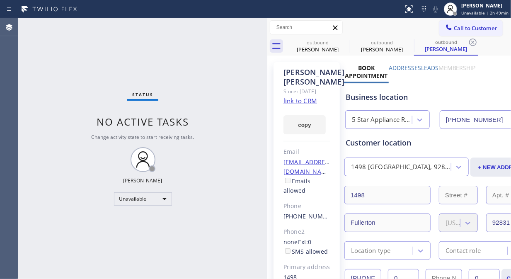
click at [454, 31] on span "Call to Customer" at bounding box center [476, 27] width 44 height 7
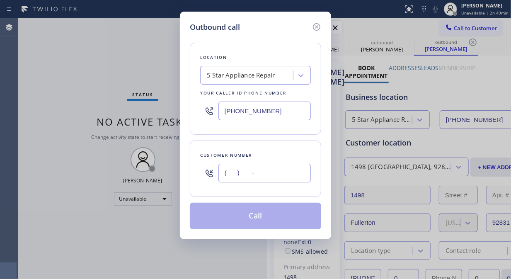
click at [225, 175] on input "(___) ___-____" at bounding box center [264, 173] width 92 height 19
paste input "510) 577-0212"
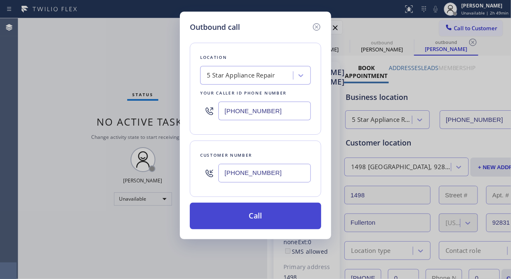
type input "[PHONE_NUMBER]"
click at [257, 216] on button "Call" at bounding box center [255, 216] width 131 height 27
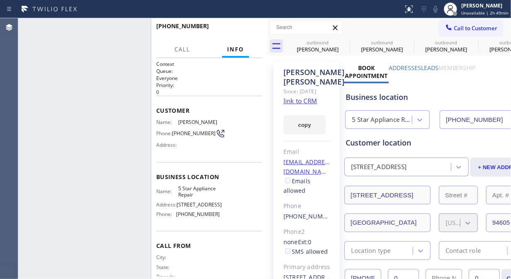
type input "[PHONE_NUMBER]"
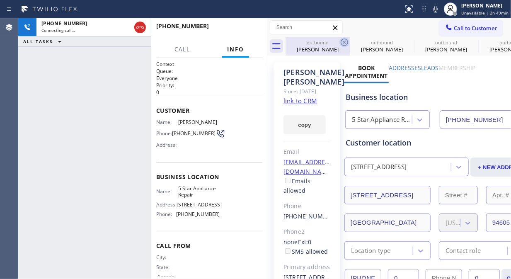
click at [345, 39] on icon at bounding box center [344, 42] width 7 height 7
click at [405, 39] on icon at bounding box center [408, 42] width 7 height 7
click at [0, 0] on icon at bounding box center [0, 0] width 0 height 0
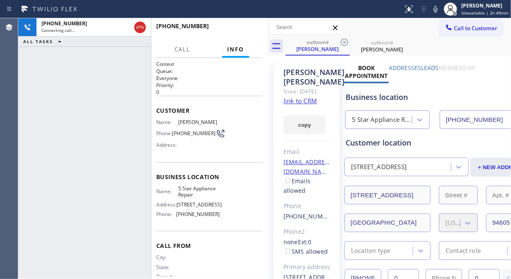
click at [345, 39] on icon at bounding box center [344, 42] width 7 height 7
click at [441, 9] on icon at bounding box center [436, 9] width 10 height 10
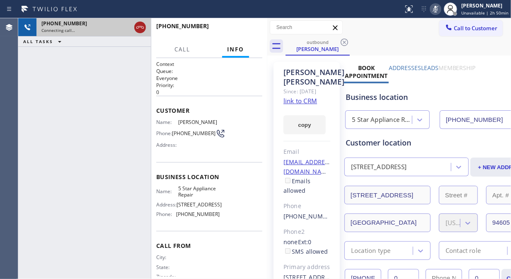
click at [138, 26] on icon at bounding box center [140, 27] width 10 height 10
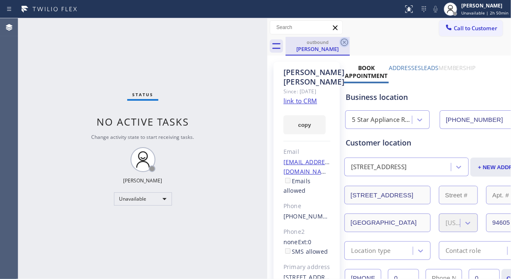
click at [347, 42] on icon at bounding box center [345, 42] width 10 height 10
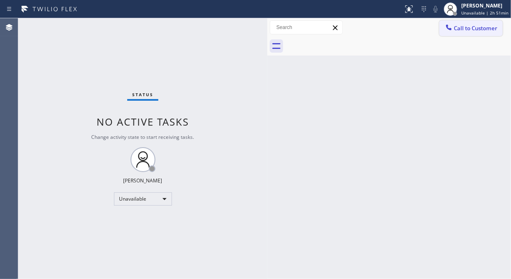
click at [468, 31] on span "Call to Customer" at bounding box center [476, 27] width 44 height 7
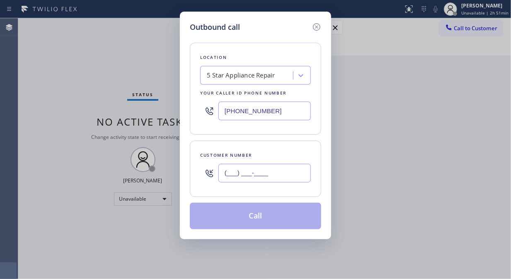
click at [231, 176] on input "(___) ___-____" at bounding box center [264, 173] width 92 height 19
paste input "917) 304-1892"
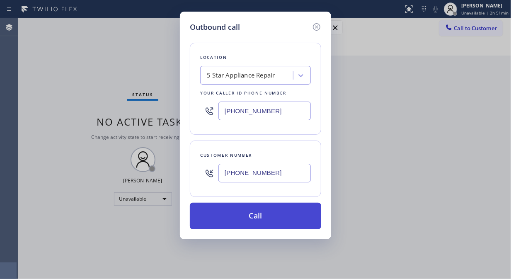
type input "[PHONE_NUMBER]"
click at [269, 218] on button "Call" at bounding box center [255, 216] width 131 height 27
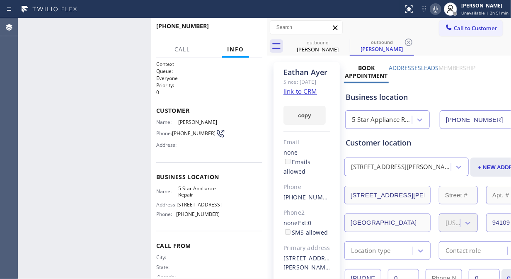
type input "[PHONE_NUMBER]"
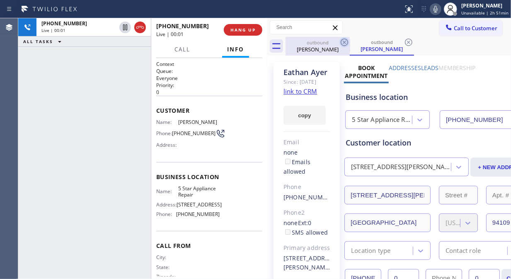
click at [346, 42] on icon at bounding box center [345, 42] width 10 height 10
click at [237, 34] on button "HANG UP" at bounding box center [243, 30] width 39 height 12
click at [237, 33] on button "HANG UP" at bounding box center [243, 30] width 39 height 12
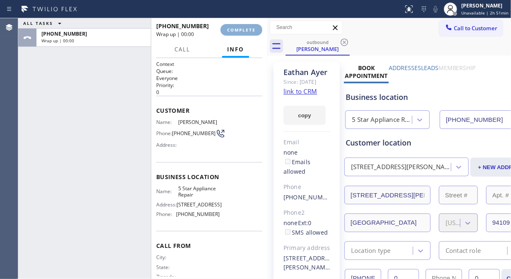
click at [237, 33] on button "COMPLETE" at bounding box center [242, 30] width 42 height 12
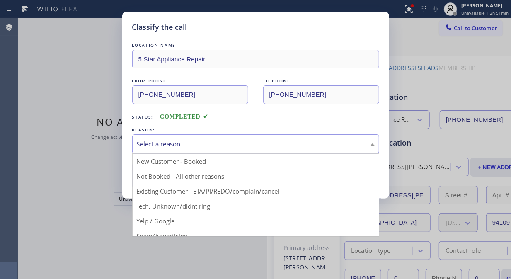
click at [226, 138] on div "Select a reason" at bounding box center [255, 143] width 247 height 19
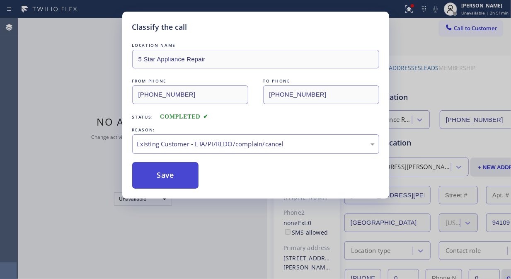
click at [186, 173] on button "Save" at bounding box center [165, 175] width 67 height 27
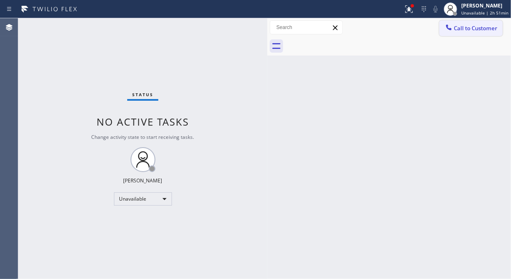
click at [468, 29] on span "Call to Customer" at bounding box center [476, 27] width 44 height 7
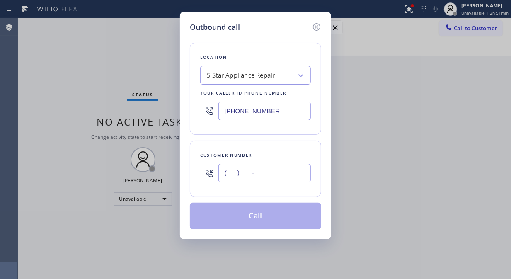
click at [272, 182] on input "(___) ___-____" at bounding box center [264, 173] width 92 height 19
paste input "253) 266-3809"
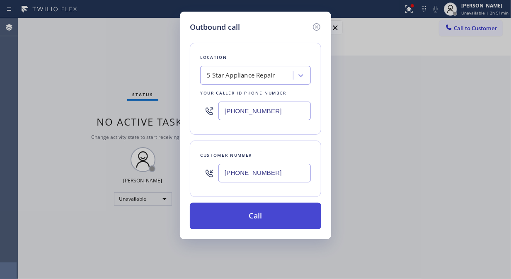
type input "[PHONE_NUMBER]"
click at [279, 221] on button "Call" at bounding box center [255, 216] width 131 height 27
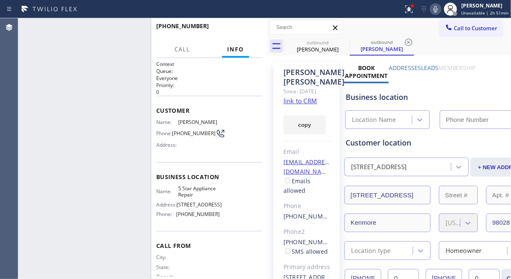
type input "[PHONE_NUMBER]"
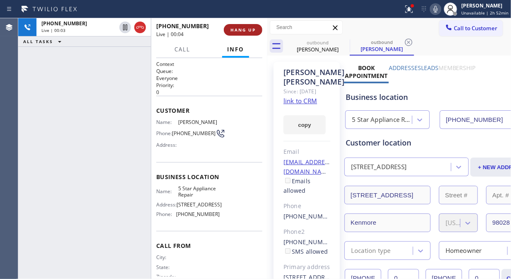
click at [238, 32] on span "HANG UP" at bounding box center [243, 30] width 25 height 6
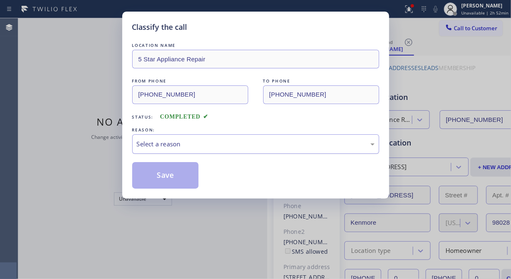
click at [245, 142] on div "Select a reason" at bounding box center [256, 144] width 238 height 10
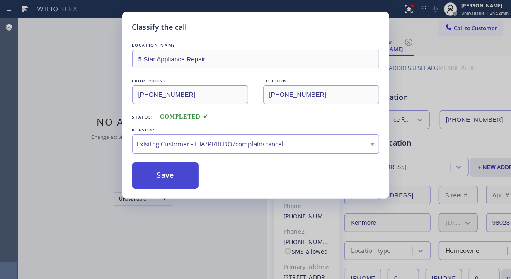
click at [177, 177] on button "Save" at bounding box center [165, 175] width 67 height 27
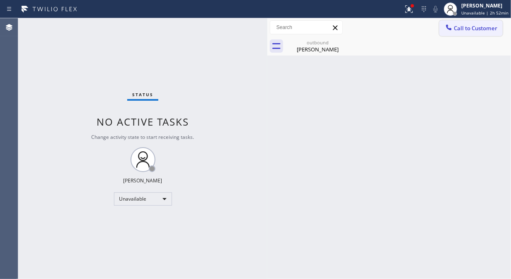
click at [456, 31] on span "Call to Customer" at bounding box center [476, 27] width 44 height 7
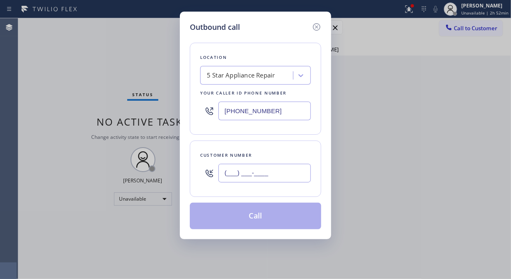
click at [255, 172] on input "(___) ___-____" at bounding box center [264, 173] width 92 height 19
paste input "617) 834-0170"
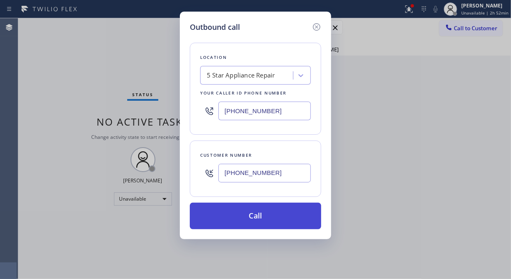
type input "[PHONE_NUMBER]"
click at [281, 216] on button "Call" at bounding box center [255, 216] width 131 height 27
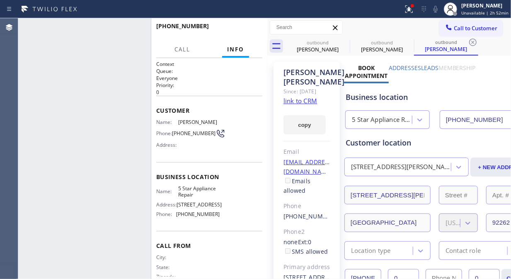
type input "[PHONE_NUMBER]"
click at [239, 27] on span "HANG UP" at bounding box center [243, 30] width 25 height 6
click at [239, 29] on span "HANG UP" at bounding box center [243, 30] width 25 height 6
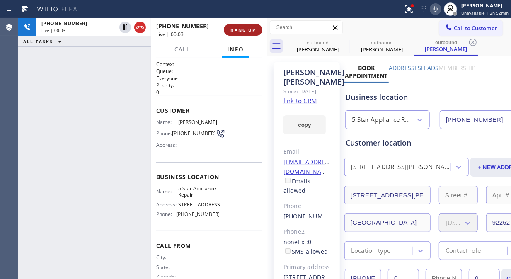
click at [239, 29] on span "HANG UP" at bounding box center [243, 30] width 25 height 6
click at [239, 30] on span "HANG UP" at bounding box center [243, 30] width 25 height 6
click at [239, 31] on span "HANG UP" at bounding box center [243, 30] width 25 height 6
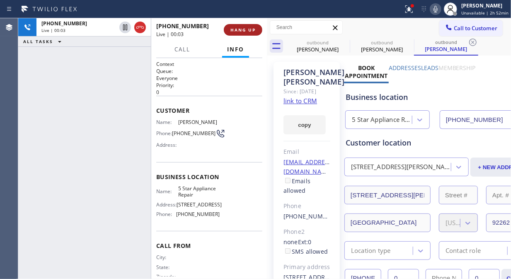
click at [239, 31] on span "HANG UP" at bounding box center [243, 30] width 25 height 6
click at [239, 32] on span "HANG UP" at bounding box center [243, 30] width 25 height 6
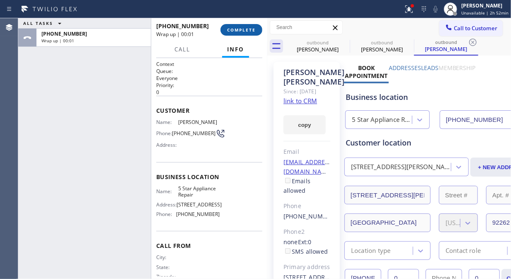
click at [239, 31] on span "COMPLETE" at bounding box center [241, 30] width 29 height 6
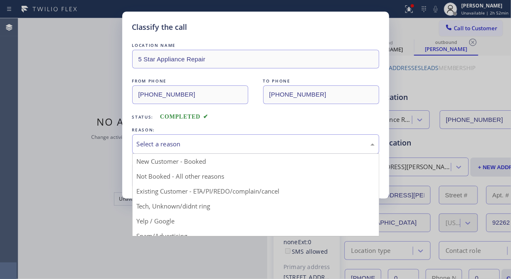
click at [237, 144] on div "Select a reason" at bounding box center [256, 144] width 238 height 10
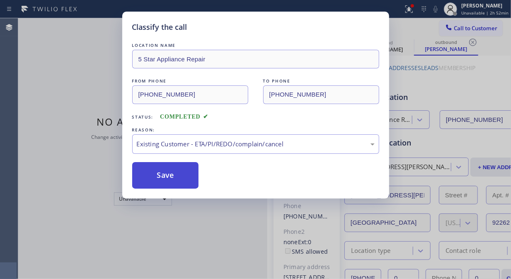
click at [185, 180] on button "Save" at bounding box center [165, 175] width 67 height 27
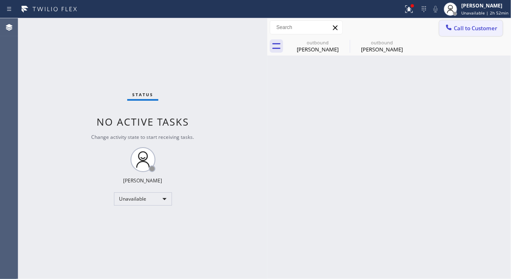
click at [454, 26] on span "Call to Customer" at bounding box center [476, 27] width 44 height 7
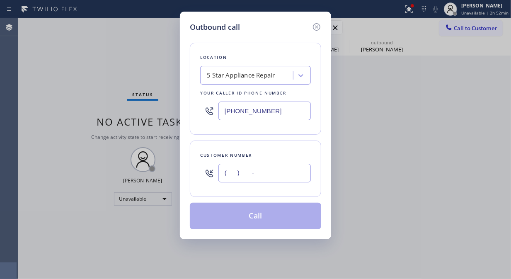
click at [226, 172] on input "(___) ___-____" at bounding box center [264, 173] width 92 height 19
paste input "540) 383-4890"
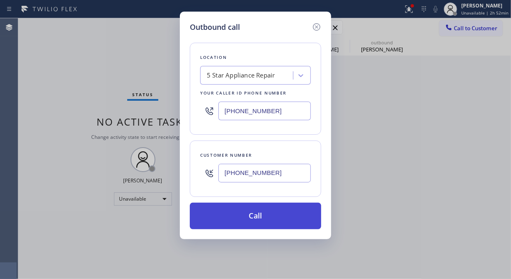
type input "[PHONE_NUMBER]"
click at [251, 224] on button "Call" at bounding box center [255, 216] width 131 height 27
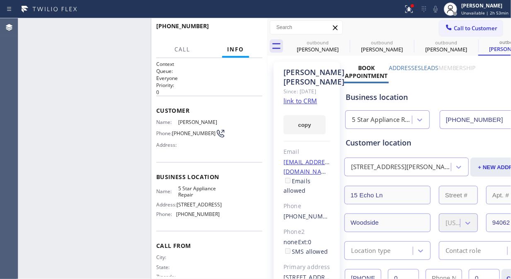
type input "[PHONE_NUMBER]"
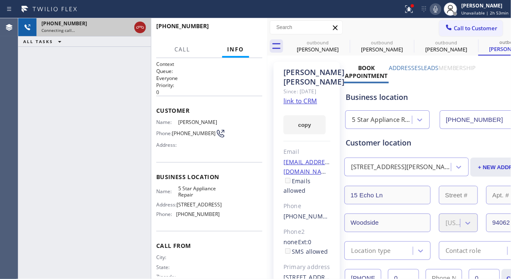
click at [139, 32] on button at bounding box center [140, 28] width 12 height 12
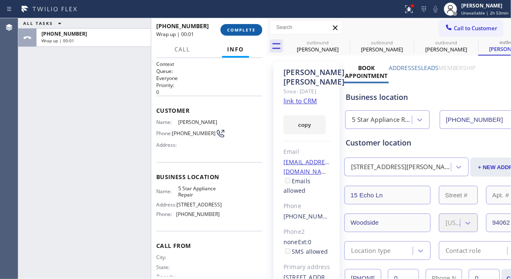
click at [249, 32] on span "COMPLETE" at bounding box center [241, 30] width 29 height 6
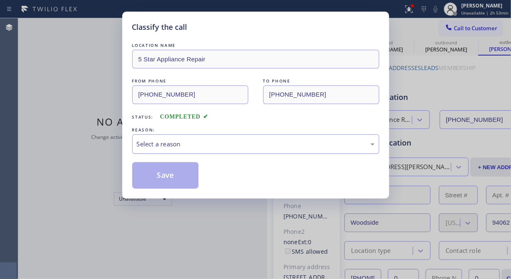
click at [240, 142] on div "Select a reason" at bounding box center [256, 144] width 238 height 10
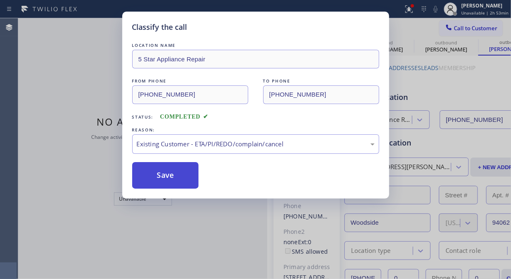
click at [172, 182] on button "Save" at bounding box center [165, 175] width 67 height 27
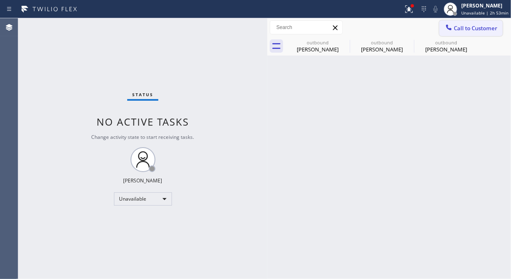
click at [470, 31] on span "Call to Customer" at bounding box center [476, 27] width 44 height 7
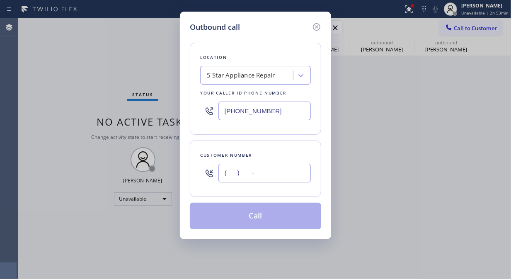
click at [266, 172] on input "(___) ___-____" at bounding box center [264, 173] width 92 height 19
paste input "929) 301-0761"
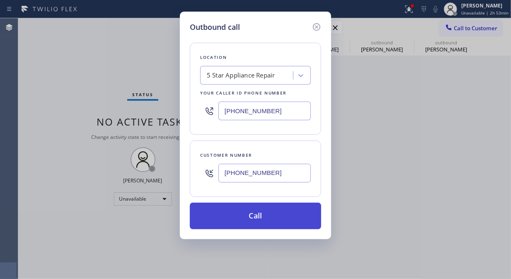
type input "[PHONE_NUMBER]"
click at [265, 215] on button "Call" at bounding box center [255, 216] width 131 height 27
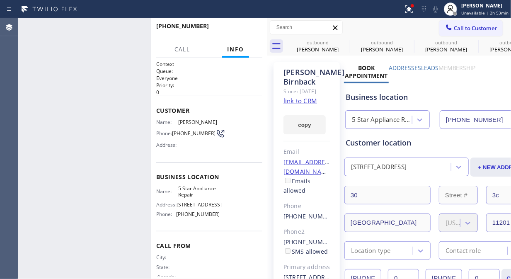
type input "[PHONE_NUMBER]"
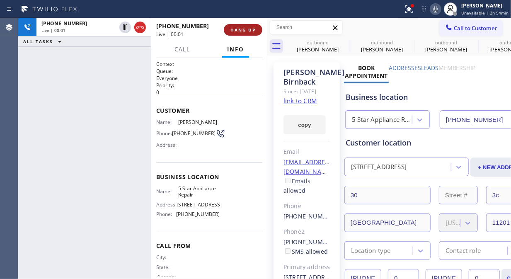
click at [243, 31] on span "HANG UP" at bounding box center [243, 30] width 25 height 6
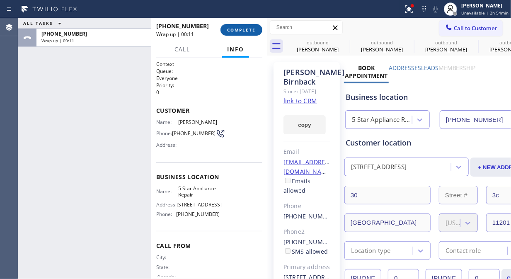
click at [242, 31] on span "COMPLETE" at bounding box center [241, 30] width 29 height 6
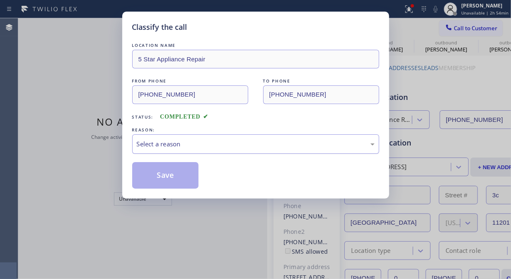
drag, startPoint x: 253, startPoint y: 146, endPoint x: 253, endPoint y: 150, distance: 4.2
click at [253, 147] on div "Select a reason" at bounding box center [256, 144] width 238 height 10
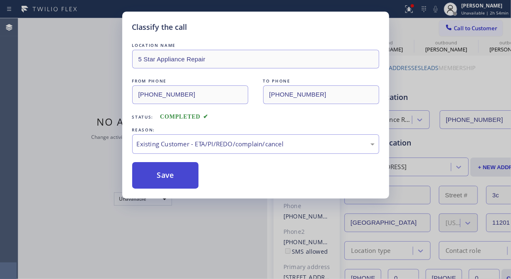
click at [165, 173] on button "Save" at bounding box center [165, 175] width 67 height 27
click at [456, 29] on div "Classify the call LOCATION NAME 5 Star Appliance Repair FROM PHONE (855) 731-49…" at bounding box center [255, 139] width 511 height 279
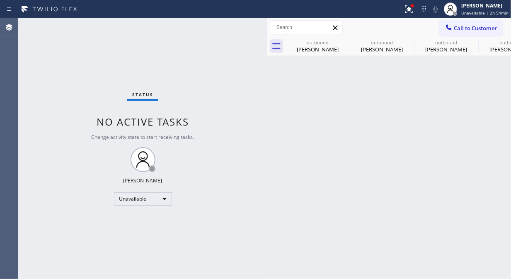
click at [456, 29] on span "Call to Customer" at bounding box center [476, 27] width 44 height 7
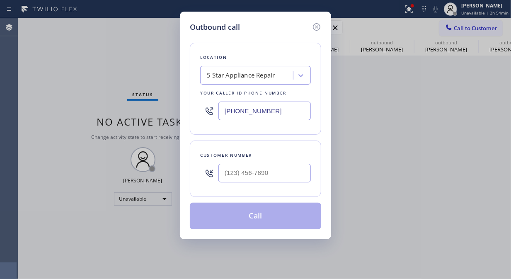
click at [237, 188] on div "Customer number" at bounding box center [255, 169] width 131 height 56
click at [230, 173] on input "(___) ___-____" at bounding box center [264, 173] width 92 height 19
paste input "480) 595-7428"
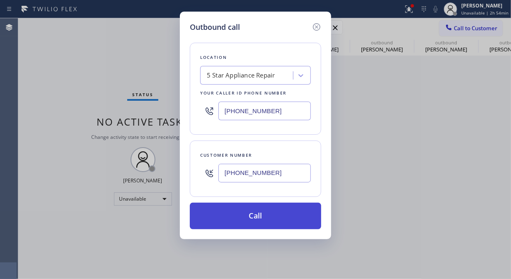
type input "(480) 595-7428"
click at [259, 220] on button "Call" at bounding box center [255, 216] width 131 height 27
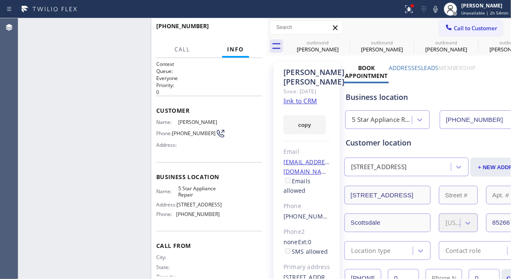
type input "[PHONE_NUMBER]"
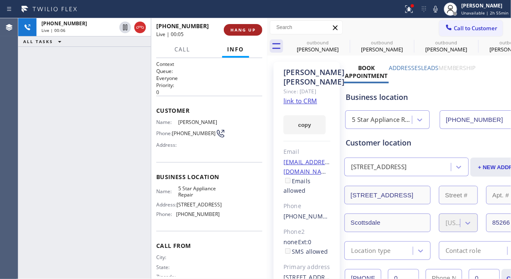
click at [252, 31] on span "HANG UP" at bounding box center [243, 30] width 25 height 6
click at [247, 30] on span "HANG UP" at bounding box center [243, 30] width 25 height 6
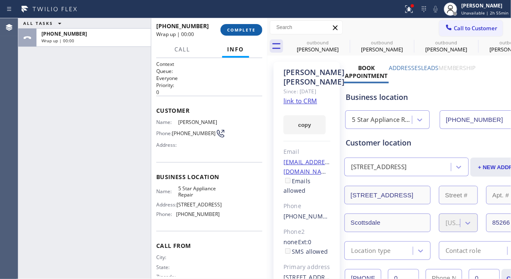
click at [246, 29] on span "COMPLETE" at bounding box center [241, 30] width 29 height 6
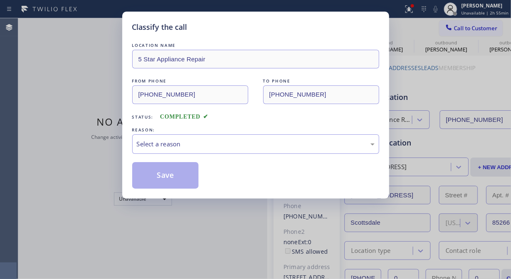
click at [246, 29] on div "Classify the call" at bounding box center [255, 27] width 247 height 11
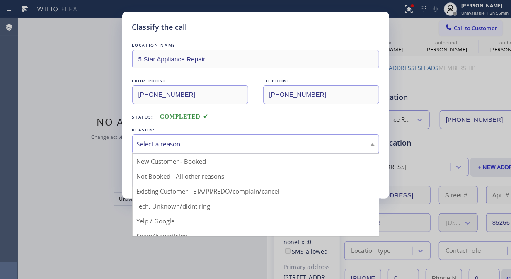
click at [249, 146] on div "Select a reason" at bounding box center [256, 144] width 238 height 10
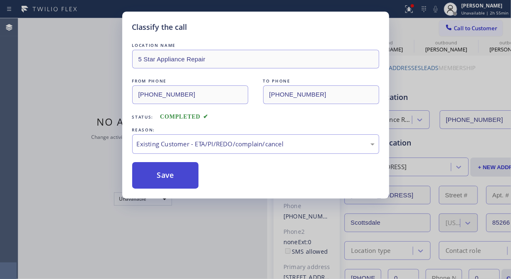
click at [169, 177] on button "Save" at bounding box center [165, 175] width 67 height 27
click at [469, 28] on span "Call to Customer" at bounding box center [476, 27] width 44 height 7
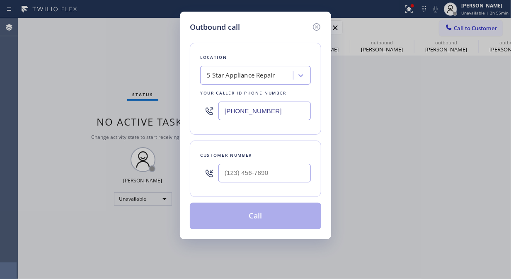
click at [469, 28] on div "Outbound call Location 5 Star Appliance Repair Your caller id phone number (855…" at bounding box center [255, 139] width 511 height 279
click at [276, 175] on input "(___) ___-____" at bounding box center [264, 173] width 92 height 19
paste input "206) 658-3136"
type input "(206) 658-3136"
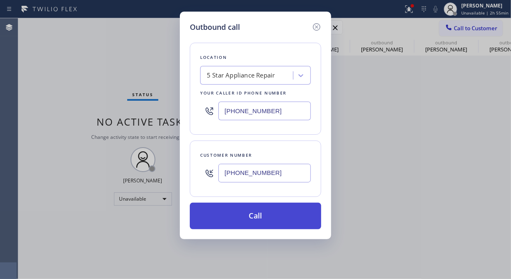
click at [267, 216] on button "Call" at bounding box center [255, 216] width 131 height 27
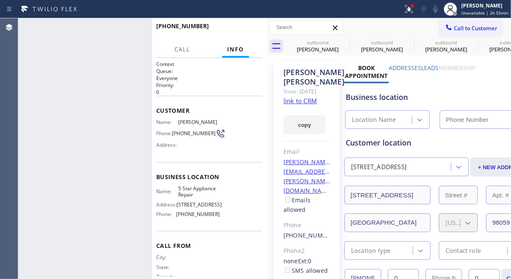
type input "[PHONE_NUMBER]"
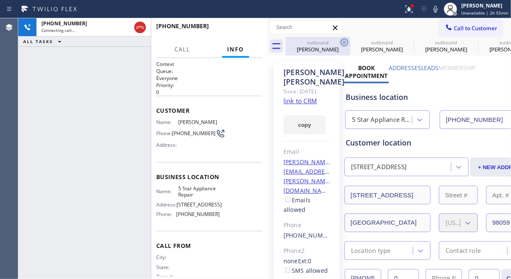
click at [342, 42] on icon at bounding box center [345, 42] width 10 height 10
click at [0, 0] on icon at bounding box center [0, 0] width 0 height 0
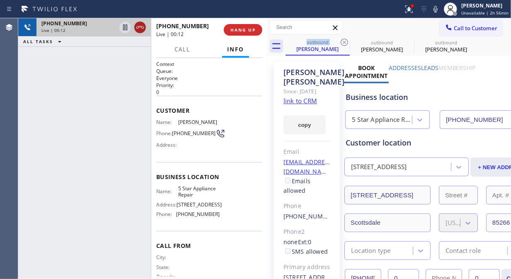
click at [139, 27] on icon at bounding box center [139, 27] width 7 height 2
click at [243, 26] on button "HANG UP" at bounding box center [243, 30] width 39 height 12
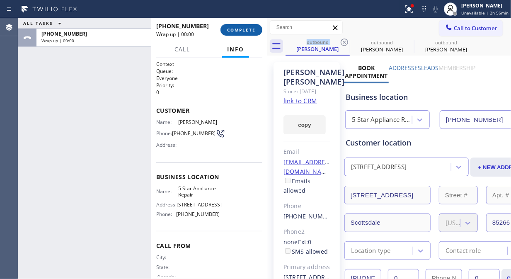
click at [244, 26] on button "COMPLETE" at bounding box center [242, 30] width 42 height 12
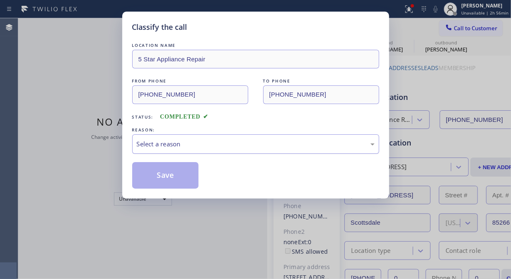
click at [235, 150] on div "Select a reason" at bounding box center [255, 143] width 247 height 19
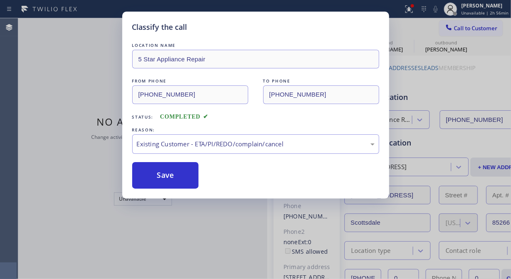
click at [170, 179] on button "Save" at bounding box center [165, 175] width 67 height 27
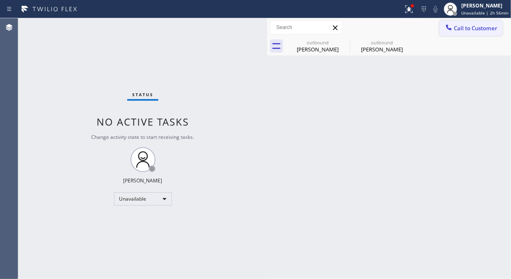
click at [448, 27] on icon at bounding box center [449, 27] width 8 height 8
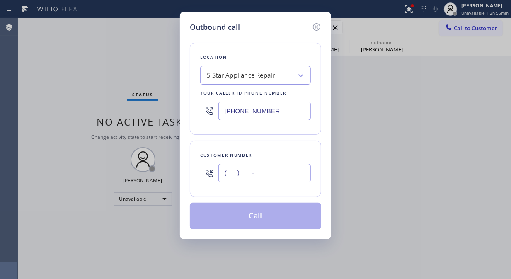
click at [268, 176] on input "(___) ___-____" at bounding box center [264, 173] width 92 height 19
paste input "562) 430-0064"
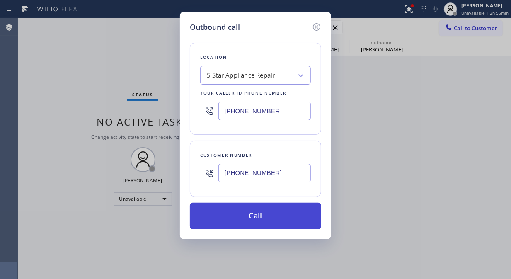
type input "(562) 430-0064"
click at [270, 216] on button "Call" at bounding box center [255, 216] width 131 height 27
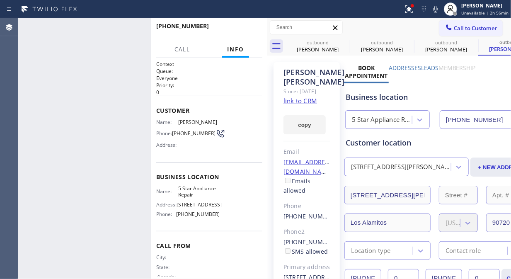
type input "[PHONE_NUMBER]"
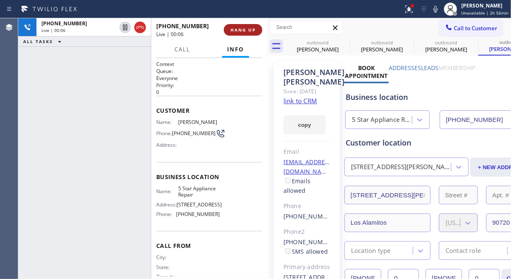
click at [240, 27] on span "HANG UP" at bounding box center [243, 30] width 25 height 6
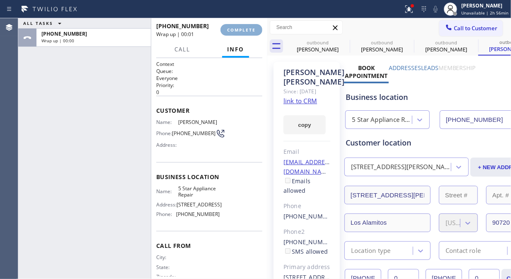
click at [240, 27] on span "COMPLETE" at bounding box center [241, 30] width 29 height 6
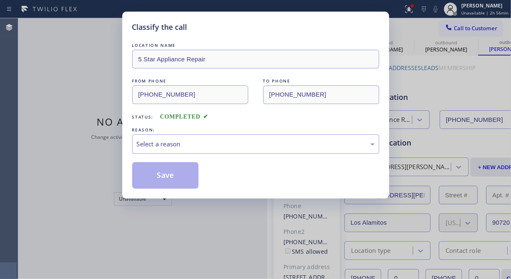
click at [240, 27] on div "Classify the call" at bounding box center [255, 27] width 247 height 11
click at [246, 144] on div "Select a reason" at bounding box center [256, 144] width 238 height 10
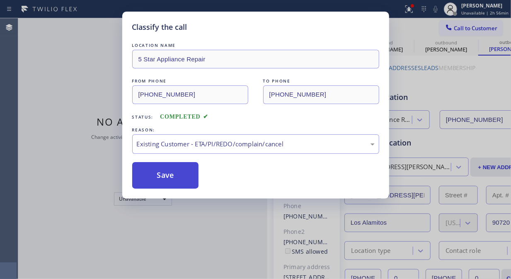
click at [148, 184] on button "Save" at bounding box center [165, 175] width 67 height 27
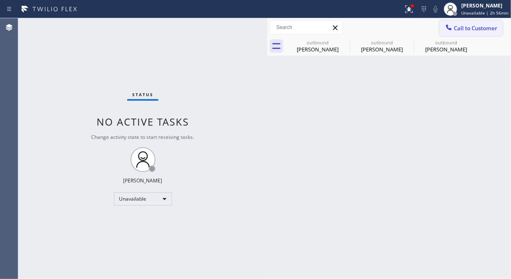
click at [457, 29] on span "Call to Customer" at bounding box center [476, 27] width 44 height 7
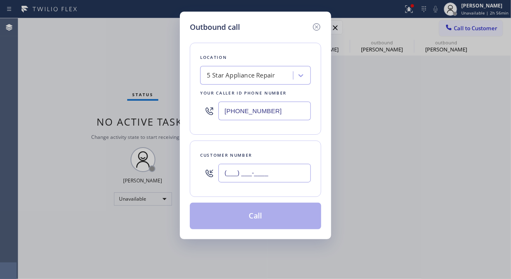
click at [256, 175] on input "(___) ___-____" at bounding box center [264, 173] width 92 height 19
paste input "310) 963-9697"
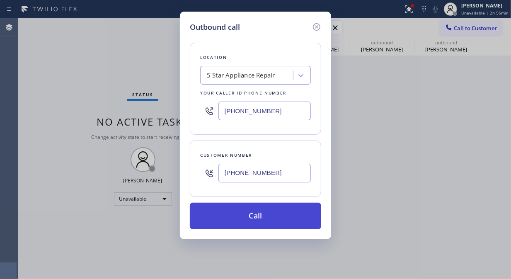
type input "(310) 963-9697"
click at [277, 213] on button "Call" at bounding box center [255, 216] width 131 height 27
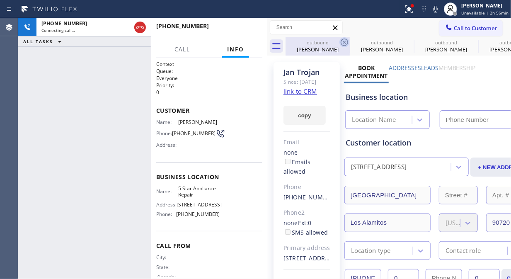
click at [345, 42] on icon at bounding box center [345, 42] width 10 height 10
click at [0, 0] on icon at bounding box center [0, 0] width 0 height 0
click at [412, 11] on icon at bounding box center [409, 9] width 10 height 10
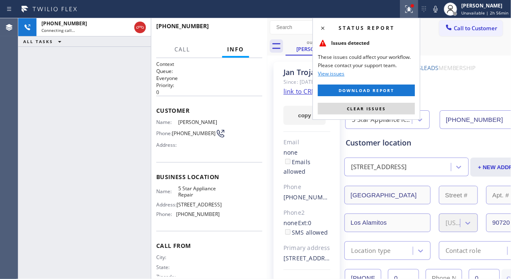
type input "[PHONE_NUMBER]"
click at [371, 109] on span "Clear issues" at bounding box center [366, 109] width 39 height 6
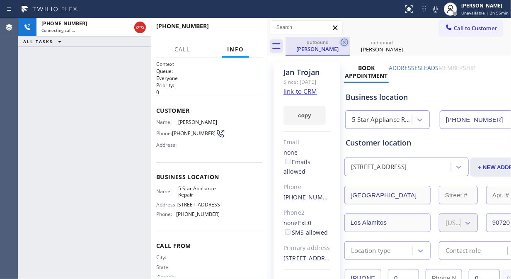
click at [343, 41] on icon at bounding box center [345, 42] width 10 height 10
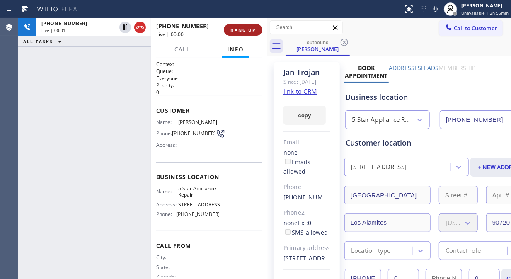
click at [245, 27] on span "HANG UP" at bounding box center [243, 30] width 25 height 6
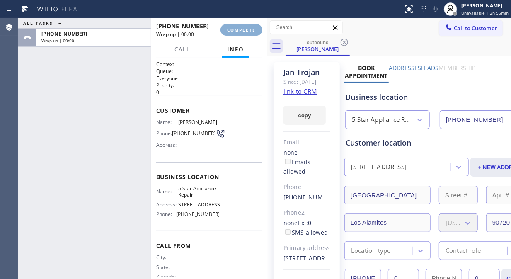
click at [245, 28] on span "COMPLETE" at bounding box center [241, 30] width 29 height 6
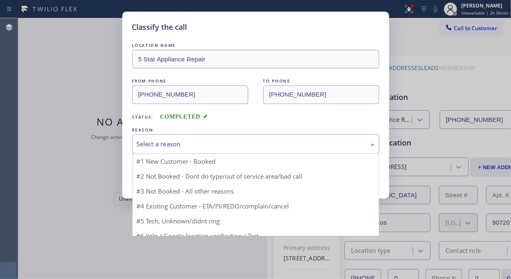
click at [233, 143] on div "Select a reason" at bounding box center [256, 144] width 238 height 10
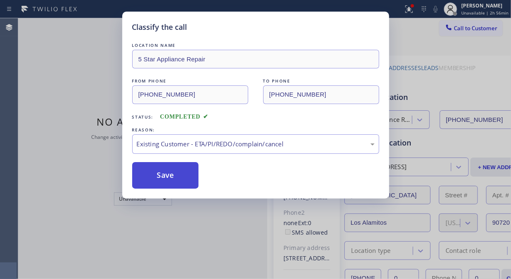
click at [186, 179] on button "Save" at bounding box center [165, 175] width 67 height 27
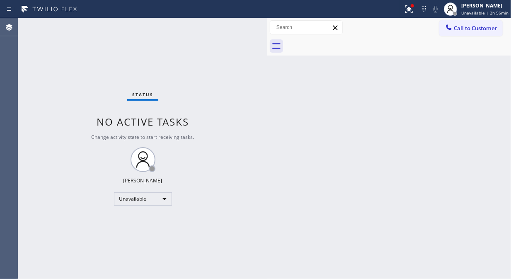
click at [466, 30] on span "Call to Customer" at bounding box center [476, 27] width 44 height 7
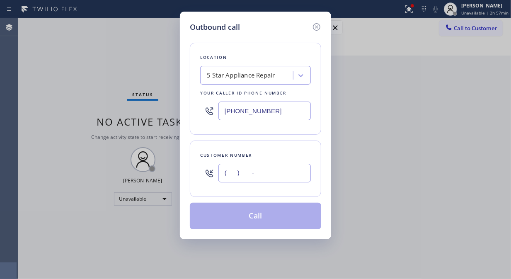
click at [235, 172] on input "(___) ___-____" at bounding box center [264, 173] width 92 height 19
paste input "971) 344-1324"
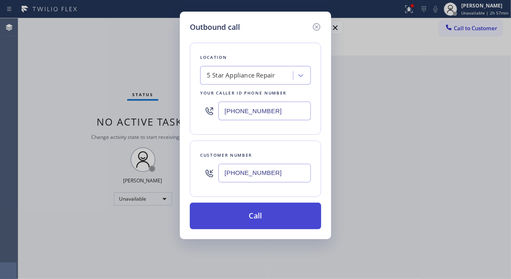
type input "(971) 344-1324"
click at [280, 218] on button "Call" at bounding box center [255, 216] width 131 height 27
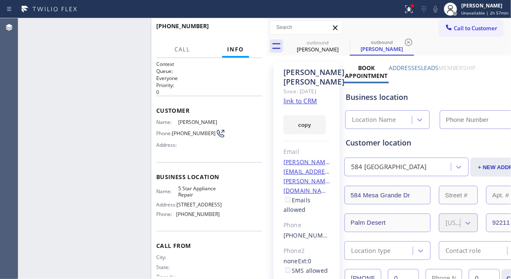
type input "[PHONE_NUMBER]"
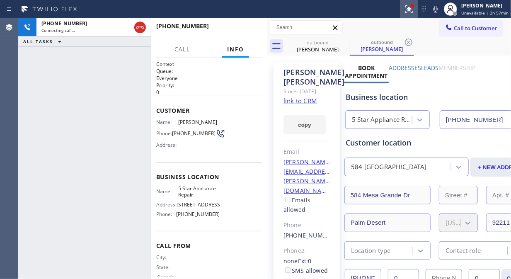
click at [410, 10] on icon at bounding box center [407, 8] width 5 height 6
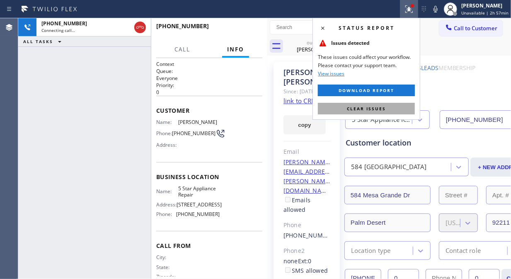
click at [349, 108] on span "Clear issues" at bounding box center [366, 109] width 39 height 6
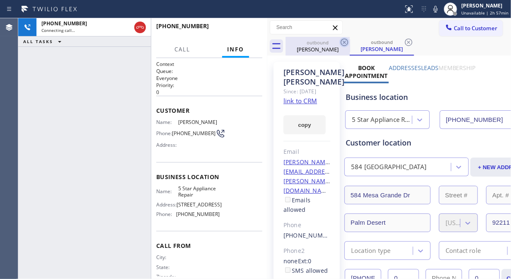
click at [347, 38] on icon at bounding box center [345, 42] width 10 height 10
click at [345, 42] on icon at bounding box center [344, 42] width 7 height 7
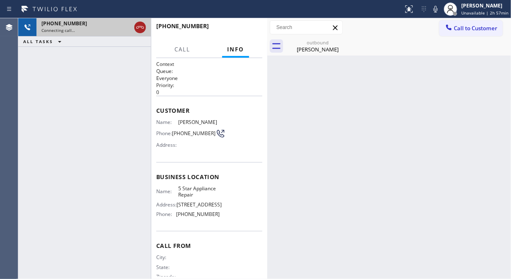
click at [140, 30] on icon at bounding box center [140, 27] width 10 height 10
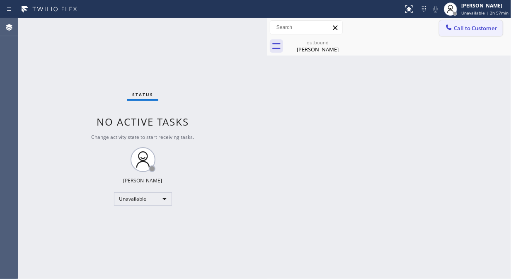
click at [461, 32] on span "Call to Customer" at bounding box center [476, 27] width 44 height 7
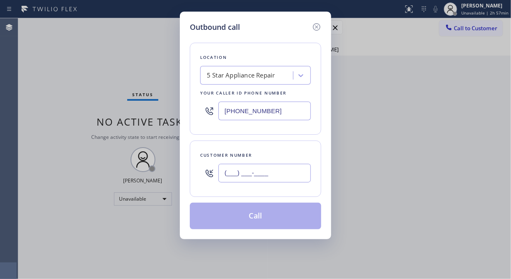
click at [224, 171] on input "(___) ___-____" at bounding box center [264, 173] width 92 height 19
paste input "425) 270-3425"
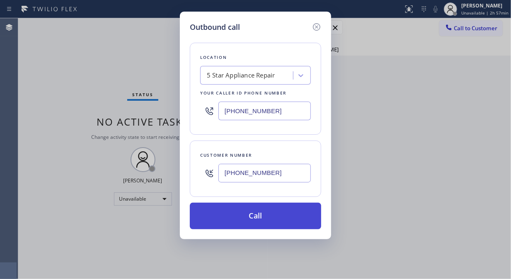
type input "(425) 270-3425"
click at [264, 216] on button "Call" at bounding box center [255, 216] width 131 height 27
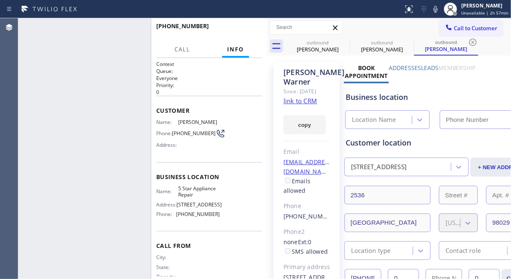
type input "[PHONE_NUMBER]"
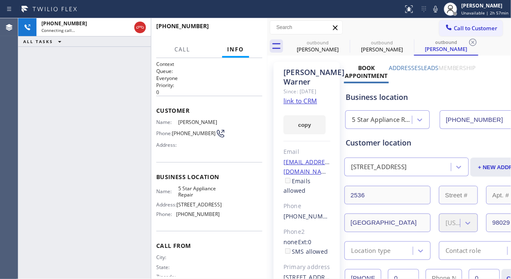
drag, startPoint x: 62, startPoint y: 105, endPoint x: 68, endPoint y: 100, distance: 7.3
click at [62, 105] on div "+14252703425 Connecting call… ALL TASKS ALL TASKS ACTIVE TASKS TASKS IN WRAP UP" at bounding box center [84, 148] width 133 height 261
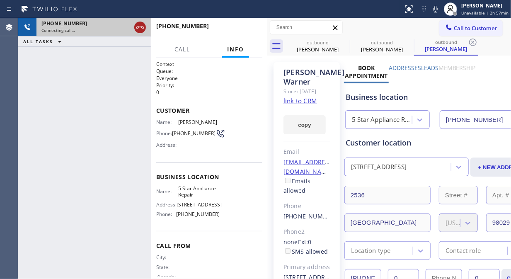
click at [142, 29] on icon at bounding box center [140, 27] width 10 height 10
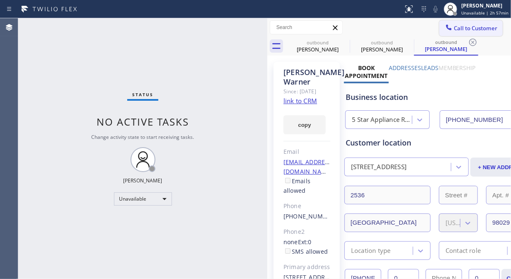
click at [457, 25] on span "Call to Customer" at bounding box center [476, 27] width 44 height 7
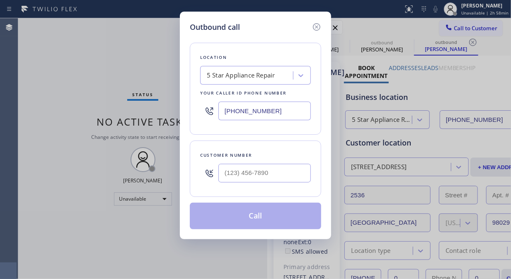
type input "(___) ___-____"
click at [225, 172] on input "(___) ___-____" at bounding box center [264, 173] width 92 height 19
paste input "text"
type input "(___) ___-____"
click at [229, 175] on input "(___) ___-____" at bounding box center [264, 173] width 92 height 19
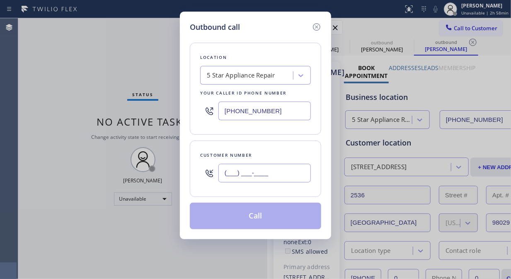
paste input "94) 971-5465"
click at [221, 172] on input "(_94) 971-5465" at bounding box center [264, 173] width 92 height 19
paste input "949) 715-4657"
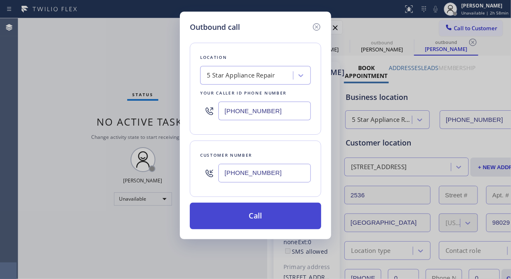
type input "(949) 715-4657"
click at [243, 216] on button "Call" at bounding box center [255, 216] width 131 height 27
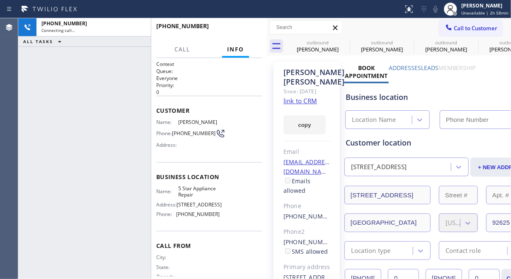
type input "[PHONE_NUMBER]"
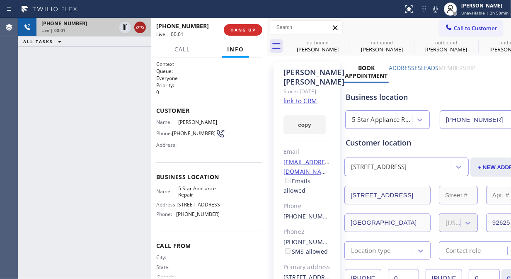
click at [142, 27] on icon at bounding box center [140, 27] width 10 height 10
click at [238, 30] on span "HANG UP" at bounding box center [243, 30] width 25 height 6
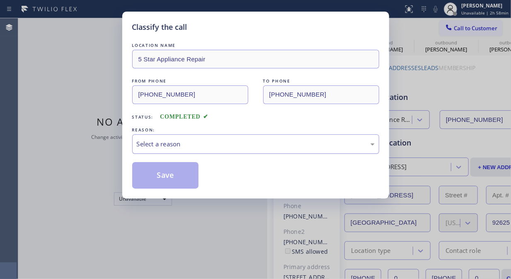
click at [239, 139] on div "Select a reason" at bounding box center [256, 144] width 238 height 10
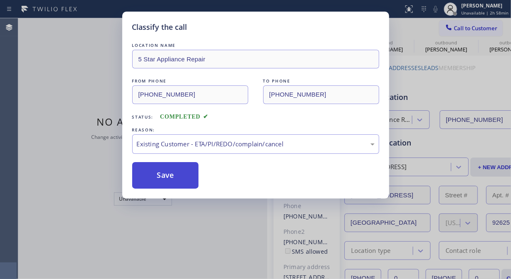
click at [177, 180] on button "Save" at bounding box center [165, 175] width 67 height 27
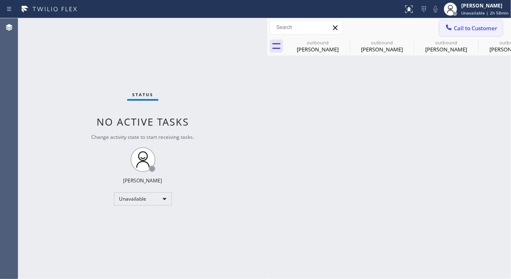
click at [449, 30] on icon at bounding box center [449, 27] width 8 height 8
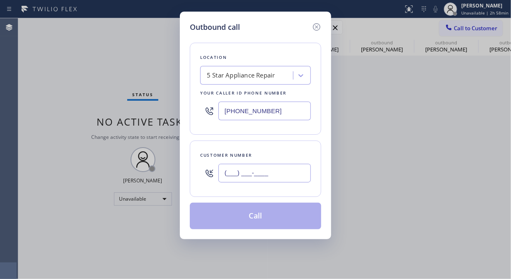
click at [282, 175] on input "(___) ___-____" at bounding box center [264, 173] width 92 height 19
paste input "949) 715-4657"
type input "(949) 715-4657"
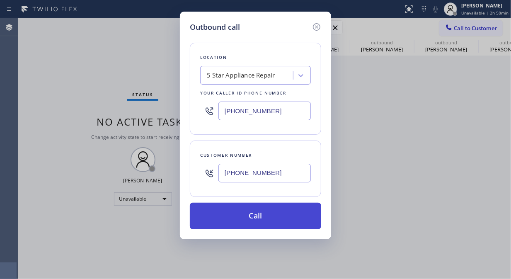
click at [275, 218] on button "Call" at bounding box center [255, 216] width 131 height 27
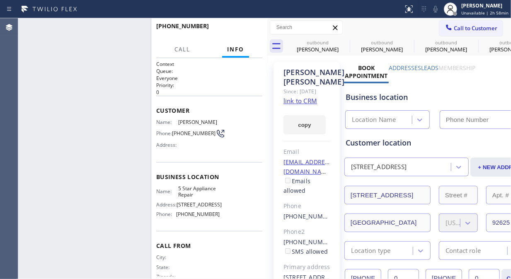
type input "[PHONE_NUMBER]"
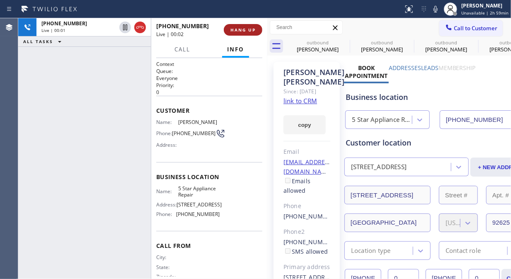
click at [238, 31] on span "HANG UP" at bounding box center [243, 30] width 25 height 6
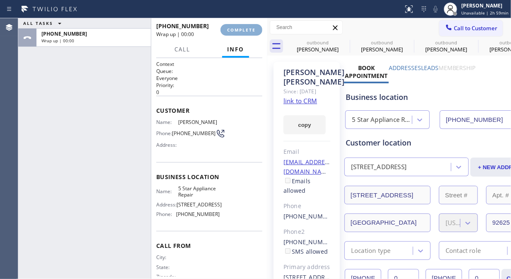
click at [238, 31] on span "COMPLETE" at bounding box center [241, 30] width 29 height 6
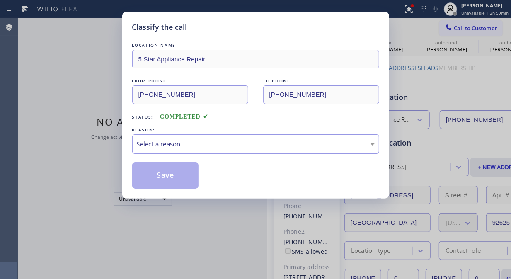
click at [238, 31] on div "Classify the call" at bounding box center [255, 27] width 247 height 11
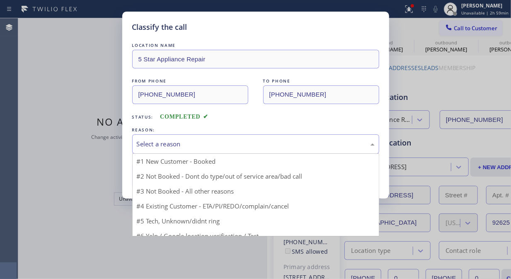
click at [246, 144] on div "Select a reason" at bounding box center [256, 144] width 238 height 10
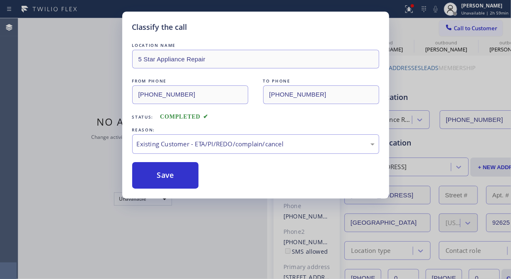
click at [177, 179] on button "Save" at bounding box center [165, 175] width 67 height 27
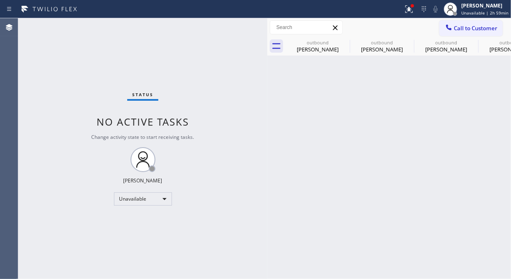
click at [464, 30] on span "Call to Customer" at bounding box center [476, 27] width 44 height 7
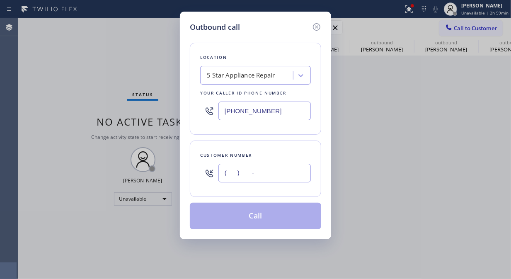
click at [246, 173] on input "(___) ___-____" at bounding box center [264, 173] width 92 height 19
paste input "818) 689-7459"
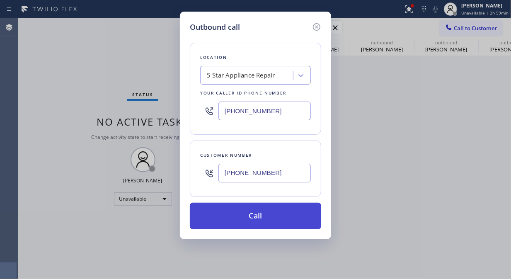
type input "(818) 689-7459"
click at [264, 216] on button "Call" at bounding box center [255, 216] width 131 height 27
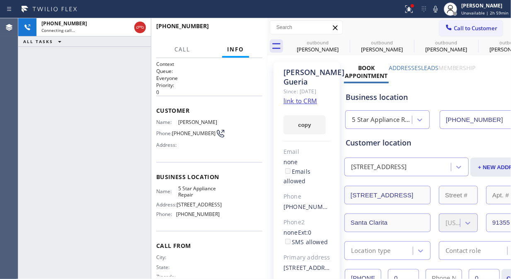
type input "[PHONE_NUMBER]"
click at [345, 43] on icon at bounding box center [344, 42] width 7 height 7
click at [0, 0] on icon at bounding box center [0, 0] width 0 height 0
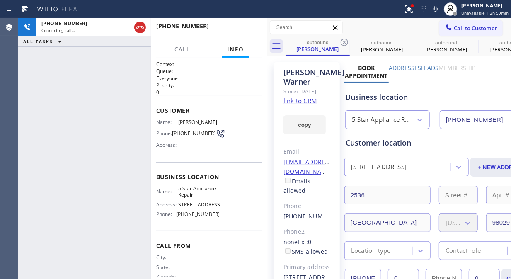
click at [345, 43] on icon at bounding box center [344, 42] width 7 height 7
click at [0, 0] on icon at bounding box center [0, 0] width 0 height 0
click at [345, 43] on icon at bounding box center [344, 42] width 7 height 7
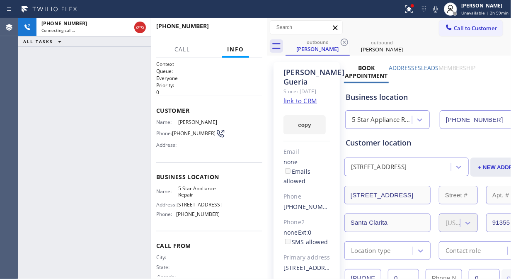
click at [345, 43] on icon at bounding box center [344, 42] width 7 height 7
click at [413, 12] on icon at bounding box center [409, 9] width 10 height 10
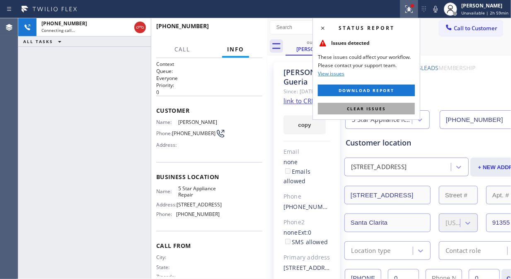
click at [396, 109] on button "Clear issues" at bounding box center [366, 109] width 97 height 12
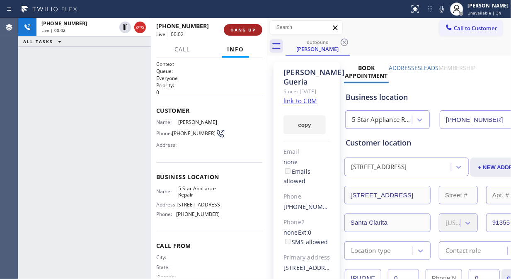
click at [243, 27] on span "HANG UP" at bounding box center [243, 30] width 25 height 6
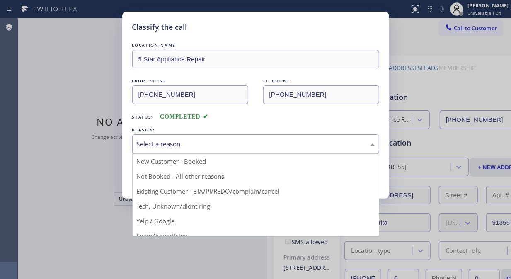
click at [259, 142] on div "Select a reason" at bounding box center [256, 144] width 238 height 10
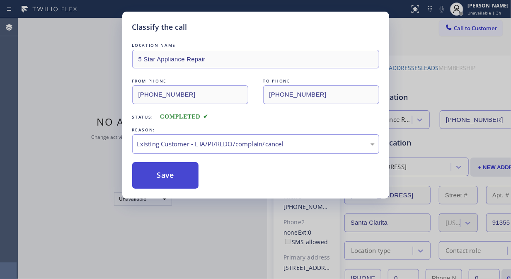
click at [197, 176] on button "Save" at bounding box center [165, 175] width 67 height 27
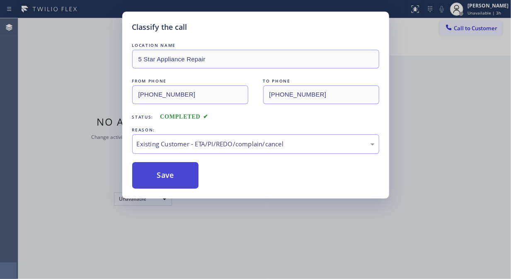
click at [192, 172] on button "Save" at bounding box center [165, 175] width 67 height 27
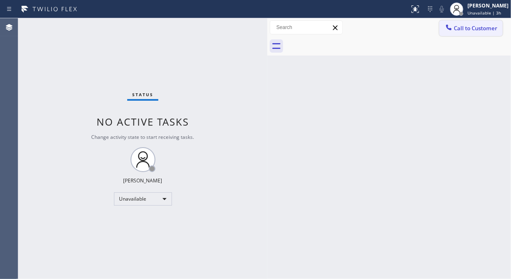
click at [462, 24] on span "Call to Customer" at bounding box center [476, 27] width 44 height 7
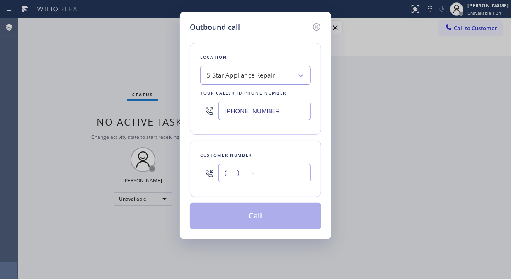
click at [272, 176] on input "(___) ___-____" at bounding box center [264, 173] width 92 height 19
paste input "206) 409-2159"
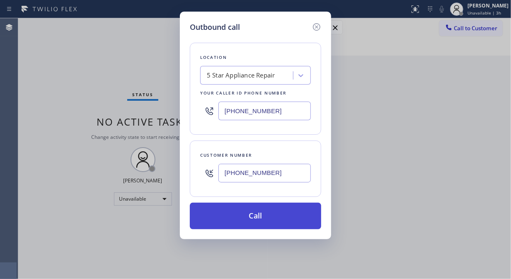
type input "(206) 409-2159"
click at [272, 214] on button "Call" at bounding box center [255, 216] width 131 height 27
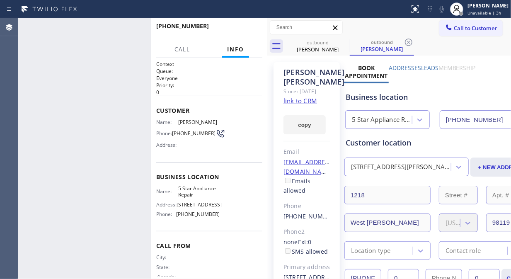
type input "[PHONE_NUMBER]"
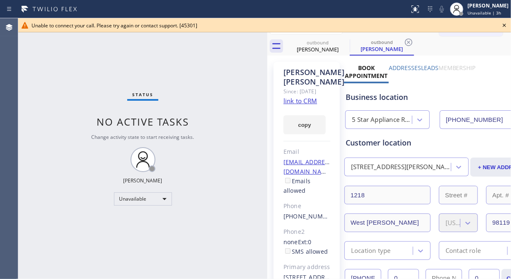
click at [505, 24] on icon at bounding box center [505, 25] width 10 height 10
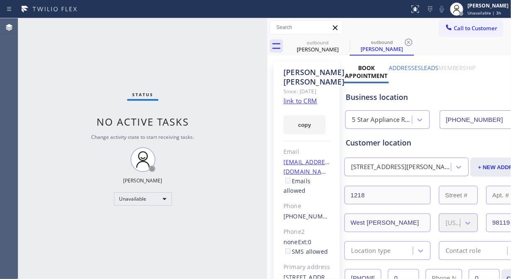
drag, startPoint x: 462, startPoint y: 33, endPoint x: 457, endPoint y: 39, distance: 8.2
click at [462, 32] on button "Call to Customer" at bounding box center [470, 28] width 63 height 16
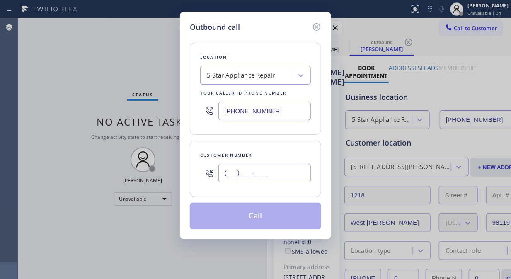
click at [282, 171] on input "(___) ___-____" at bounding box center [264, 173] width 92 height 19
paste input "714) 343-0433"
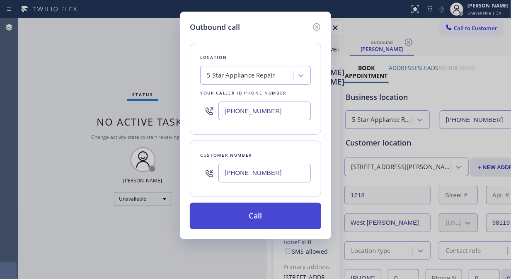
type input "(714) 343-0433"
click at [282, 220] on button "Call" at bounding box center [255, 216] width 131 height 27
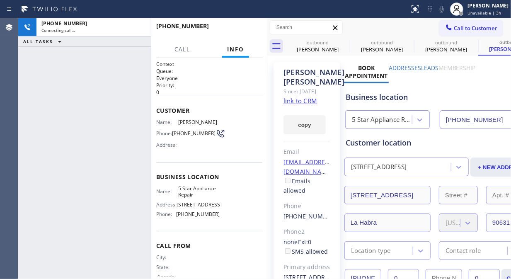
type input "[PHONE_NUMBER]"
click at [343, 42] on icon at bounding box center [345, 42] width 10 height 10
click at [0, 0] on icon at bounding box center [0, 0] width 0 height 0
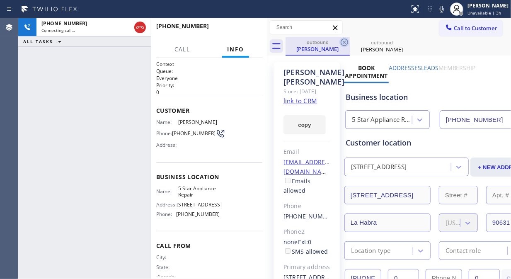
click at [343, 42] on icon at bounding box center [345, 42] width 10 height 10
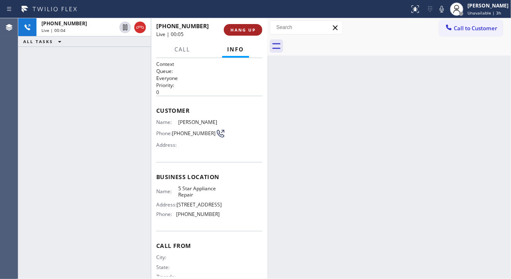
click at [246, 27] on span "HANG UP" at bounding box center [243, 30] width 25 height 6
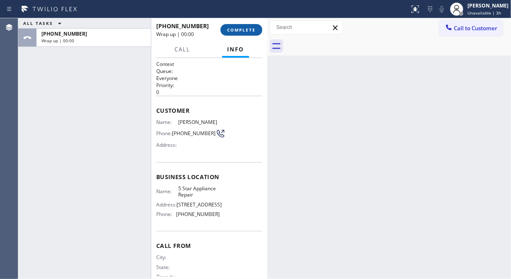
click at [246, 27] on span "COMPLETE" at bounding box center [241, 30] width 29 height 6
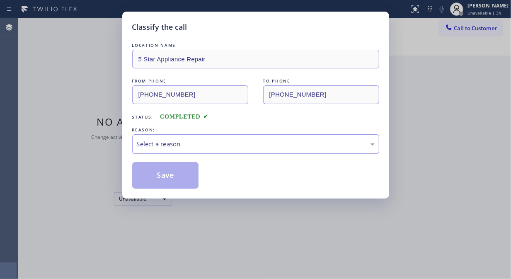
click at [242, 142] on div "Select a reason" at bounding box center [256, 144] width 238 height 10
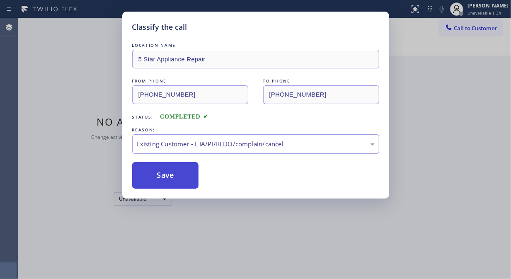
click at [192, 184] on button "Save" at bounding box center [165, 175] width 67 height 27
click at [188, 182] on button "Save" at bounding box center [165, 175] width 67 height 27
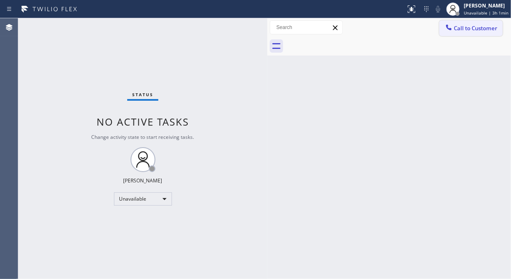
click at [464, 31] on span "Call to Customer" at bounding box center [476, 27] width 44 height 7
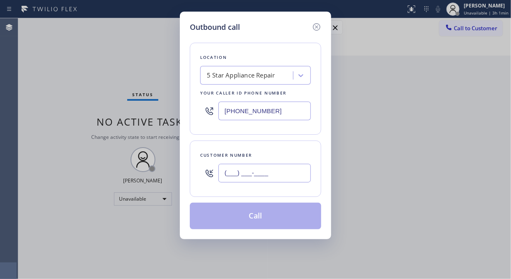
click at [241, 175] on input "(___) ___-____" at bounding box center [264, 173] width 92 height 19
paste input "909) 599-8936"
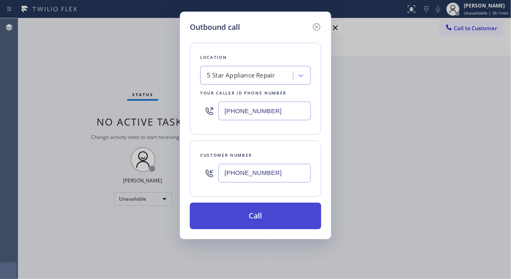
type input "(909) 599-8936"
click at [254, 217] on button "Call" at bounding box center [255, 216] width 131 height 27
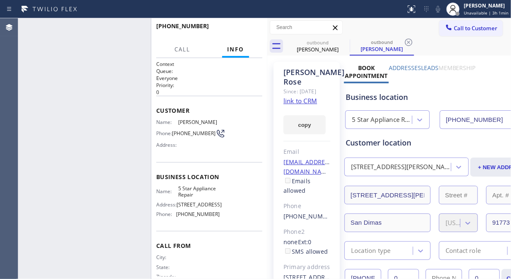
type input "[PHONE_NUMBER]"
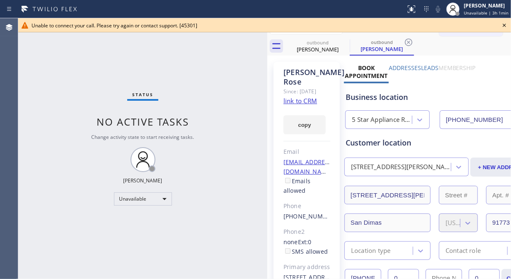
click at [504, 24] on icon at bounding box center [505, 25] width 10 height 10
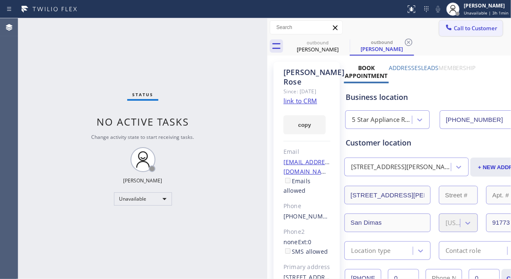
click at [464, 29] on span "Call to Customer" at bounding box center [476, 27] width 44 height 7
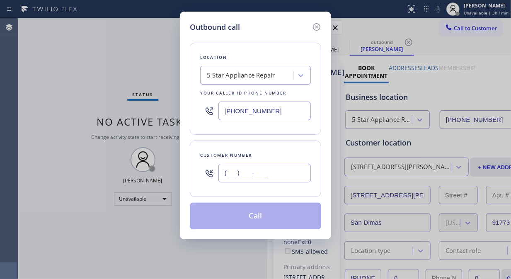
click at [255, 175] on input "(___) ___-____" at bounding box center [264, 173] width 92 height 19
paste input "310) 293-7058"
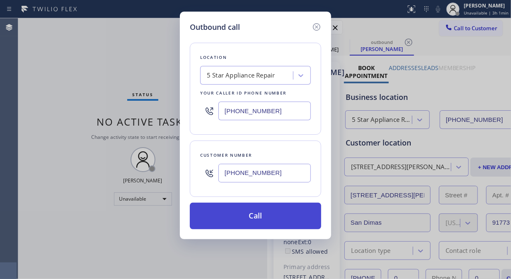
type input "(310) 293-7058"
click at [263, 216] on button "Call" at bounding box center [255, 216] width 131 height 27
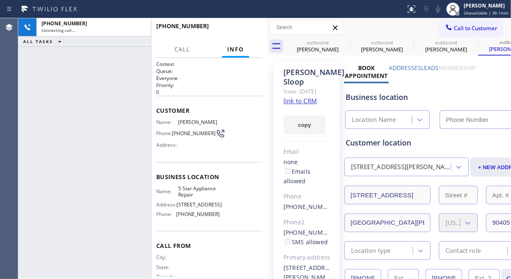
type input "[PHONE_NUMBER]"
click at [346, 42] on icon at bounding box center [345, 42] width 10 height 10
click at [0, 0] on icon at bounding box center [0, 0] width 0 height 0
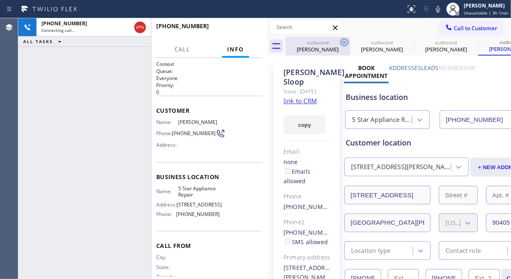
click at [346, 42] on div "outbound Reid Rose outbound Reid Rose outbound David Sloop outbound David Sloop" at bounding box center [399, 46] width 226 height 19
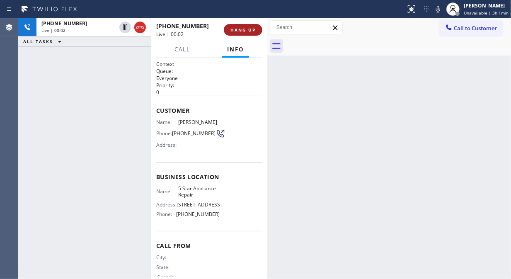
click at [238, 28] on span "HANG UP" at bounding box center [243, 30] width 25 height 6
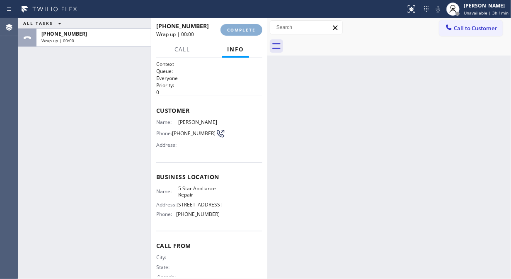
click at [239, 28] on span "COMPLETE" at bounding box center [241, 30] width 29 height 6
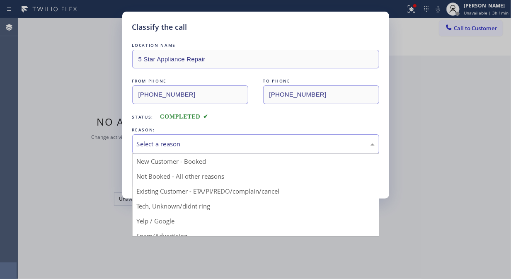
click at [229, 141] on div "Select a reason" at bounding box center [256, 144] width 238 height 10
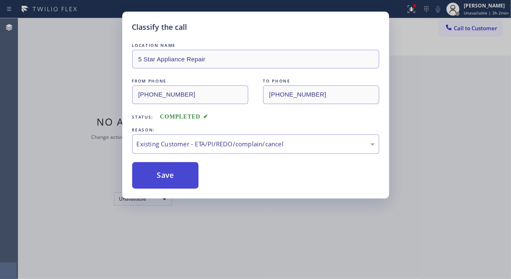
click at [174, 182] on button "Save" at bounding box center [165, 175] width 67 height 27
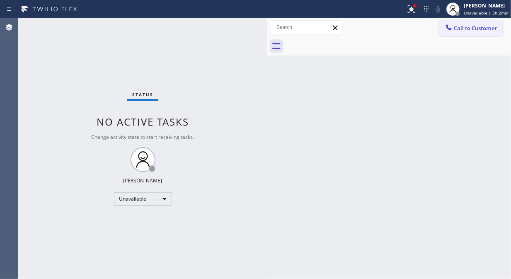
click at [459, 31] on span "Call to Customer" at bounding box center [476, 27] width 44 height 7
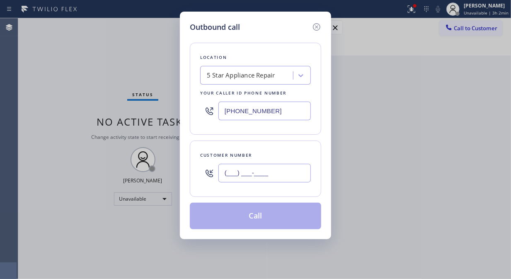
click at [289, 175] on input "(___) ___-____" at bounding box center [264, 173] width 92 height 19
paste input "510) 835-8888"
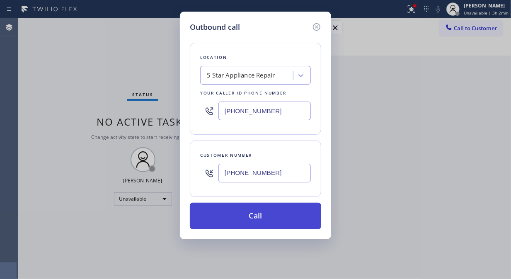
type input "(510) 835-8888"
click at [279, 218] on button "Call" at bounding box center [255, 216] width 131 height 27
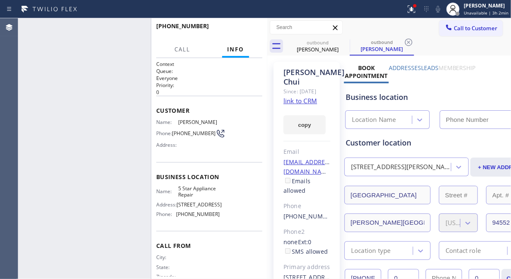
type input "[PHONE_NUMBER]"
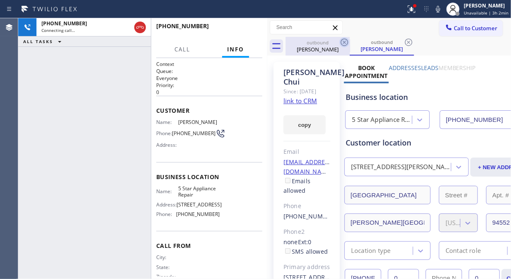
click at [343, 43] on icon at bounding box center [345, 42] width 10 height 10
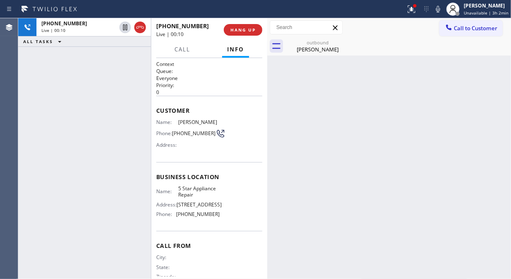
click at [47, 63] on div "+15108358888 Live | 00:10 ALL TASKS ALL TASKS ACTIVE TASKS TASKS IN WRAP UP" at bounding box center [84, 148] width 133 height 261
click at [234, 30] on span "HANG UP" at bounding box center [243, 30] width 25 height 6
click at [235, 30] on span "HANG UP" at bounding box center [243, 30] width 25 height 6
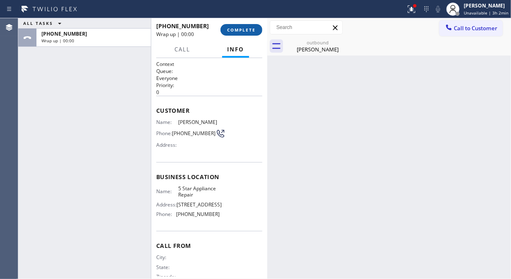
click at [235, 30] on span "COMPLETE" at bounding box center [241, 30] width 29 height 6
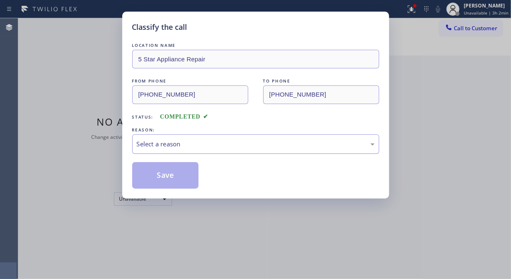
click at [237, 152] on div "Select a reason" at bounding box center [255, 143] width 247 height 19
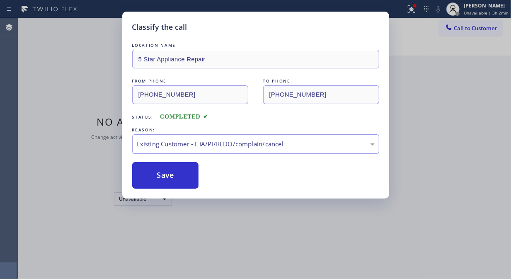
click at [168, 165] on button "Save" at bounding box center [165, 175] width 67 height 27
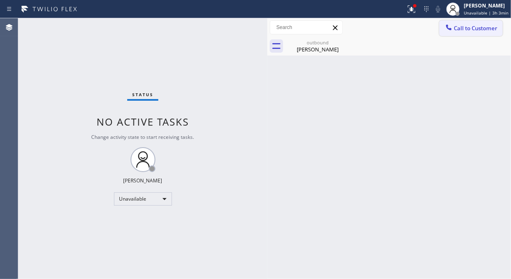
click at [466, 28] on span "Call to Customer" at bounding box center [476, 27] width 44 height 7
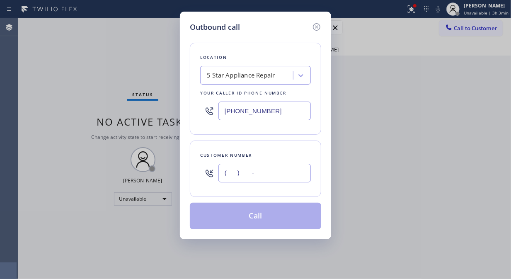
click at [261, 177] on input "(___) ___-____" at bounding box center [264, 173] width 92 height 19
paste input "714) 244-8891"
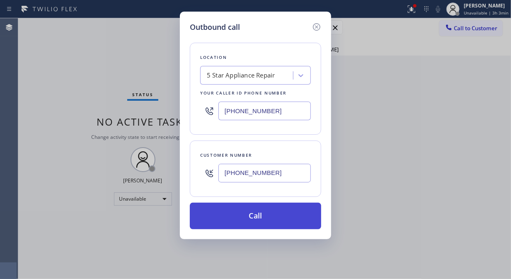
type input "(714) 244-8891"
click at [277, 219] on button "Call" at bounding box center [255, 216] width 131 height 27
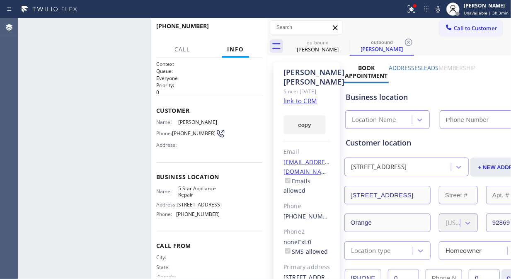
type input "[PHONE_NUMBER]"
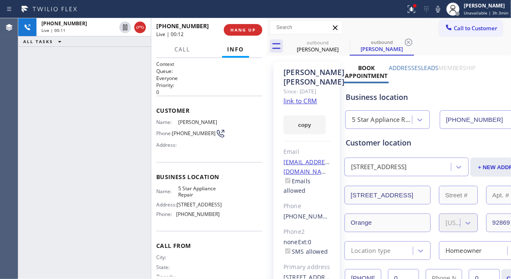
click at [44, 75] on div "+17142448891 Live | 00:11 ALL TASKS ALL TASKS ACTIVE TASKS TASKS IN WRAP UP" at bounding box center [84, 148] width 133 height 261
drag, startPoint x: 222, startPoint y: 32, endPoint x: 231, endPoint y: 32, distance: 9.5
click at [222, 32] on div "+17142448891 Live | 00:12" at bounding box center [190, 30] width 68 height 22
click at [233, 32] on span "HANG UP" at bounding box center [243, 30] width 25 height 6
click at [235, 32] on span "HANG UP" at bounding box center [243, 30] width 25 height 6
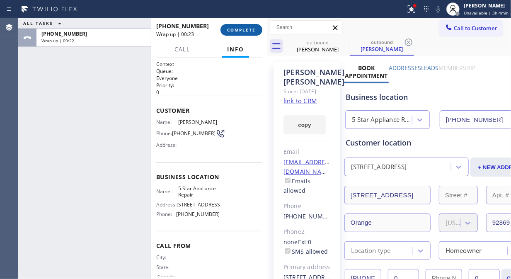
click at [235, 31] on span "COMPLETE" at bounding box center [241, 30] width 29 height 6
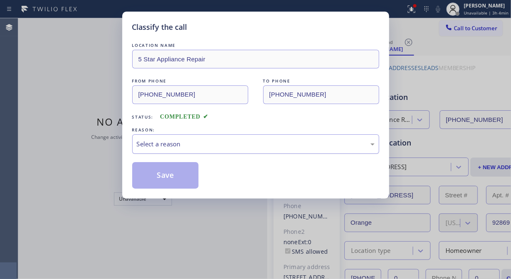
click at [242, 142] on div "Select a reason" at bounding box center [256, 144] width 238 height 10
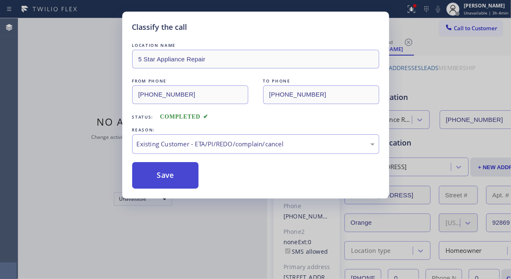
click at [171, 184] on button "Save" at bounding box center [165, 175] width 67 height 27
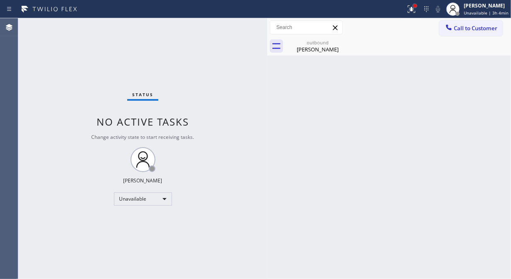
click at [416, 7] on div at bounding box center [415, 5] width 5 height 5
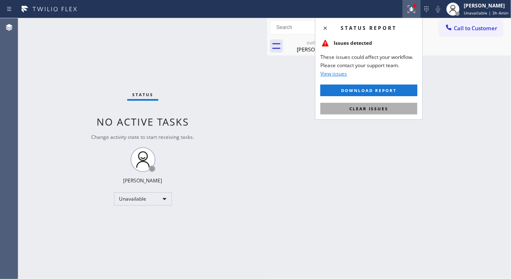
click at [370, 109] on span "Clear issues" at bounding box center [368, 109] width 39 height 6
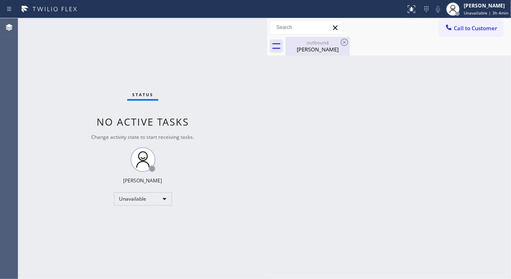
click at [324, 46] on div "Jeff Smith" at bounding box center [317, 49] width 63 height 7
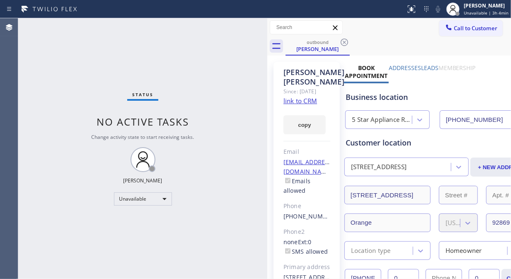
click at [346, 41] on icon at bounding box center [344, 42] width 7 height 7
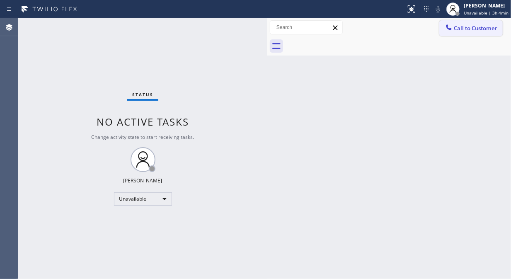
click at [452, 29] on icon at bounding box center [449, 27] width 8 height 8
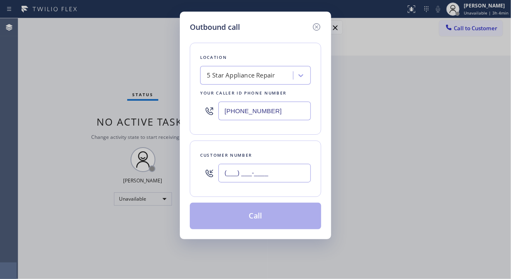
click at [241, 175] on input "(___) ___-____" at bounding box center [264, 173] width 92 height 19
paste input "415) 505-6075"
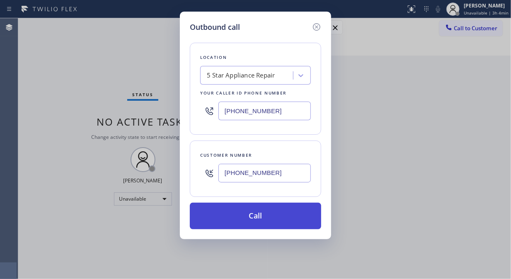
type input "(415) 505-6075"
click at [255, 218] on button "Call" at bounding box center [255, 216] width 131 height 27
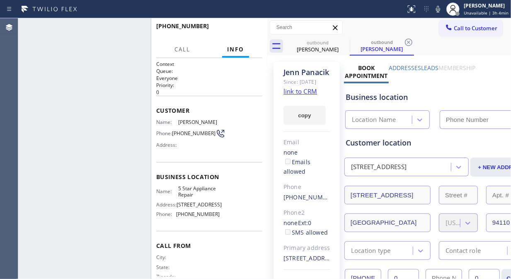
type input "[PHONE_NUMBER]"
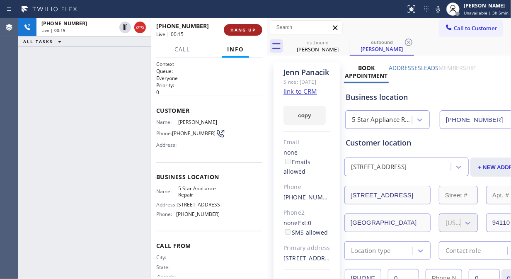
click at [248, 32] on span "HANG UP" at bounding box center [243, 30] width 25 height 6
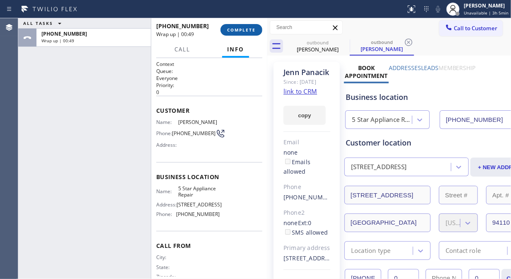
click at [240, 28] on span "COMPLETE" at bounding box center [241, 30] width 29 height 6
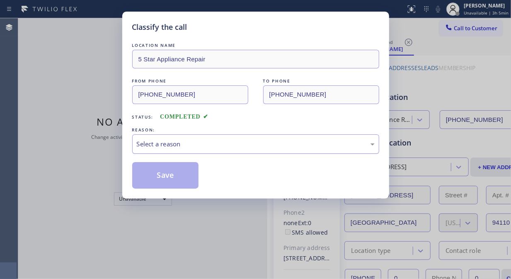
drag, startPoint x: 231, startPoint y: 143, endPoint x: 237, endPoint y: 150, distance: 9.1
click at [231, 143] on div "Select a reason" at bounding box center [256, 144] width 238 height 10
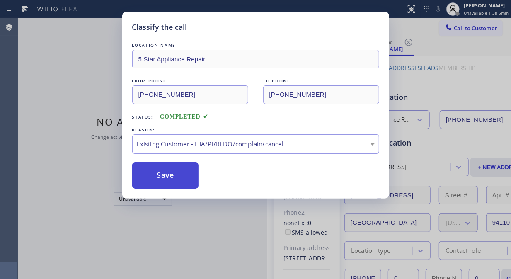
click at [177, 182] on button "Save" at bounding box center [165, 175] width 67 height 27
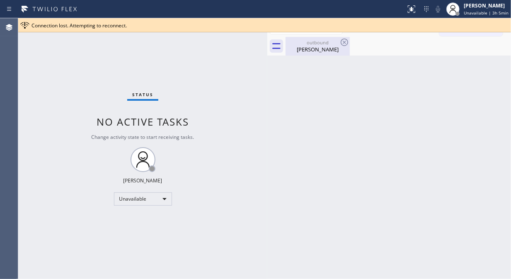
drag, startPoint x: 308, startPoint y: 51, endPoint x: 337, endPoint y: 44, distance: 29.2
click at [309, 52] on div "Jenn Panacik" at bounding box center [317, 49] width 63 height 7
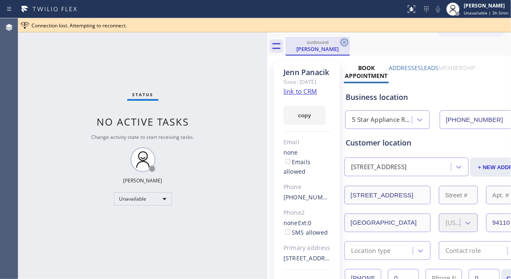
click at [344, 39] on icon at bounding box center [344, 42] width 7 height 7
click at [382, 19] on div "Call to Customer Outbound call Location 5 Star Appliance Repair Your caller id …" at bounding box center [389, 27] width 244 height 19
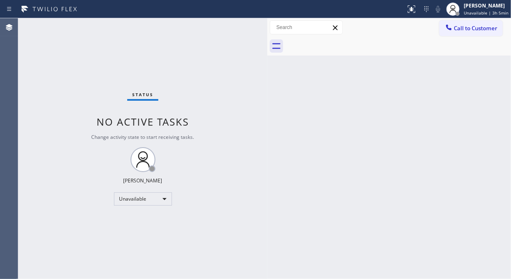
click at [396, 25] on div "Call to Customer Outbound call Location 5 Star Appliance Repair Your caller id …" at bounding box center [389, 27] width 244 height 15
click at [468, 33] on button "Call to Customer" at bounding box center [470, 28] width 63 height 16
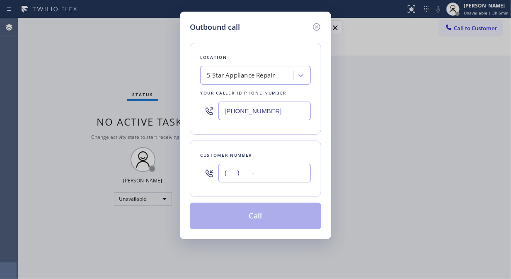
click at [256, 179] on input "(___) ___-____" at bounding box center [264, 173] width 92 height 19
paste input "213) 924-5824"
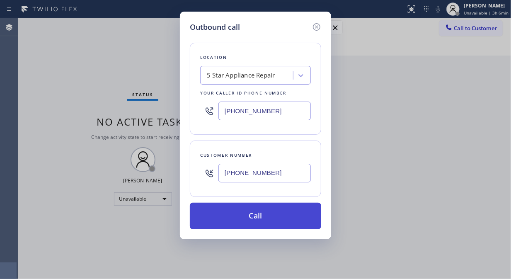
type input "(213) 924-5824"
click at [255, 218] on button "Call" at bounding box center [255, 216] width 131 height 27
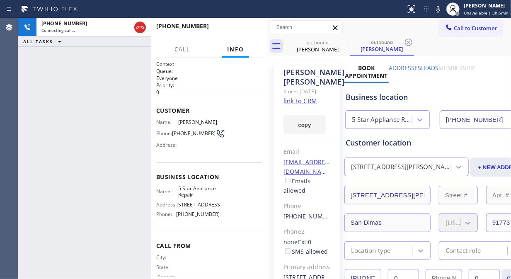
type input "[PHONE_NUMBER]"
click at [250, 32] on span "HANG UP" at bounding box center [243, 30] width 25 height 6
click at [250, 32] on span "COMPLETE" at bounding box center [241, 30] width 29 height 6
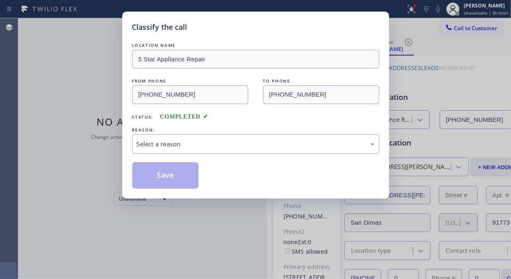
click at [250, 32] on div "Classify the call" at bounding box center [255, 27] width 247 height 11
click at [237, 148] on div "Select a reason" at bounding box center [256, 144] width 238 height 10
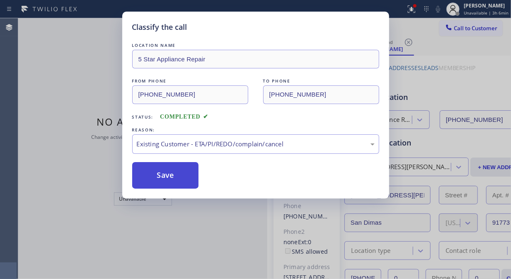
click at [196, 182] on button "Save" at bounding box center [165, 175] width 67 height 27
click at [162, 175] on button "Save" at bounding box center [165, 175] width 67 height 27
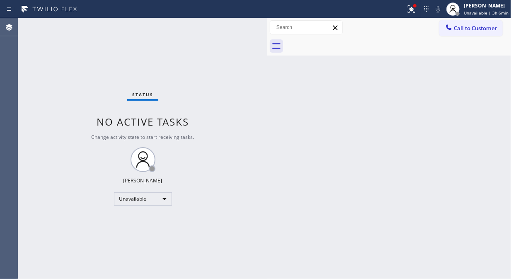
drag, startPoint x: 459, startPoint y: 28, endPoint x: 450, endPoint y: 44, distance: 18.6
click at [459, 28] on span "Call to Customer" at bounding box center [476, 27] width 44 height 7
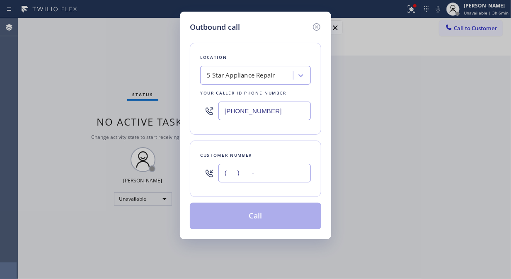
click at [246, 176] on input "(___) ___-____" at bounding box center [264, 173] width 92 height 19
paste input "714) 616-2479"
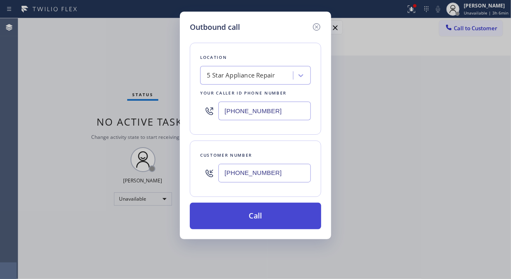
type input "(714) 616-2479"
click at [260, 215] on button "Call" at bounding box center [255, 216] width 131 height 27
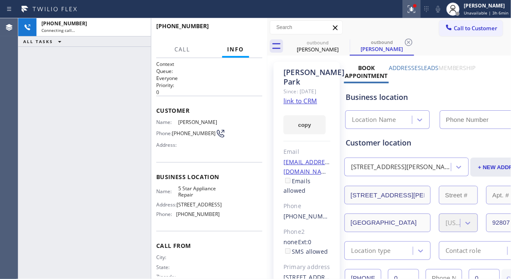
click at [411, 10] on icon at bounding box center [412, 9] width 10 height 10
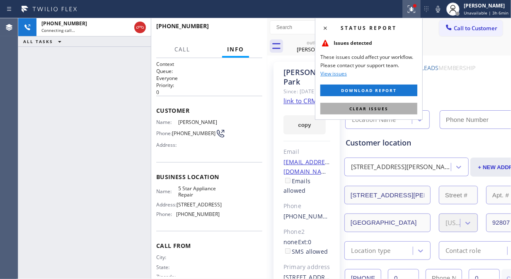
type input "[PHONE_NUMBER]"
click at [368, 104] on button "Clear issues" at bounding box center [368, 109] width 97 height 12
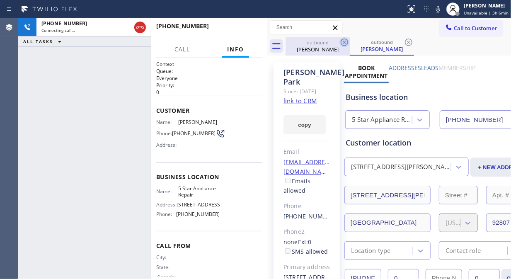
click at [342, 39] on icon at bounding box center [344, 42] width 7 height 7
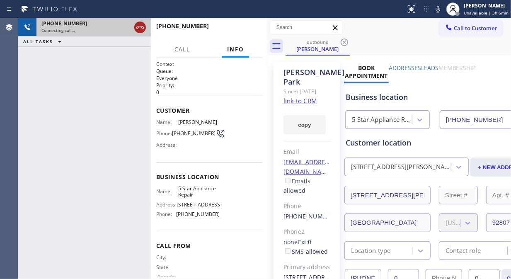
click at [141, 28] on icon at bounding box center [140, 27] width 10 height 10
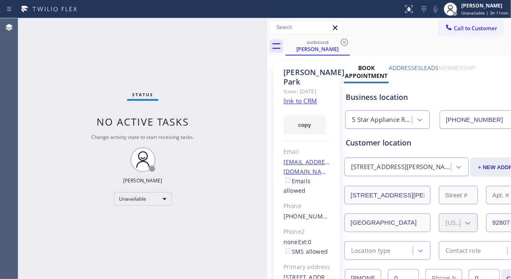
click at [225, 28] on div "Status No active tasks Change activity state to start receiving tasks. [PERSON_…" at bounding box center [142, 148] width 249 height 261
click at [347, 43] on icon at bounding box center [345, 42] width 10 height 10
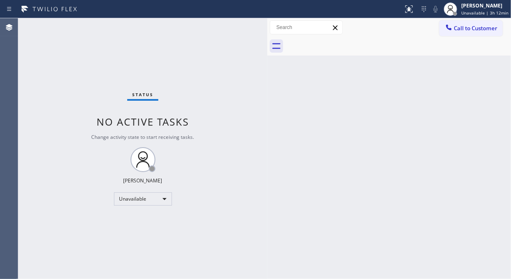
drag, startPoint x: 449, startPoint y: 29, endPoint x: 318, endPoint y: 89, distance: 144.7
click at [450, 29] on icon at bounding box center [449, 26] width 5 height 5
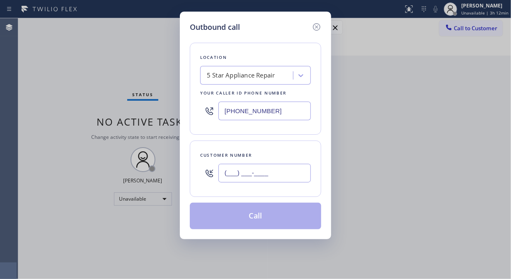
click at [250, 172] on input "(___) ___-____" at bounding box center [264, 173] width 92 height 19
paste input "661) 618-6540"
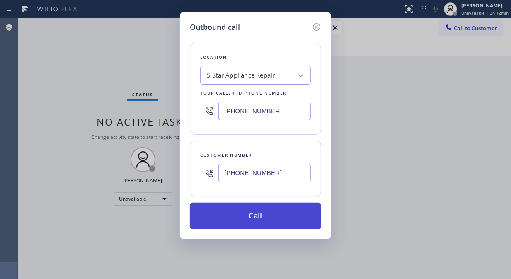
type input "(661) 618-6540"
click at [254, 215] on button "Call" at bounding box center [255, 216] width 131 height 27
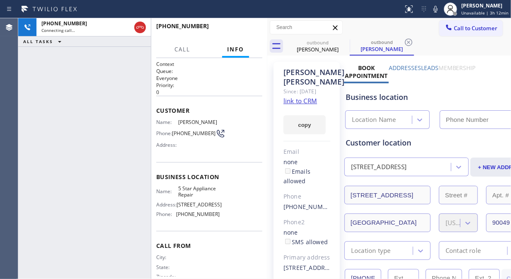
type input "[PHONE_NUMBER]"
click at [240, 32] on span "HANG UP" at bounding box center [243, 30] width 25 height 6
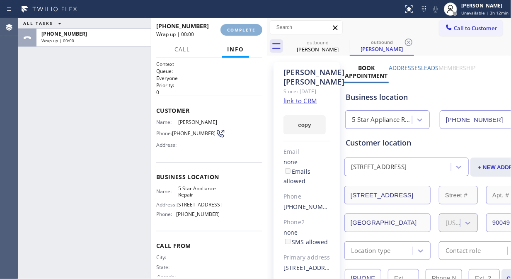
click at [240, 32] on span "COMPLETE" at bounding box center [241, 30] width 29 height 6
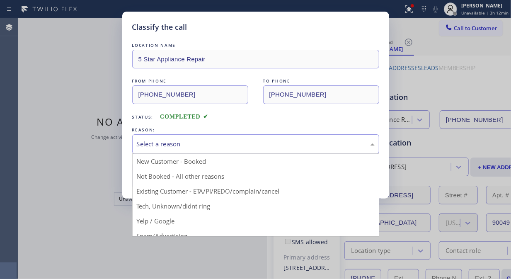
click at [232, 139] on div "Select a reason" at bounding box center [256, 144] width 238 height 10
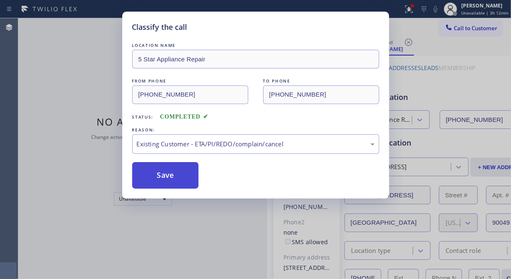
click at [189, 177] on button "Save" at bounding box center [165, 175] width 67 height 27
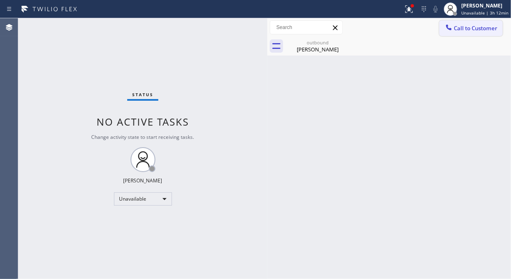
click at [470, 29] on span "Call to Customer" at bounding box center [476, 27] width 44 height 7
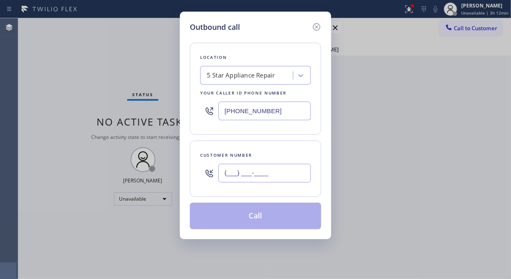
click at [282, 172] on input "(___) ___-____" at bounding box center [264, 173] width 92 height 19
paste input "310) 743-3986"
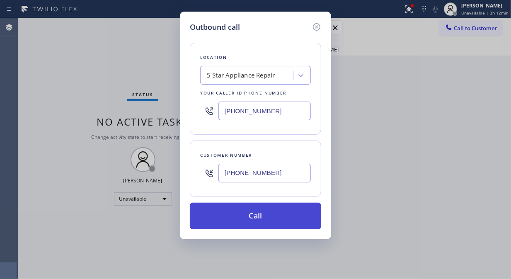
type input "(310) 743-3986"
click at [284, 214] on button "Call" at bounding box center [255, 216] width 131 height 27
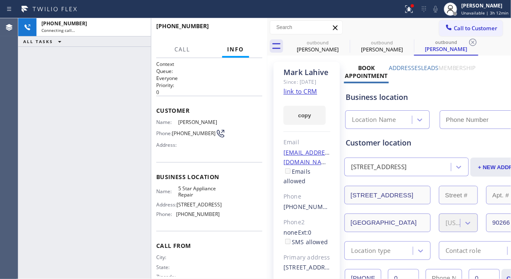
type input "[PHONE_NUMBER]"
click at [409, 11] on icon at bounding box center [409, 9] width 10 height 10
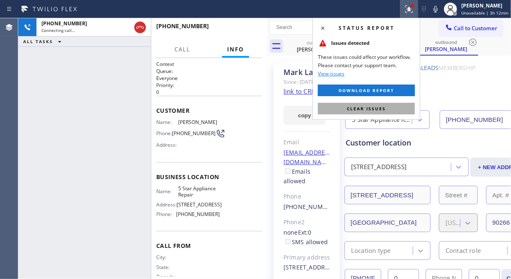
click at [361, 106] on span "Clear issues" at bounding box center [366, 109] width 39 height 6
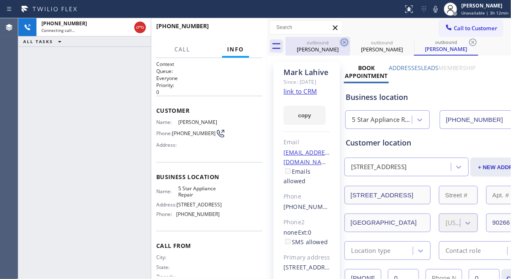
click at [343, 43] on icon at bounding box center [345, 42] width 10 height 10
click at [0, 0] on icon at bounding box center [0, 0] width 0 height 0
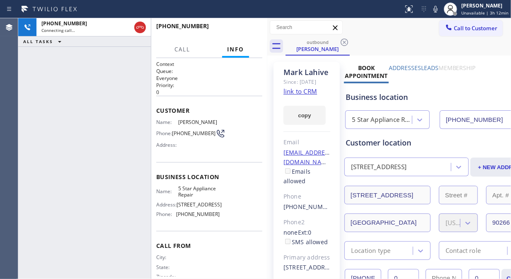
click at [343, 43] on icon at bounding box center [345, 42] width 10 height 10
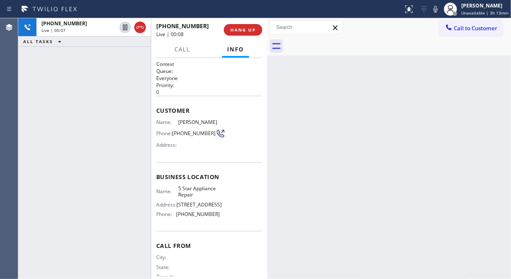
drag, startPoint x: 52, startPoint y: 73, endPoint x: 143, endPoint y: 42, distance: 95.8
click at [54, 73] on div "+13107433986 Live | 00:07 ALL TASKS ALL TASKS ACTIVE TASKS TASKS IN WRAP UP" at bounding box center [84, 148] width 133 height 261
click at [237, 32] on span "HANG UP" at bounding box center [243, 30] width 25 height 6
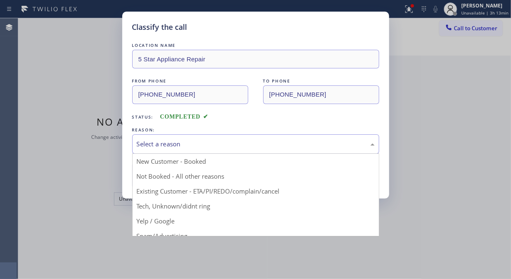
click at [197, 151] on div "Select a reason" at bounding box center [255, 143] width 247 height 19
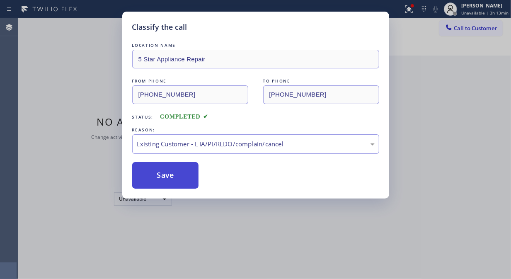
click at [168, 180] on button "Save" at bounding box center [165, 175] width 67 height 27
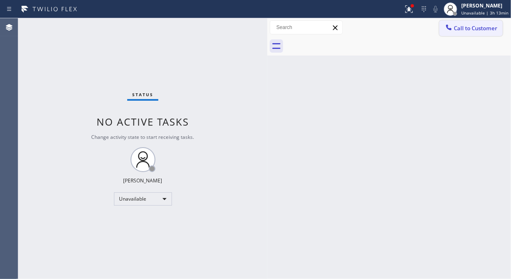
click at [468, 29] on span "Call to Customer" at bounding box center [476, 27] width 44 height 7
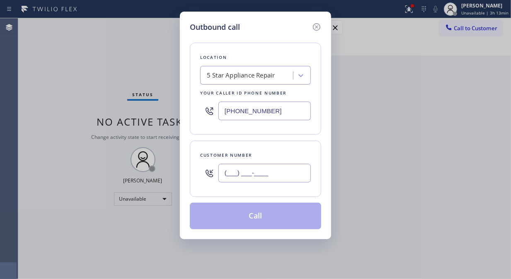
click at [263, 175] on input "(___) ___-____" at bounding box center [264, 173] width 92 height 19
paste input "310) 430-1155"
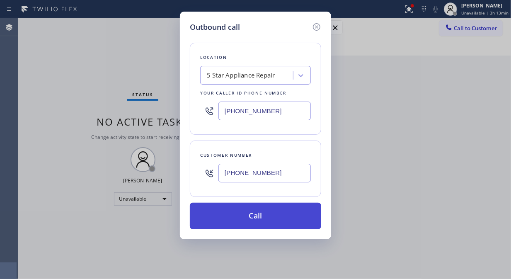
type input "(310) 430-1155"
click at [258, 209] on button "Call" at bounding box center [255, 216] width 131 height 27
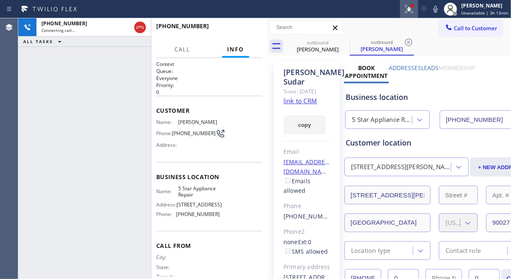
type input "[PHONE_NUMBER]"
drag, startPoint x: 412, startPoint y: 12, endPoint x: 367, endPoint y: 109, distance: 106.5
click at [412, 12] on icon at bounding box center [409, 9] width 10 height 10
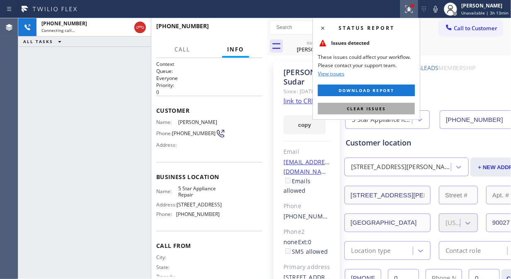
click at [367, 109] on span "Clear issues" at bounding box center [366, 109] width 39 height 6
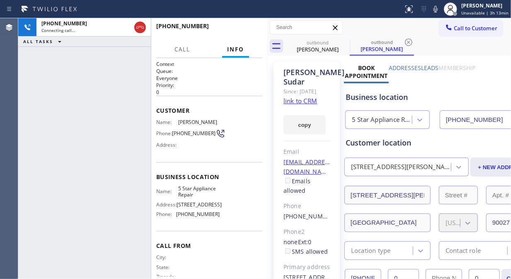
click at [0, 0] on icon at bounding box center [0, 0] width 0 height 0
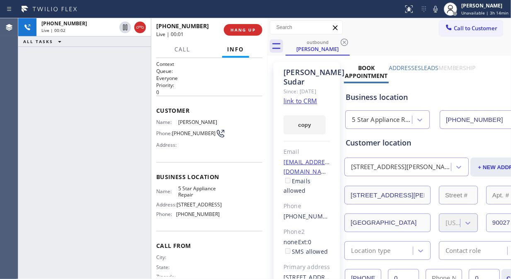
click at [405, 42] on div "outbound Lauran Sudar" at bounding box center [399, 46] width 226 height 19
click at [238, 28] on span "HANG UP" at bounding box center [243, 30] width 25 height 6
click at [238, 29] on span "HANG UP" at bounding box center [243, 30] width 25 height 6
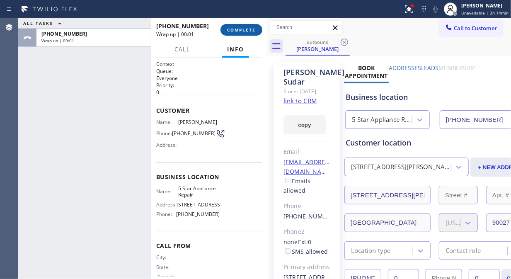
click at [238, 29] on span "COMPLETE" at bounding box center [241, 30] width 29 height 6
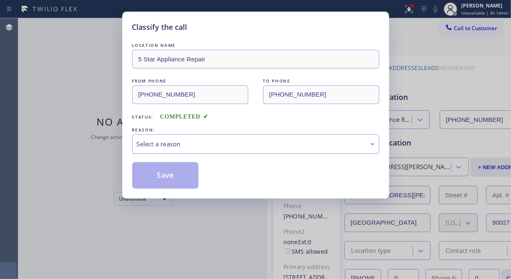
click at [258, 146] on div "Select a reason" at bounding box center [256, 144] width 238 height 10
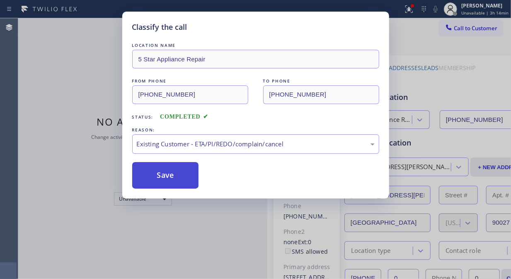
drag, startPoint x: 150, startPoint y: 171, endPoint x: 164, endPoint y: 176, distance: 14.9
click at [150, 171] on button "Save" at bounding box center [165, 175] width 67 height 27
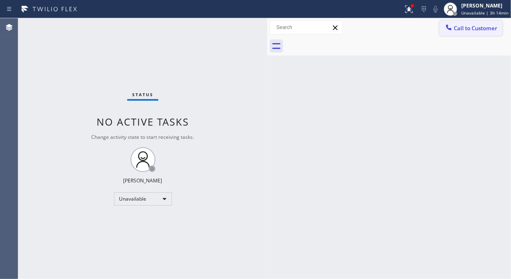
click at [477, 30] on span "Call to Customer" at bounding box center [476, 27] width 44 height 7
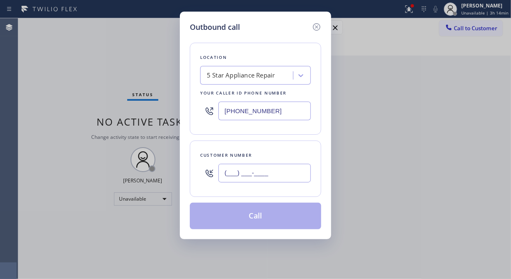
click at [258, 172] on input "(___) ___-____" at bounding box center [264, 173] width 92 height 19
paste input "714) 573-9212"
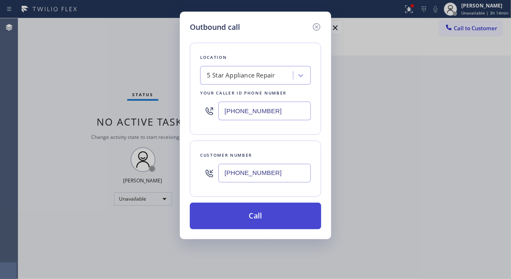
type input "(714) 573-9212"
click at [267, 214] on button "Call" at bounding box center [255, 216] width 131 height 27
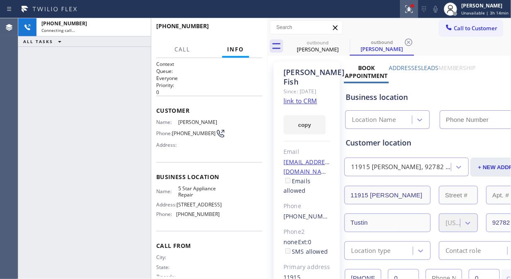
click at [411, 7] on icon at bounding box center [409, 8] width 5 height 3
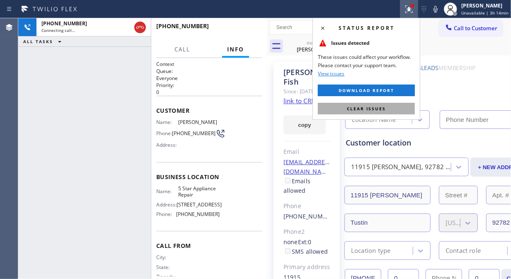
type input "[PHONE_NUMBER]"
click at [378, 107] on span "Clear issues" at bounding box center [366, 109] width 39 height 6
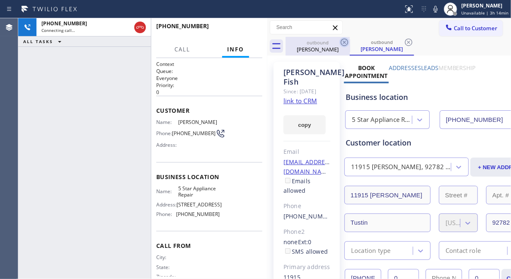
click at [345, 43] on icon at bounding box center [344, 42] width 7 height 7
click at [343, 41] on icon at bounding box center [344, 42] width 7 height 7
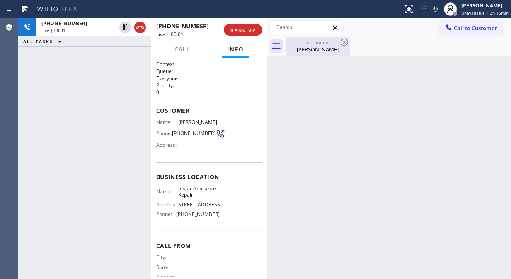
click at [317, 48] on div "Diane Fish" at bounding box center [317, 49] width 63 height 7
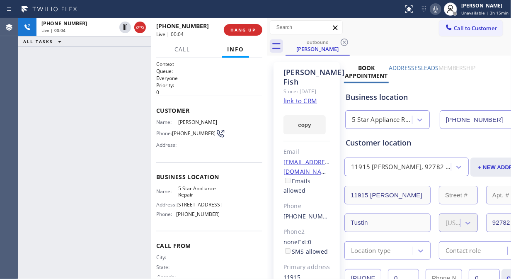
click at [442, 11] on div at bounding box center [436, 9] width 12 height 10
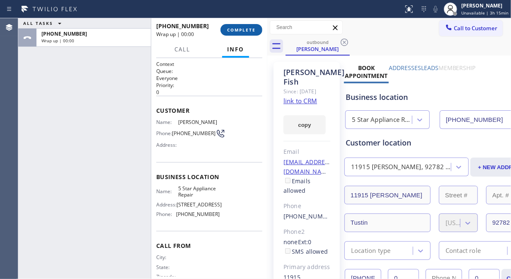
click at [244, 27] on span "COMPLETE" at bounding box center [241, 30] width 29 height 6
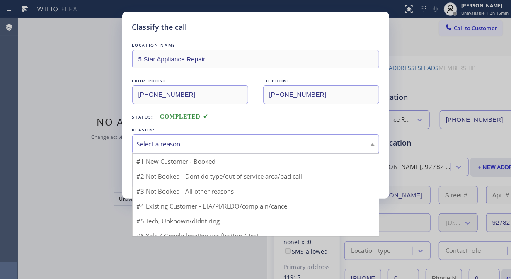
click at [238, 147] on div "Select a reason" at bounding box center [256, 144] width 238 height 10
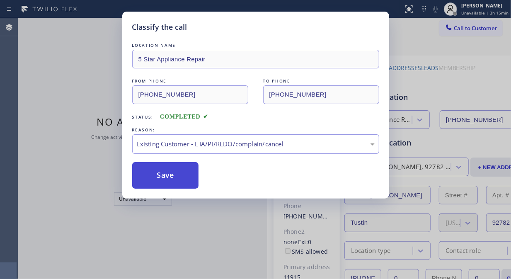
click at [173, 183] on button "Save" at bounding box center [165, 175] width 67 height 27
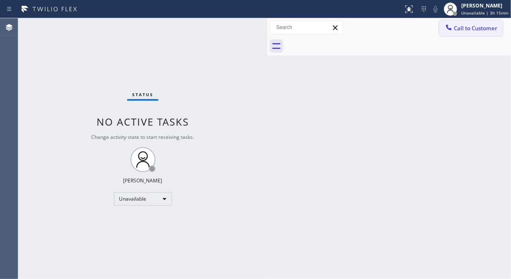
click at [478, 25] on span "Call to Customer" at bounding box center [476, 27] width 44 height 7
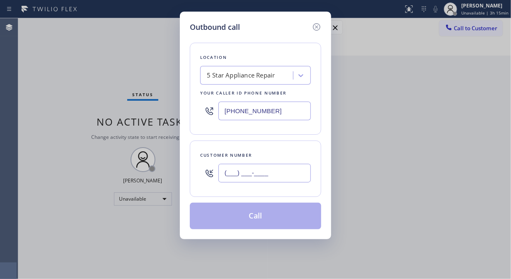
click at [266, 172] on input "(___) ___-____" at bounding box center [264, 173] width 92 height 19
paste input "714) 573-9212"
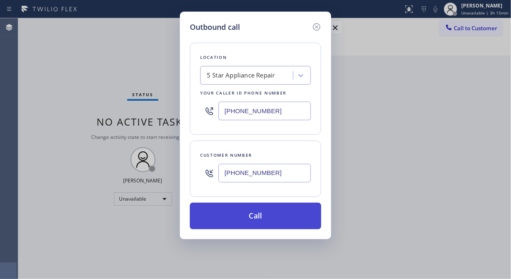
type input "(714) 573-9212"
click at [281, 216] on button "Call" at bounding box center [255, 216] width 131 height 27
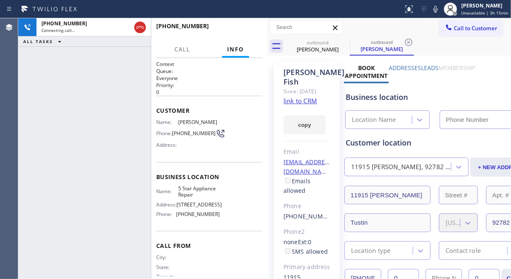
type input "[PHONE_NUMBER]"
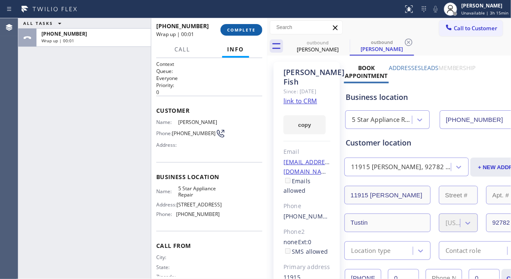
click at [241, 30] on span "COMPLETE" at bounding box center [241, 30] width 29 height 6
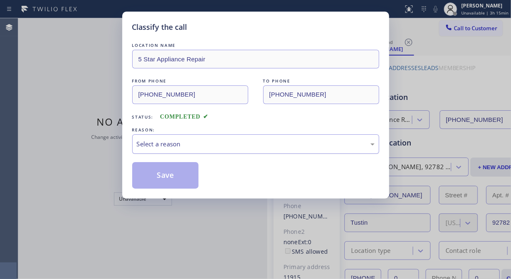
click at [216, 144] on div "Select a reason" at bounding box center [256, 144] width 238 height 10
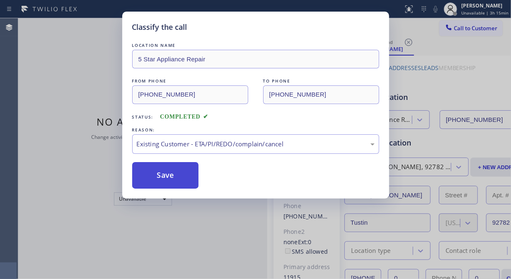
click at [175, 184] on button "Save" at bounding box center [165, 175] width 67 height 27
click at [464, 26] on span "Call to Customer" at bounding box center [476, 27] width 44 height 7
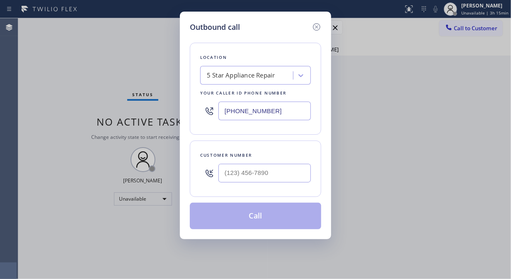
click at [463, 26] on div "Outbound call Location 5 Star Appliance Repair Your caller id phone number (855…" at bounding box center [255, 139] width 511 height 279
click at [238, 177] on input "(___) ___-____" at bounding box center [264, 173] width 92 height 19
click at [231, 172] on input "(___) ___-____" at bounding box center [264, 173] width 92 height 19
paste input "85) 877-1135"
drag, startPoint x: 227, startPoint y: 169, endPoint x: 223, endPoint y: 177, distance: 8.7
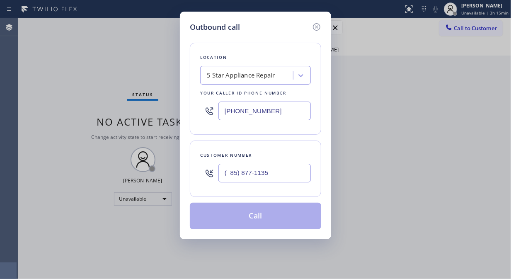
click at [226, 171] on input "(_85) 877-1135" at bounding box center [264, 173] width 92 height 19
click at [223, 177] on input "(_85) 877-1135" at bounding box center [264, 173] width 92 height 19
paste input "858) 771-1359"
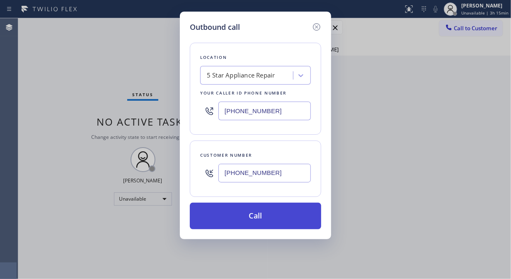
type input "(858) 771-1359"
click at [260, 220] on button "Call" at bounding box center [255, 216] width 131 height 27
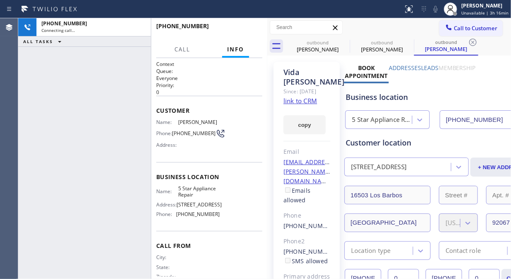
type input "[PHONE_NUMBER]"
click at [44, 71] on div "+18587711359 Live | 00:02 ALL TASKS ALL TASKS ACTIVE TASKS TASKS IN WRAP UP" at bounding box center [84, 148] width 133 height 261
click at [233, 28] on span "HANG UP" at bounding box center [243, 30] width 25 height 6
click at [235, 34] on button "HANG UP" at bounding box center [243, 30] width 39 height 12
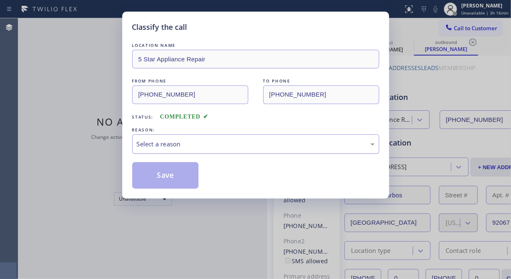
click at [243, 143] on div "Select a reason" at bounding box center [256, 144] width 238 height 10
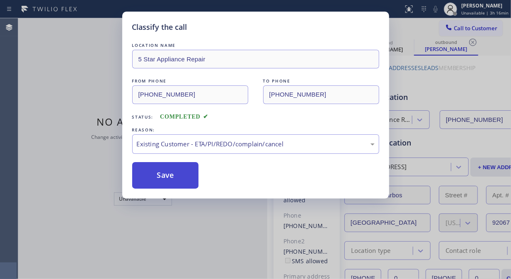
click at [169, 169] on button "Save" at bounding box center [165, 175] width 67 height 27
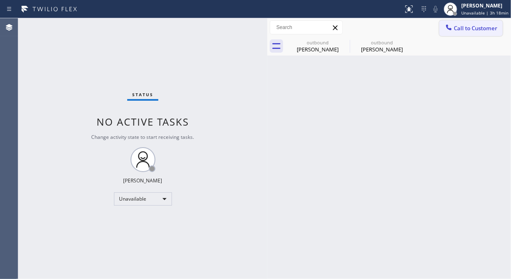
click at [455, 32] on button "Call to Customer" at bounding box center [470, 28] width 63 height 16
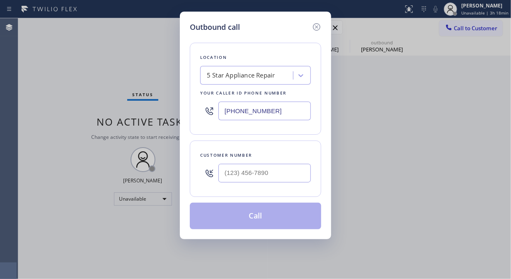
type input "(___) ___-____"
click at [234, 176] on input "(___) ___-____" at bounding box center [264, 173] width 92 height 19
paste input "text"
type input "(___) ___-____"
click at [224, 175] on input "(___) ___-____" at bounding box center [264, 173] width 92 height 19
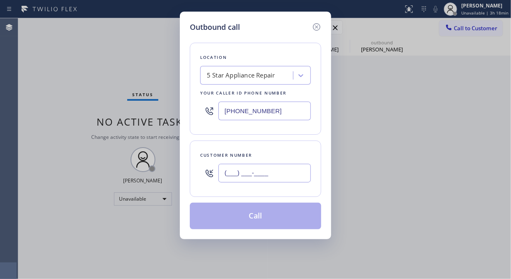
paste input "661) 666-0050"
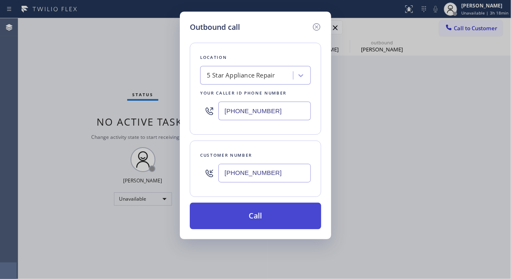
type input "(661) 666-0050"
click at [260, 220] on button "Call" at bounding box center [255, 216] width 131 height 27
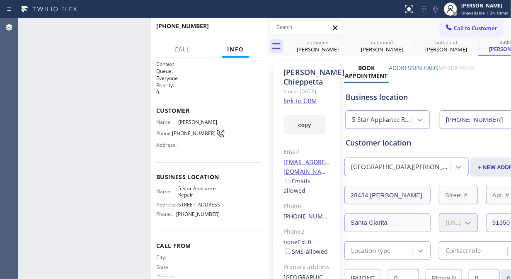
type input "[PHONE_NUMBER]"
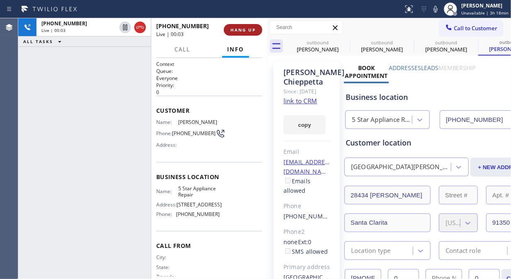
click at [233, 29] on span "HANG UP" at bounding box center [243, 30] width 25 height 6
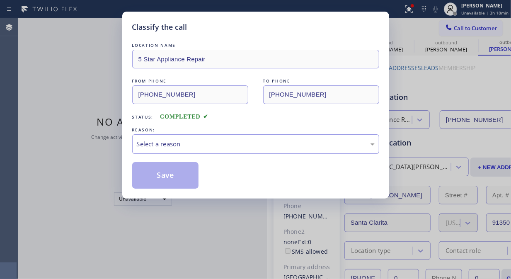
click at [247, 147] on div "Select a reason" at bounding box center [256, 144] width 238 height 10
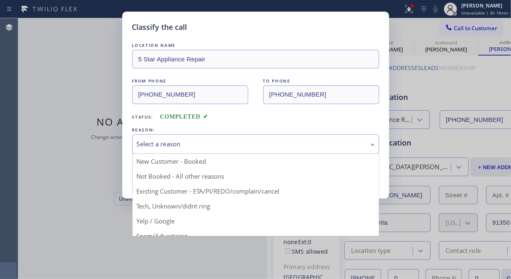
drag, startPoint x: 229, startPoint y: 189, endPoint x: 224, endPoint y: 189, distance: 5.0
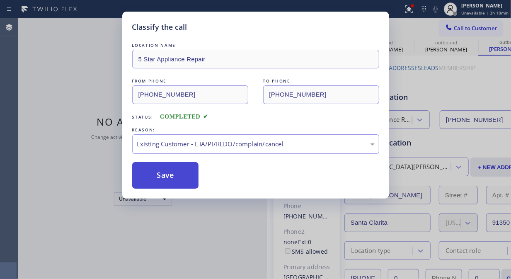
click at [158, 171] on button "Save" at bounding box center [165, 175] width 67 height 27
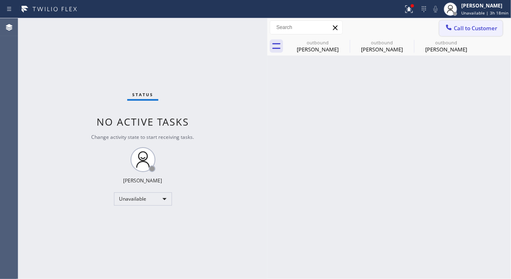
click at [465, 29] on span "Call to Customer" at bounding box center [476, 27] width 44 height 7
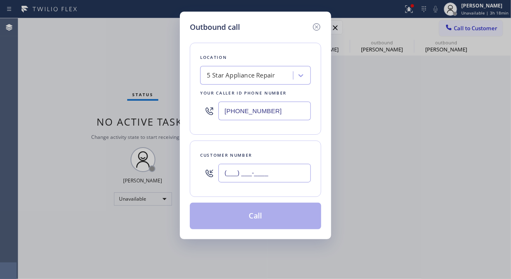
click at [283, 170] on input "(___) ___-____" at bounding box center [264, 173] width 92 height 19
paste input "657) 363-7881"
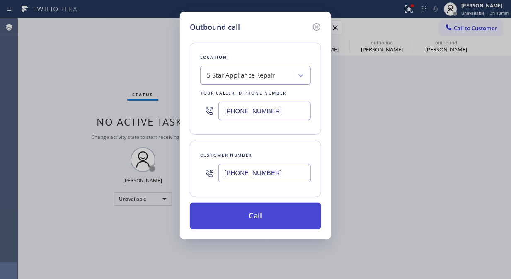
type input "(657) 363-7881"
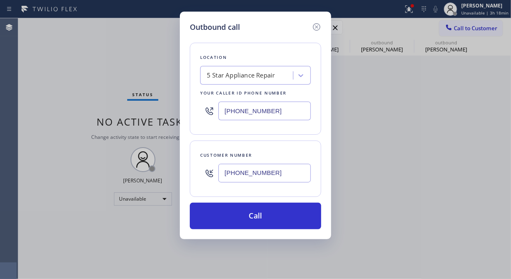
drag, startPoint x: 293, startPoint y: 222, endPoint x: 337, endPoint y: 143, distance: 90.8
click at [293, 222] on button "Call" at bounding box center [255, 216] width 131 height 27
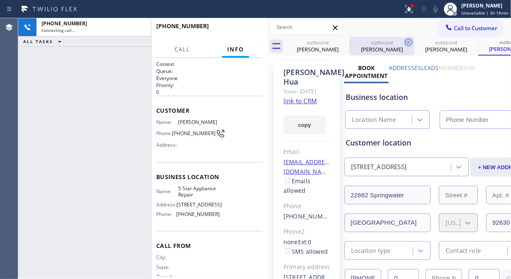
click at [0, 0] on icon at bounding box center [0, 0] width 0 height 0
click at [404, 42] on icon at bounding box center [409, 42] width 10 height 10
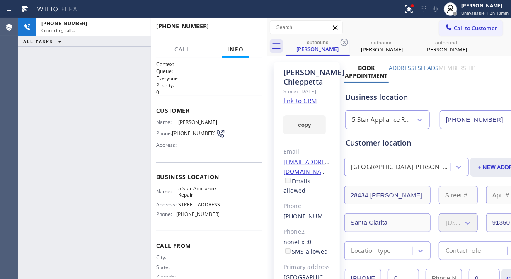
click at [342, 42] on icon at bounding box center [345, 42] width 10 height 10
type input "[PHONE_NUMBER]"
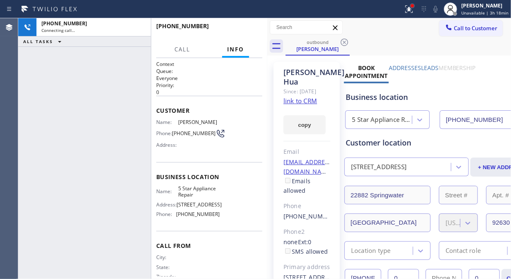
click at [413, 6] on div at bounding box center [412, 5] width 3 height 3
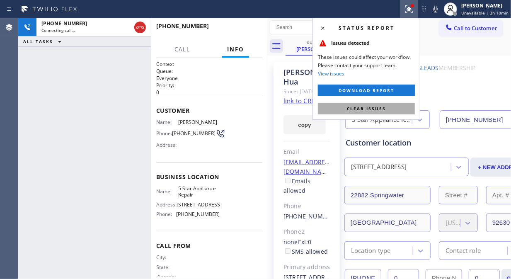
click at [374, 108] on span "Clear issues" at bounding box center [366, 109] width 39 height 6
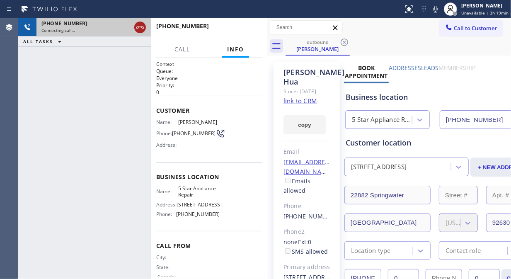
click at [138, 29] on icon at bounding box center [140, 27] width 10 height 10
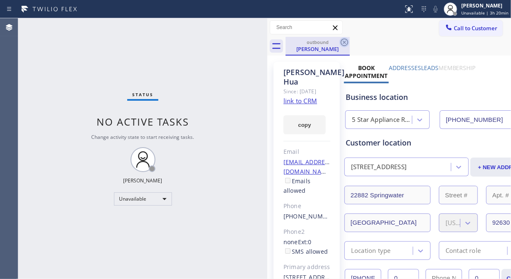
click at [342, 41] on icon at bounding box center [345, 42] width 10 height 10
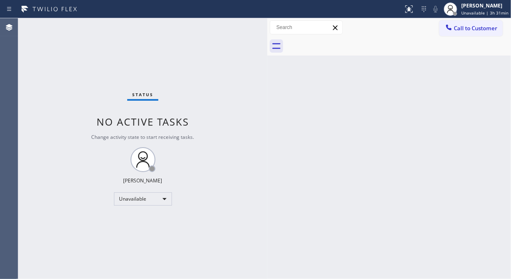
click at [44, 99] on div "Status No active tasks Change activity state to start receiving tasks. [PERSON_…" at bounding box center [142, 148] width 249 height 261
click at [482, 8] on div "[PERSON_NAME]" at bounding box center [484, 5] width 47 height 7
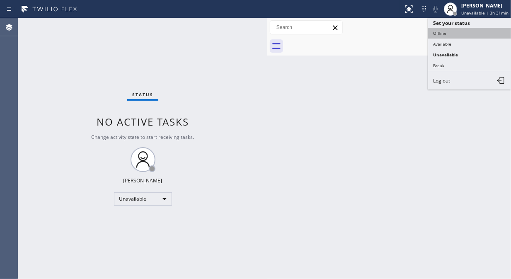
click at [442, 32] on button "Offline" at bounding box center [469, 33] width 83 height 11
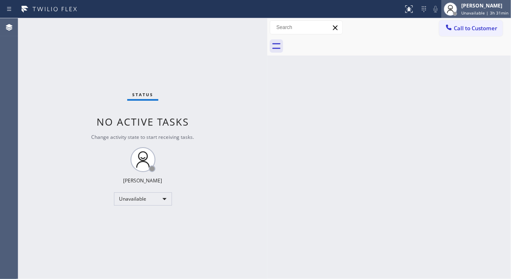
click at [471, 12] on span "Unavailable | 3h 31min" at bounding box center [484, 13] width 47 height 6
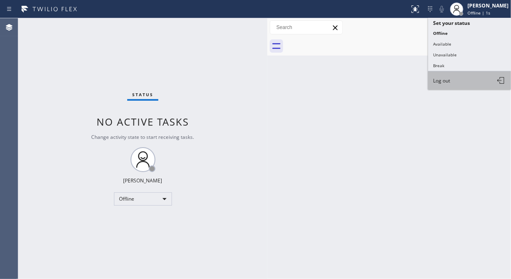
click at [442, 82] on span "Log out" at bounding box center [441, 80] width 17 height 7
